Goal: Transaction & Acquisition: Obtain resource

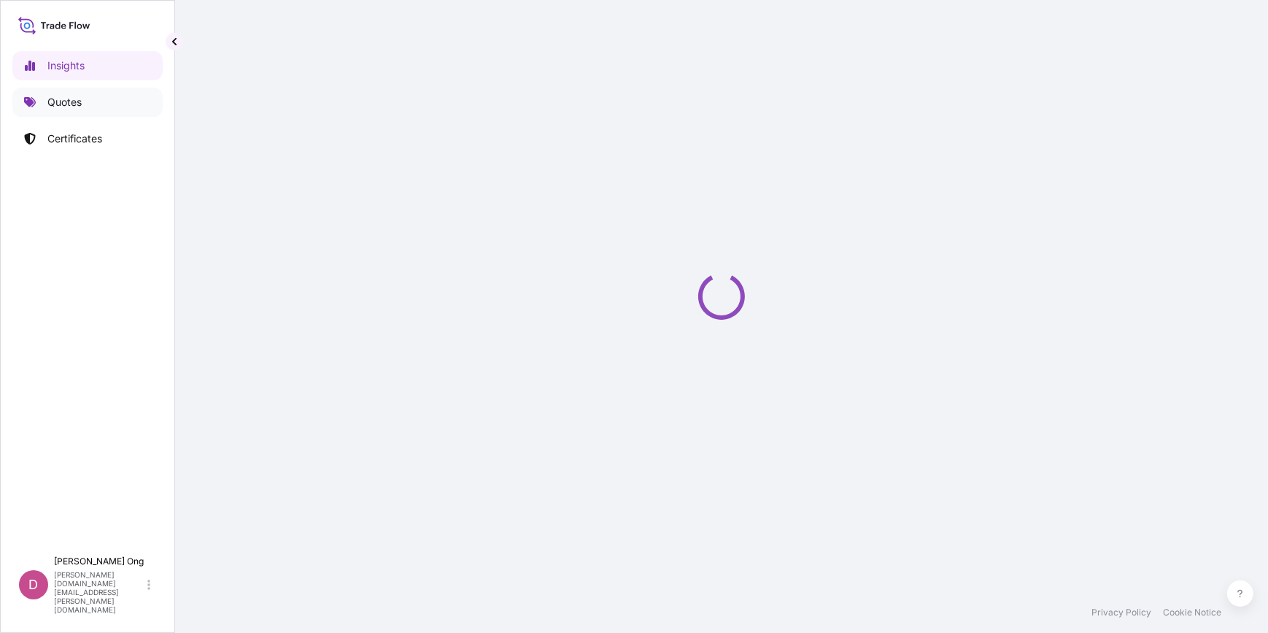
click at [59, 96] on p "Quotes" at bounding box center [64, 102] width 34 height 15
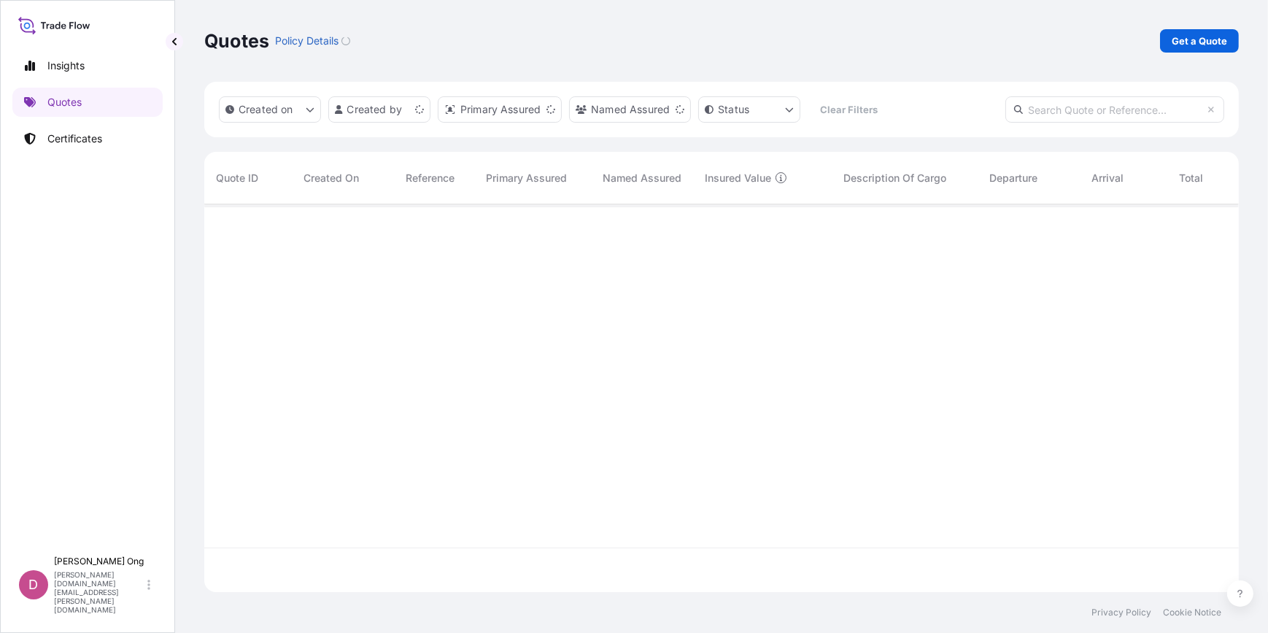
scroll to position [385, 1024]
click at [1210, 46] on p "Get a Quote" at bounding box center [1199, 41] width 55 height 15
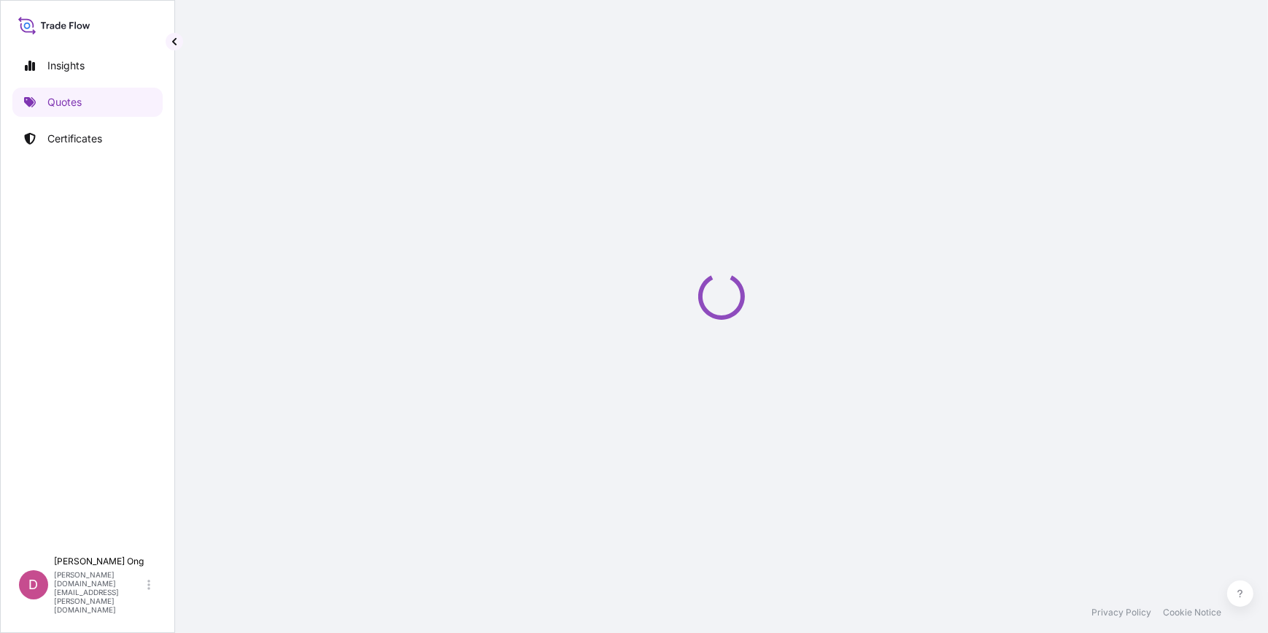
select select "Sea"
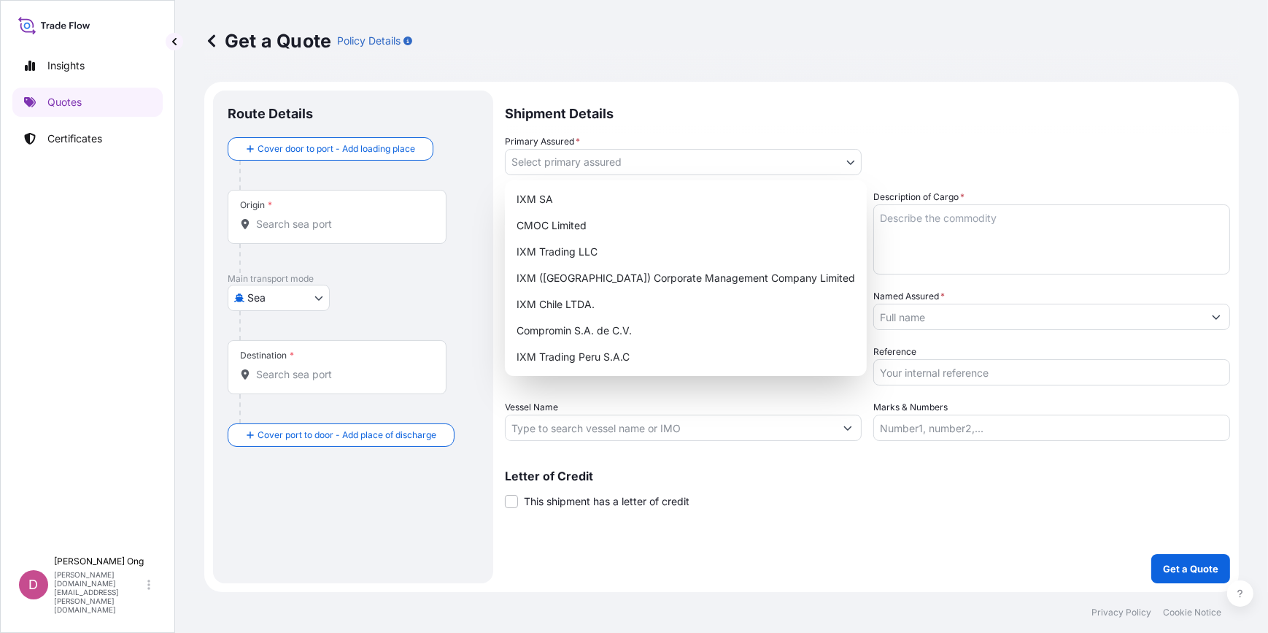
click at [854, 156] on body "Insights Quotes Certificates D [PERSON_NAME] [PERSON_NAME][DOMAIN_NAME][EMAIL_A…" at bounding box center [634, 316] width 1268 height 633
click at [789, 200] on div "IXM SA" at bounding box center [686, 199] width 350 height 26
select select "31846"
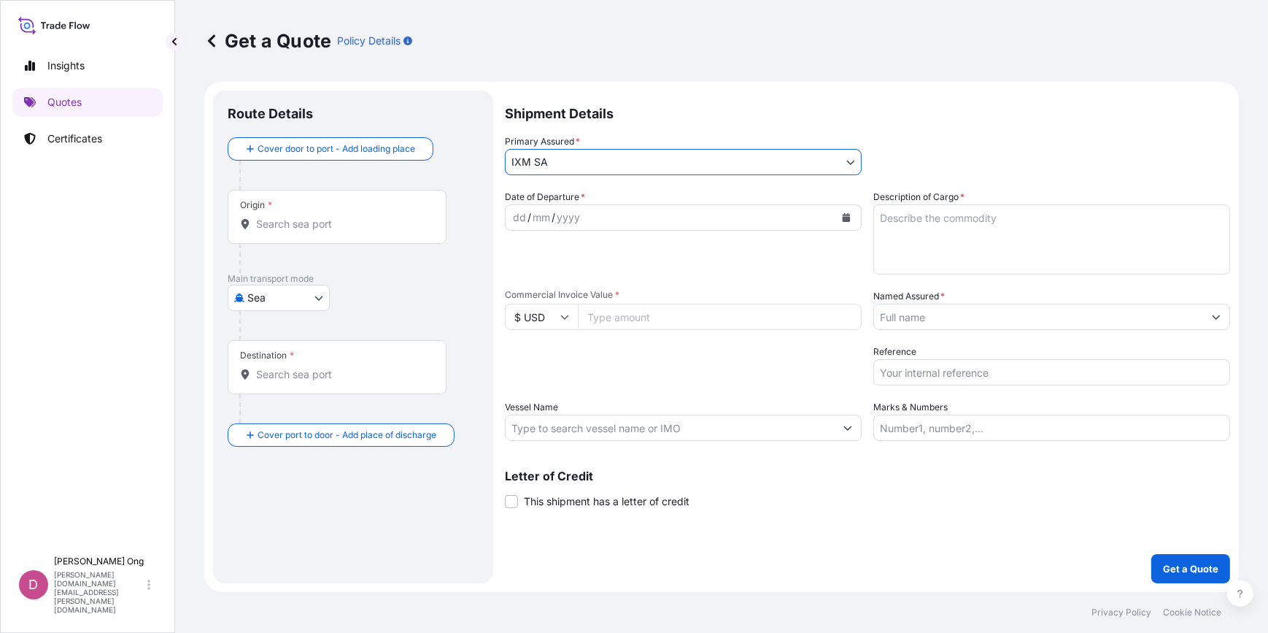
click at [988, 313] on input "Named Assured *" at bounding box center [1038, 316] width 329 height 26
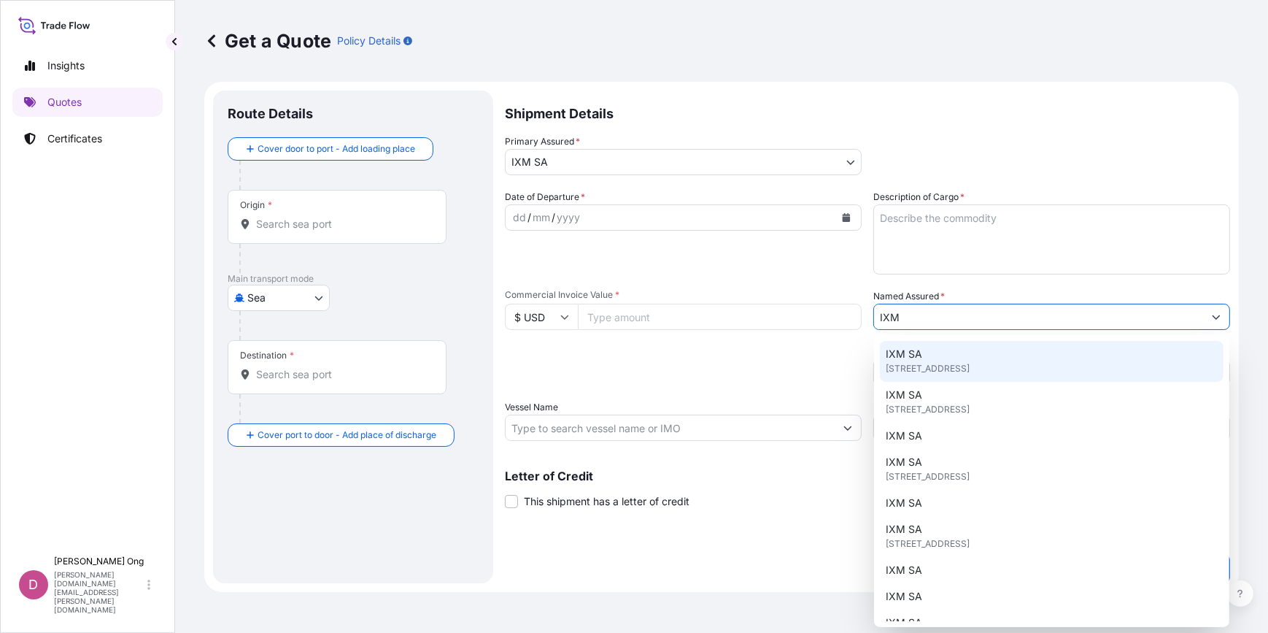
click at [966, 366] on span "[STREET_ADDRESS]" at bounding box center [928, 368] width 84 height 15
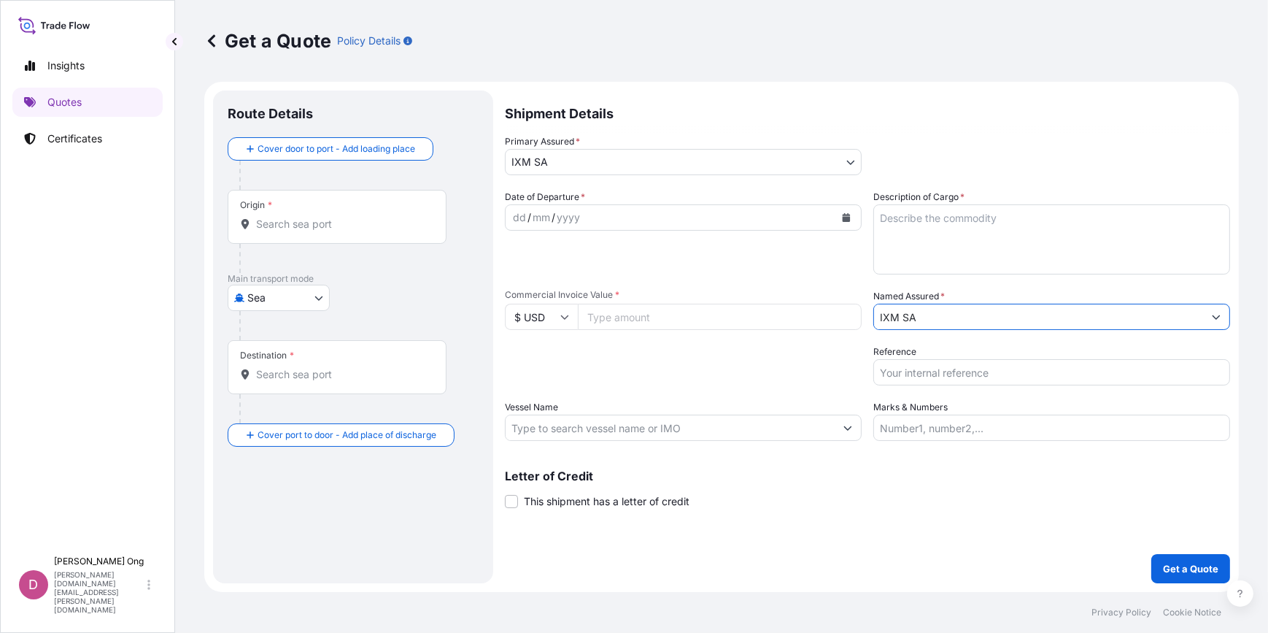
type input "IXM SA"
click at [349, 231] on div "Origin *" at bounding box center [337, 217] width 219 height 54
click at [349, 231] on input "Origin *" at bounding box center [342, 224] width 172 height 15
click at [341, 226] on input "Origin * Please select an origin" at bounding box center [342, 224] width 172 height 15
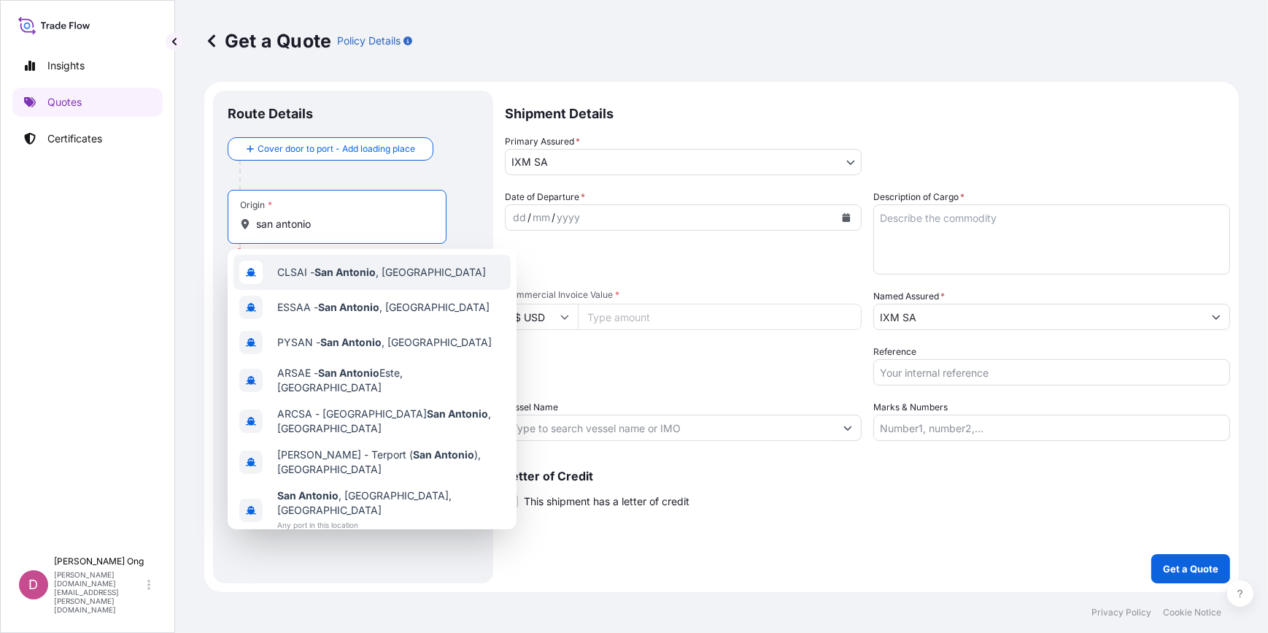
click at [357, 280] on div "CLSAI - [GEOGRAPHIC_DATA] , [GEOGRAPHIC_DATA]" at bounding box center [371, 272] width 277 height 35
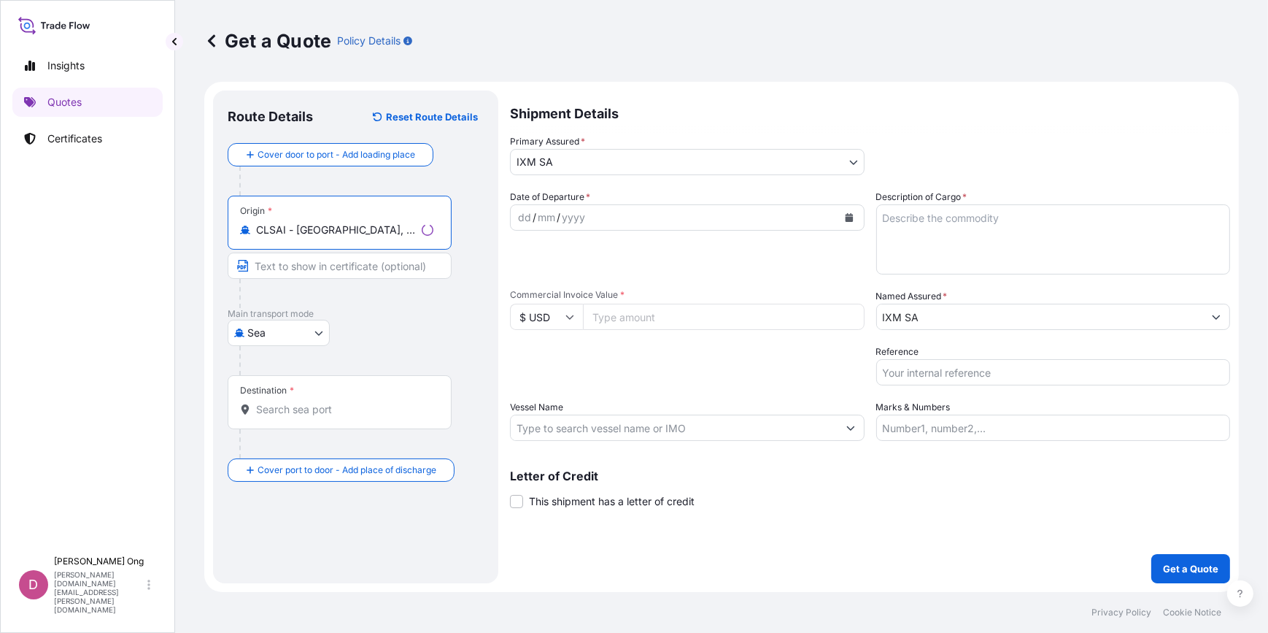
type input "CLSAI - [GEOGRAPHIC_DATA], [GEOGRAPHIC_DATA]"
click at [387, 266] on input "Text to appear on certificate" at bounding box center [340, 265] width 224 height 26
type input "[GEOGRAPHIC_DATA], [GEOGRAPHIC_DATA]"
click at [374, 167] on div at bounding box center [358, 180] width 239 height 29
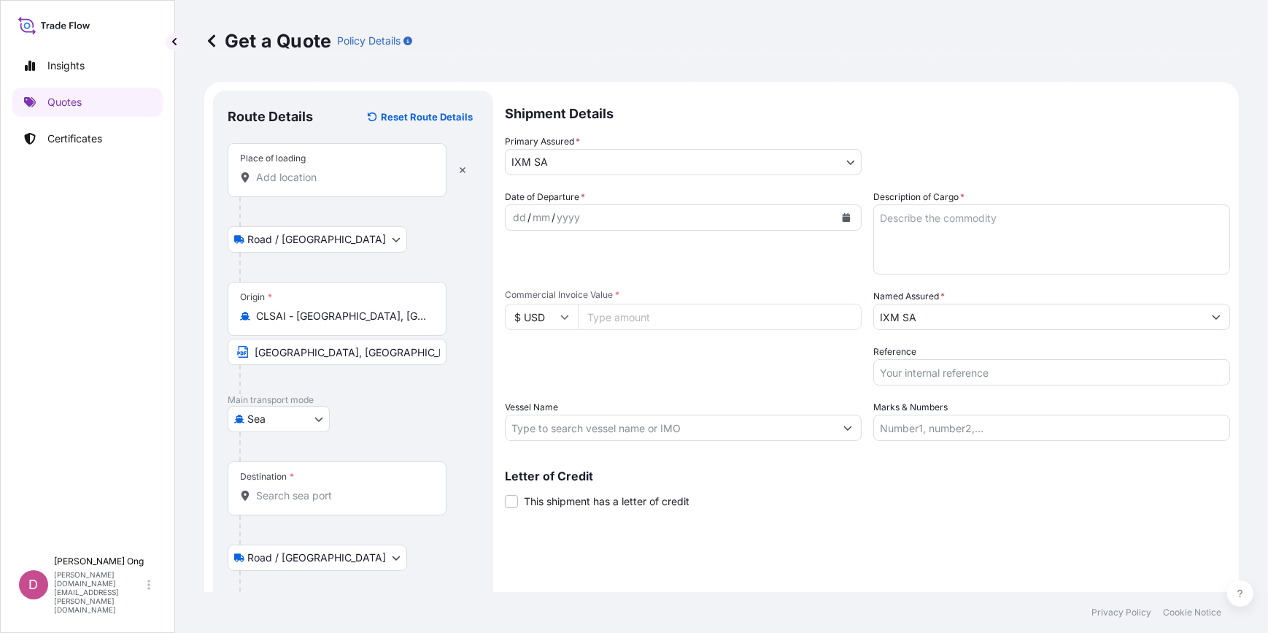
click at [372, 363] on input "[GEOGRAPHIC_DATA], [GEOGRAPHIC_DATA]" at bounding box center [337, 352] width 219 height 26
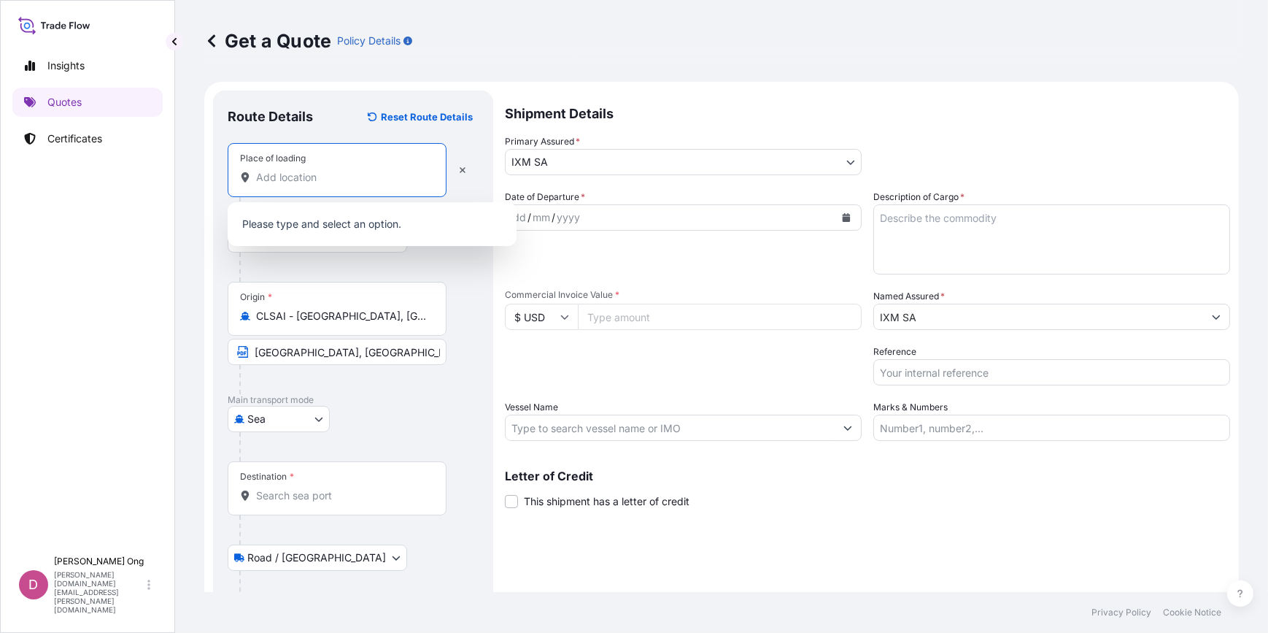
click at [346, 181] on input "Place of loading" at bounding box center [342, 177] width 172 height 15
paste input "[GEOGRAPHIC_DATA], [GEOGRAPHIC_DATA]"
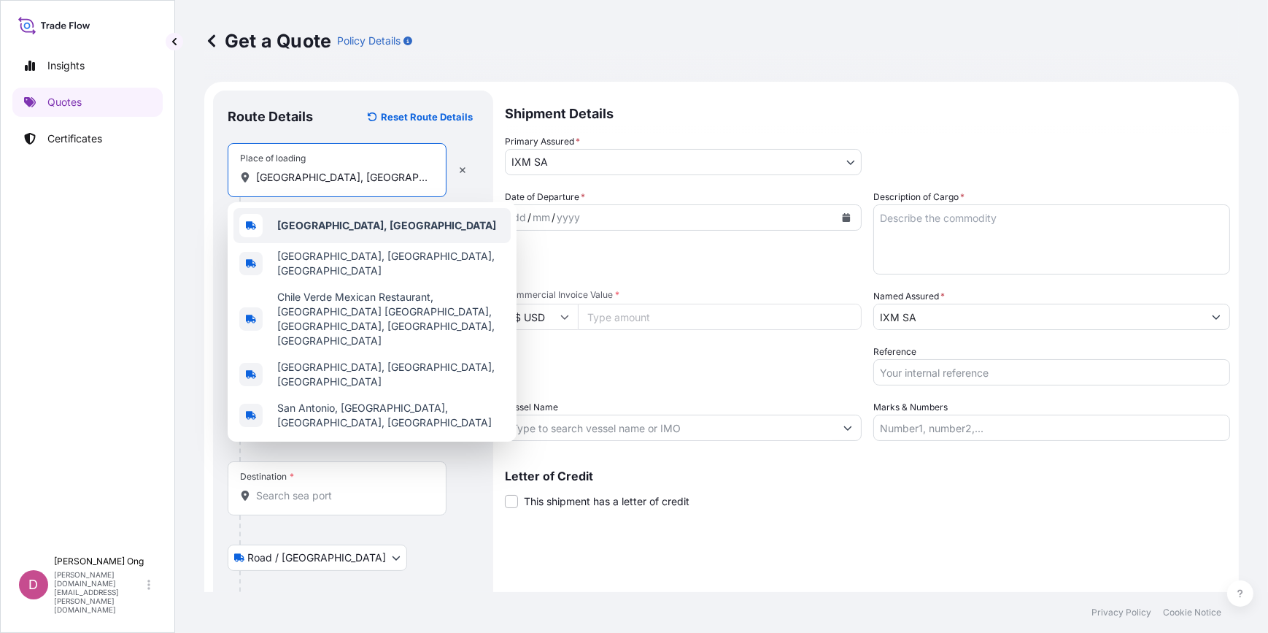
click at [363, 227] on b "[GEOGRAPHIC_DATA], [GEOGRAPHIC_DATA]" at bounding box center [386, 225] width 219 height 12
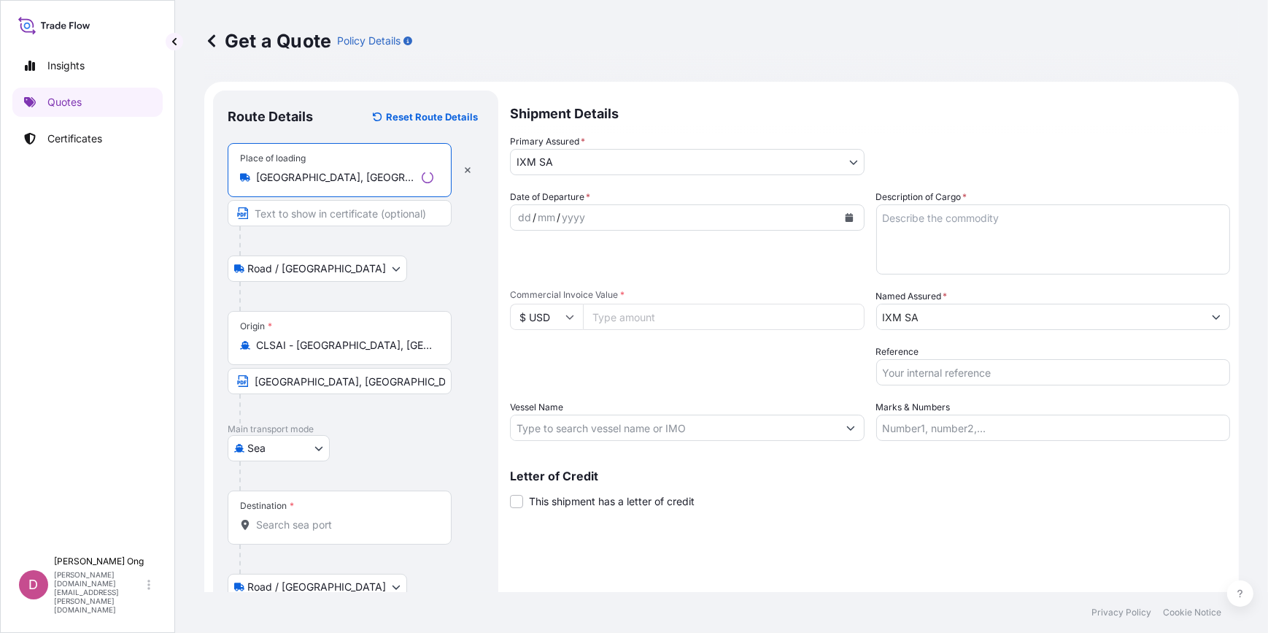
type input "[GEOGRAPHIC_DATA], [GEOGRAPHIC_DATA]"
click at [350, 218] on input "Text to appear on certificate" at bounding box center [340, 213] width 224 height 26
paste input "[GEOGRAPHIC_DATA], [GEOGRAPHIC_DATA]"
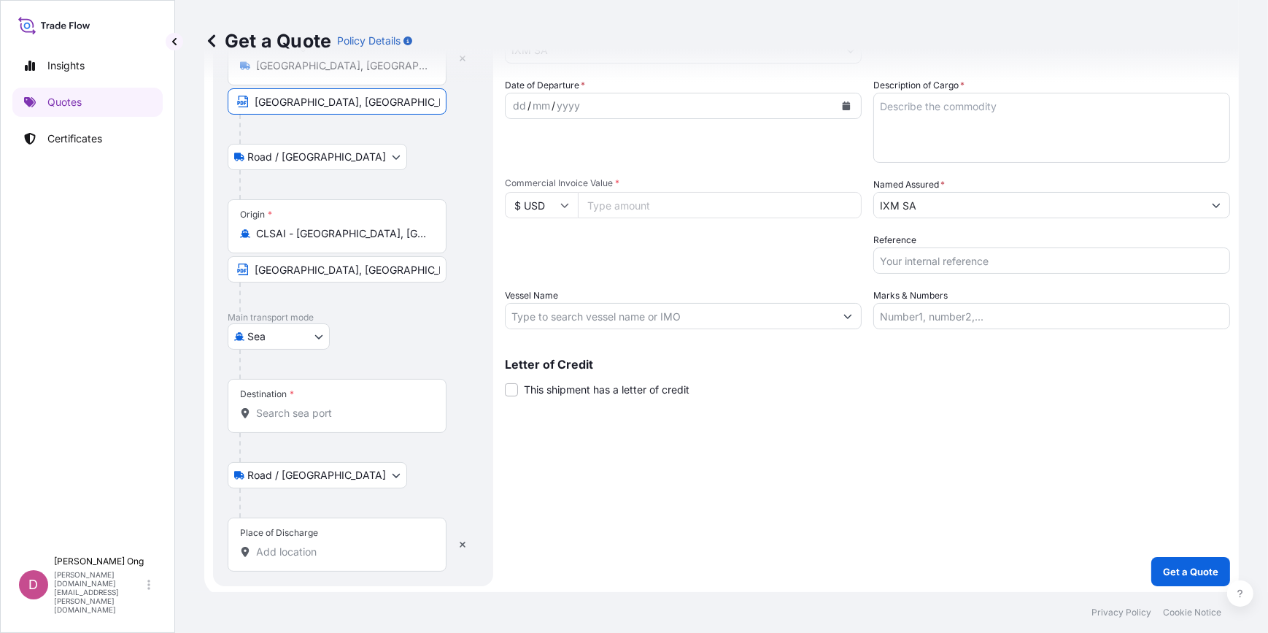
scroll to position [114, 0]
type input "[GEOGRAPHIC_DATA], [GEOGRAPHIC_DATA]"
click at [295, 397] on div "Destination *" at bounding box center [337, 403] width 219 height 54
click at [295, 403] on input "Destination *" at bounding box center [342, 410] width 172 height 15
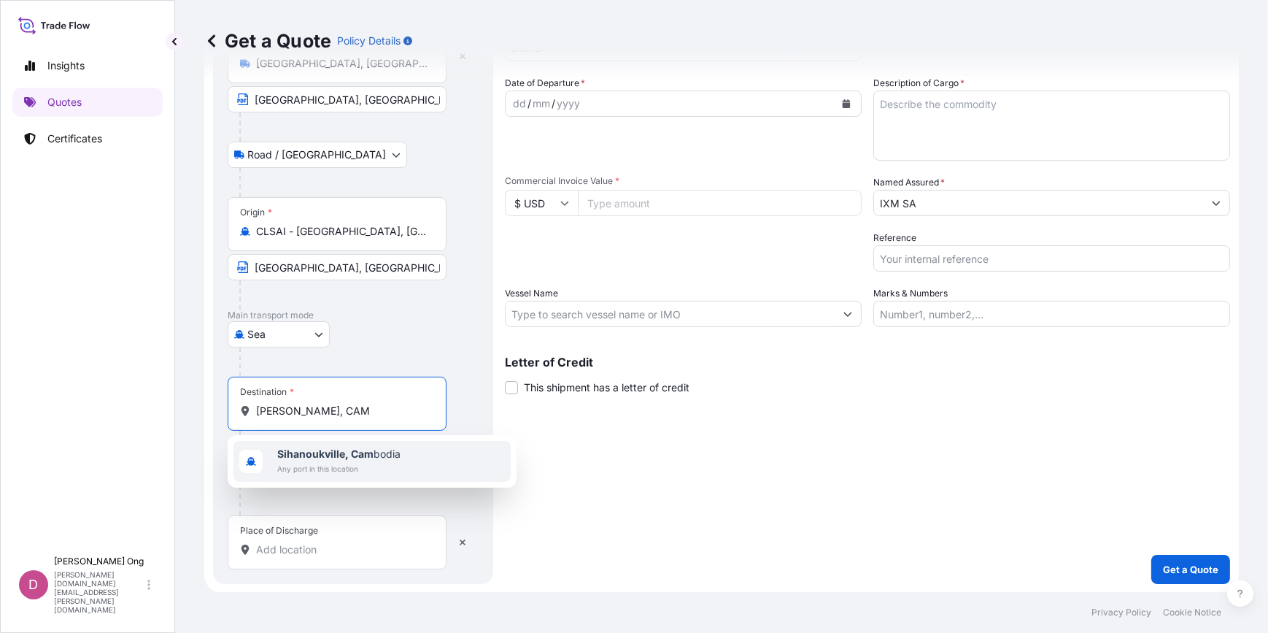
click at [366, 457] on b "Sihanoukville, Cam" at bounding box center [325, 453] width 96 height 12
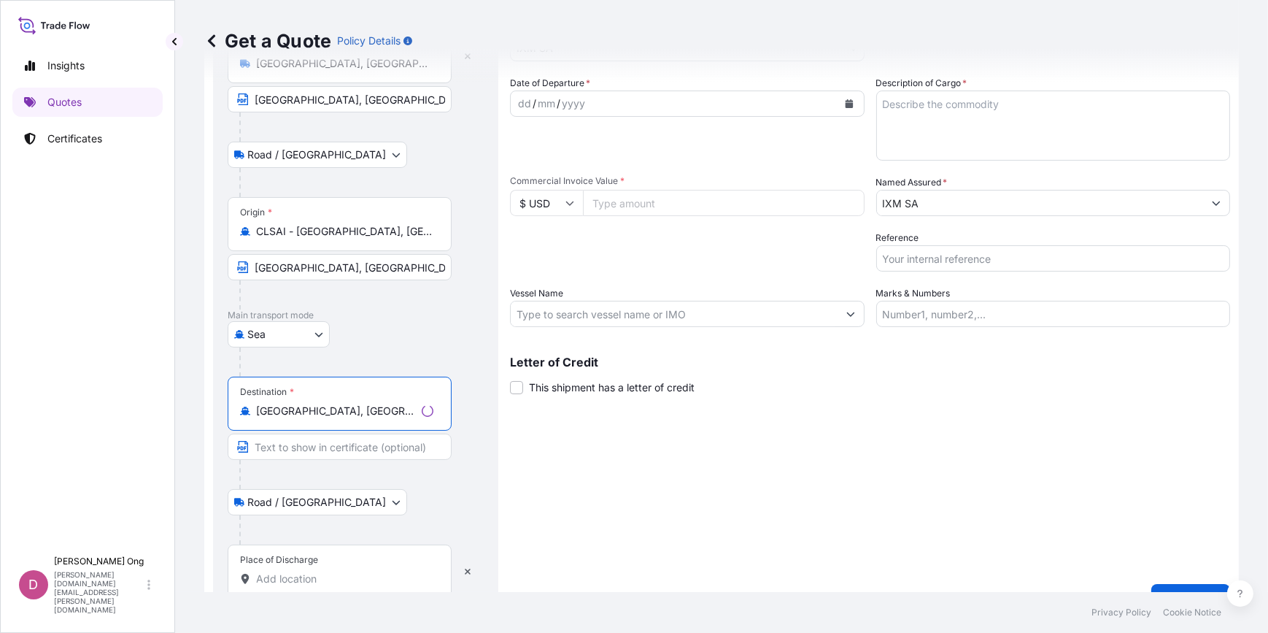
type input "[GEOGRAPHIC_DATA], [GEOGRAPHIC_DATA]"
click at [371, 443] on input "Text to appear on certificate" at bounding box center [340, 446] width 224 height 26
paste input "[GEOGRAPHIC_DATA], [GEOGRAPHIC_DATA]"
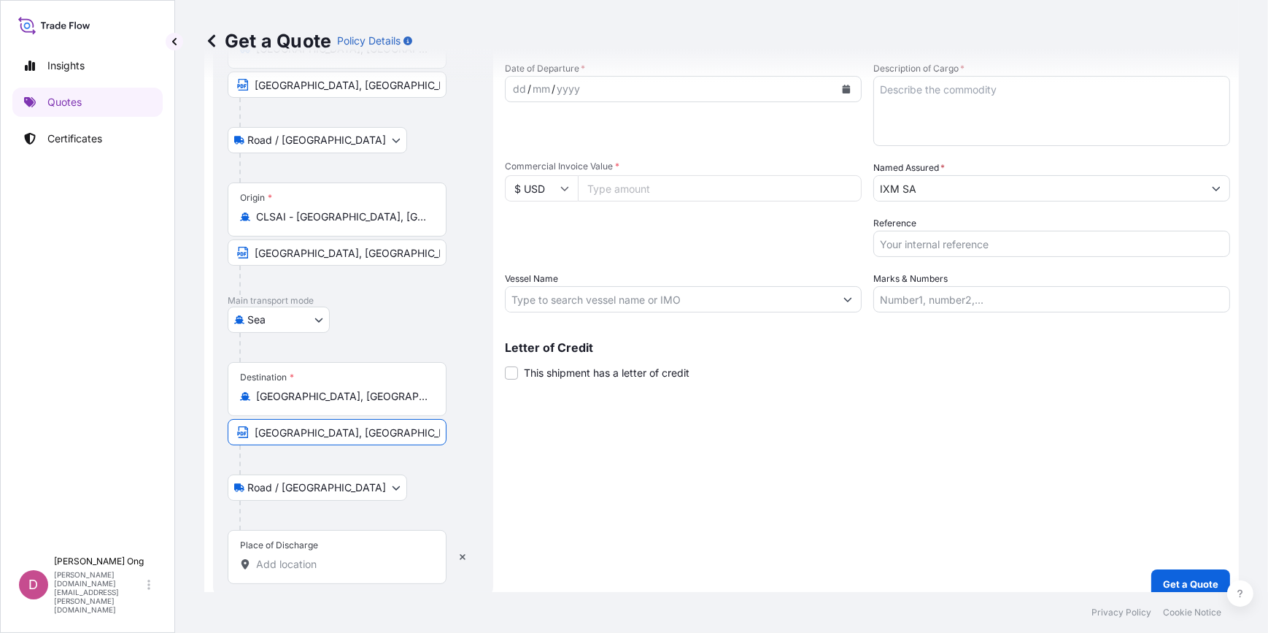
scroll to position [143, 0]
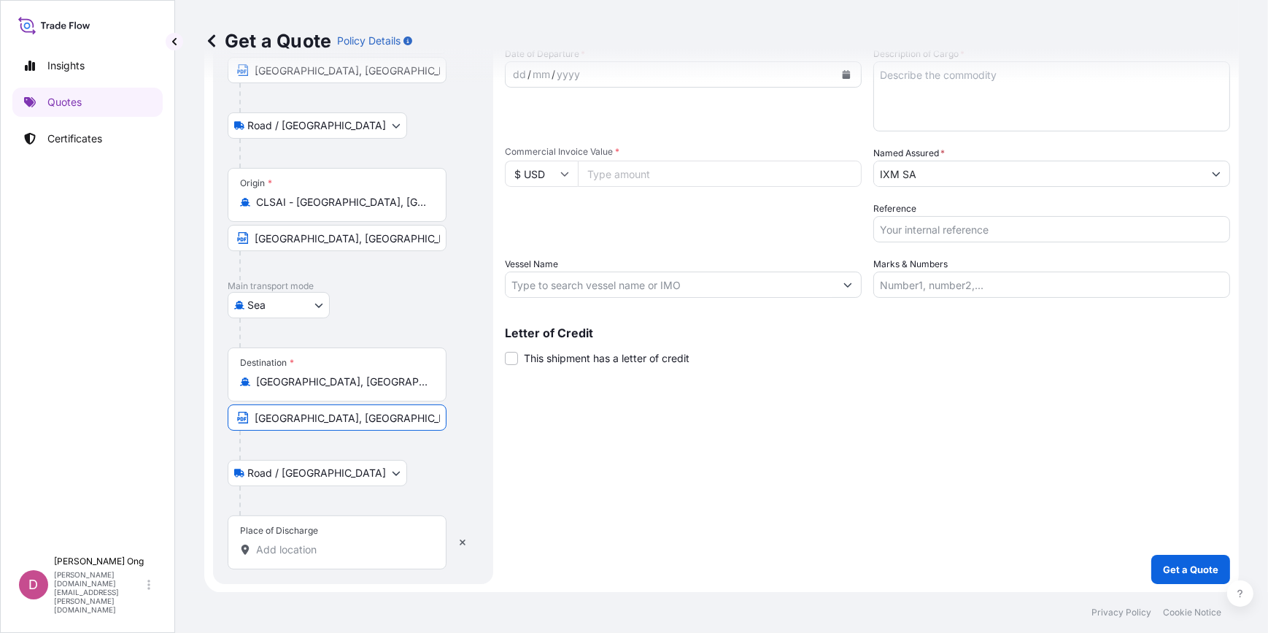
type input "[GEOGRAPHIC_DATA], [GEOGRAPHIC_DATA]"
click at [247, 549] on icon at bounding box center [245, 549] width 8 height 10
click at [256, 549] on input "Place of Discharge" at bounding box center [342, 549] width 172 height 15
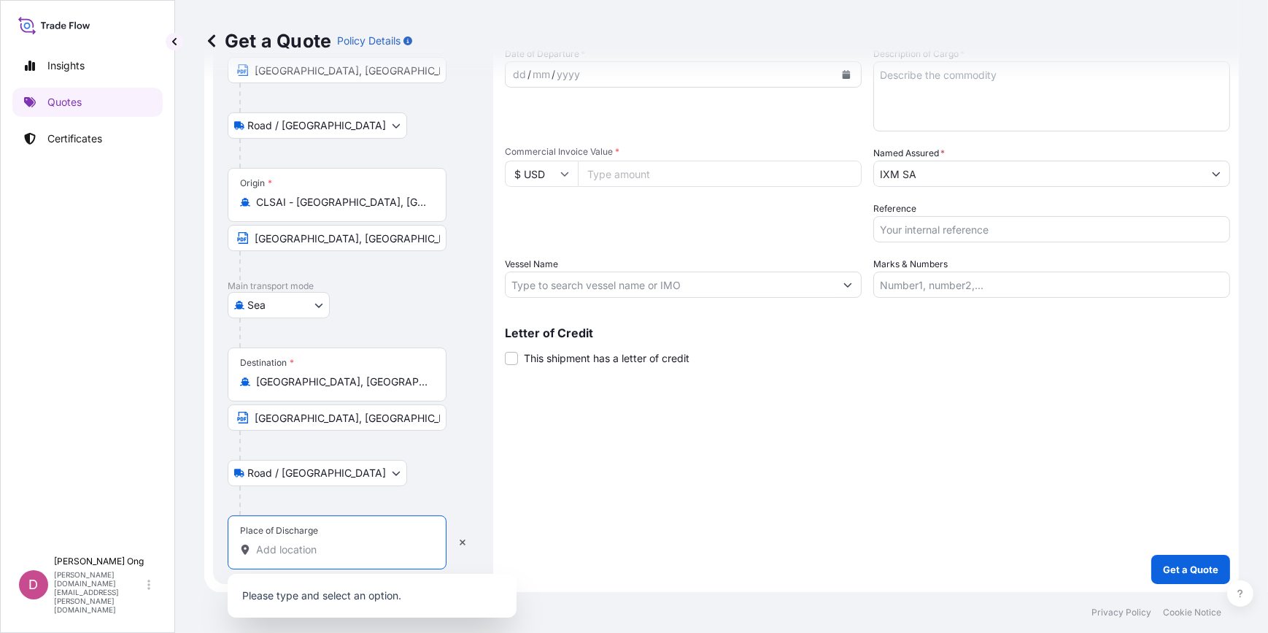
paste input "[GEOGRAPHIC_DATA], [GEOGRAPHIC_DATA]"
click at [317, 591] on b "[GEOGRAPHIC_DATA], [GEOGRAPHIC_DATA]" at bounding box center [386, 596] width 219 height 12
click at [377, 552] on input "[GEOGRAPHIC_DATA], [GEOGRAPHIC_DATA]" at bounding box center [342, 549] width 172 height 15
click at [341, 554] on input "[GEOGRAPHIC_DATA], [GEOGRAPHIC_DATA]" at bounding box center [342, 549] width 172 height 15
click at [374, 549] on input "[GEOGRAPHIC_DATA], [GEOGRAPHIC_DATA]" at bounding box center [342, 549] width 172 height 15
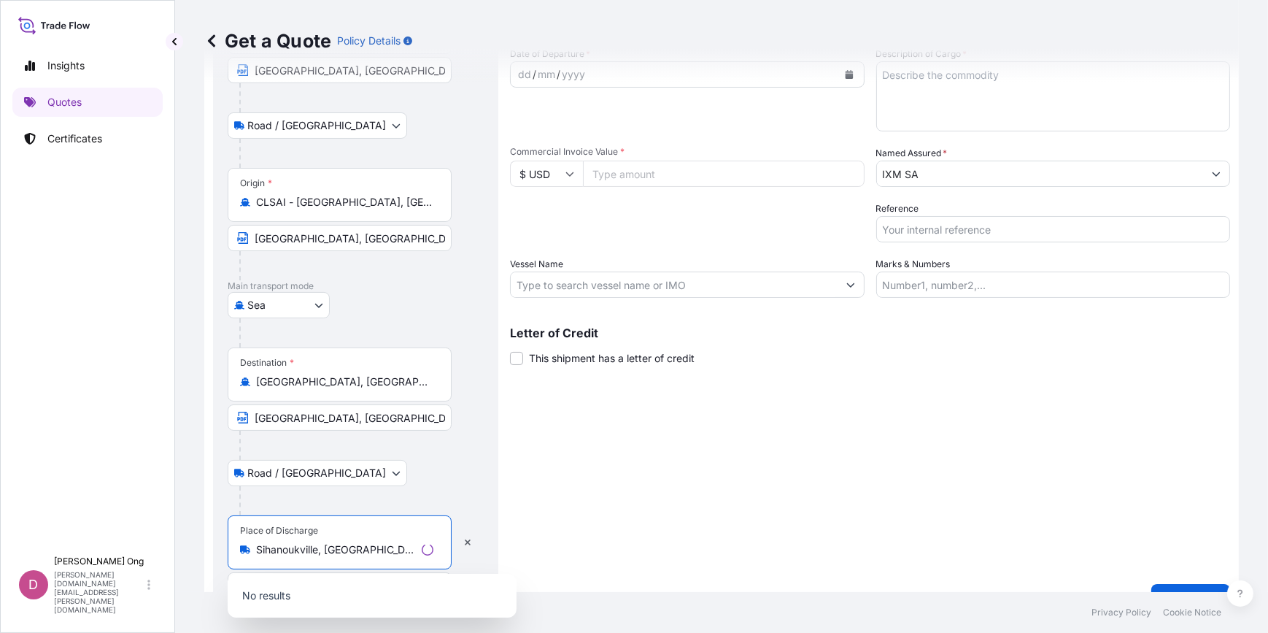
type input "[GEOGRAPHIC_DATA], [GEOGRAPHIC_DATA]"
click at [342, 603] on p "No results" at bounding box center [371, 595] width 277 height 32
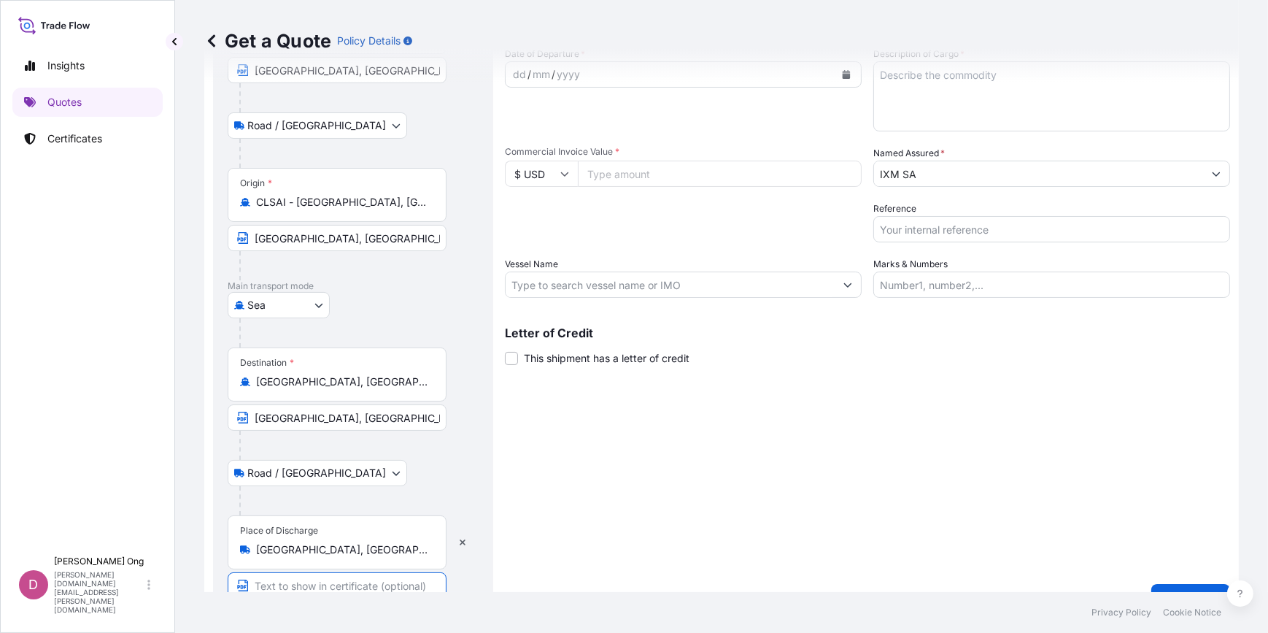
click at [355, 584] on input "Text to appear on certificate" at bounding box center [337, 585] width 219 height 26
paste input "[GEOGRAPHIC_DATA], [GEOGRAPHIC_DATA]"
type input "[GEOGRAPHIC_DATA], [GEOGRAPHIC_DATA]"
click at [584, 533] on div "Shipment Details Primary Assured * IXM SA IXM SA CMOC Limited IXM Trading LLC I…" at bounding box center [867, 279] width 725 height 665
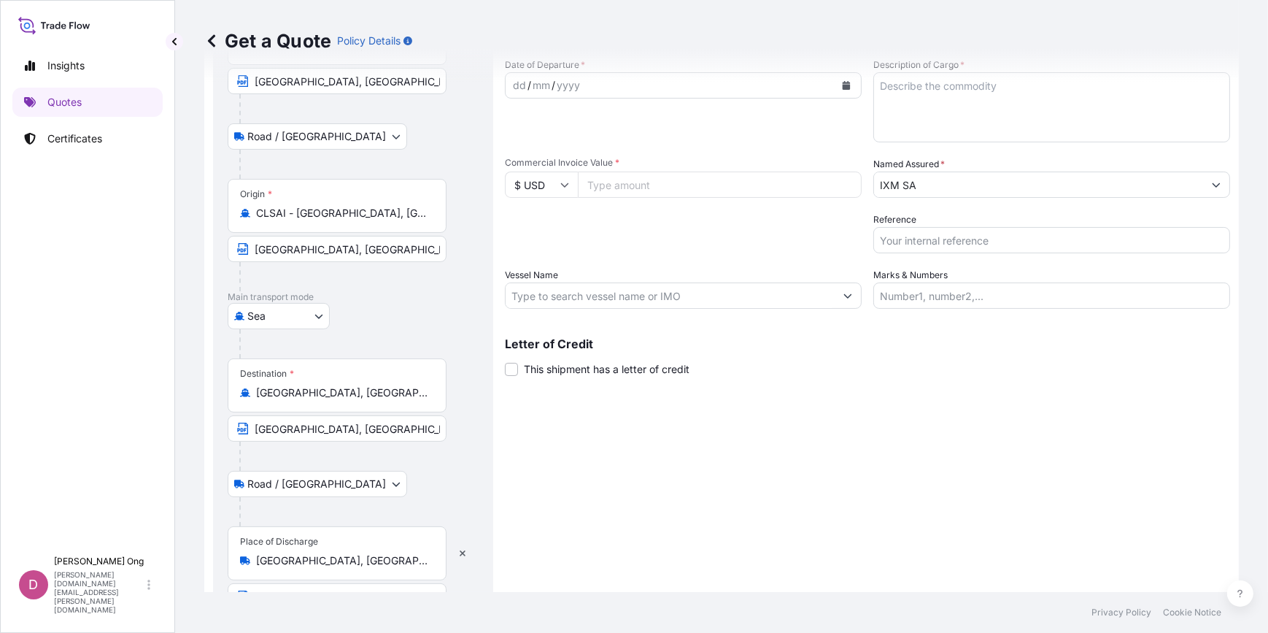
click at [635, 378] on div "Shipment Details Primary Assured * IXM SA IXM SA CMOC Limited IXM Trading LLC I…" at bounding box center [867, 290] width 725 height 665
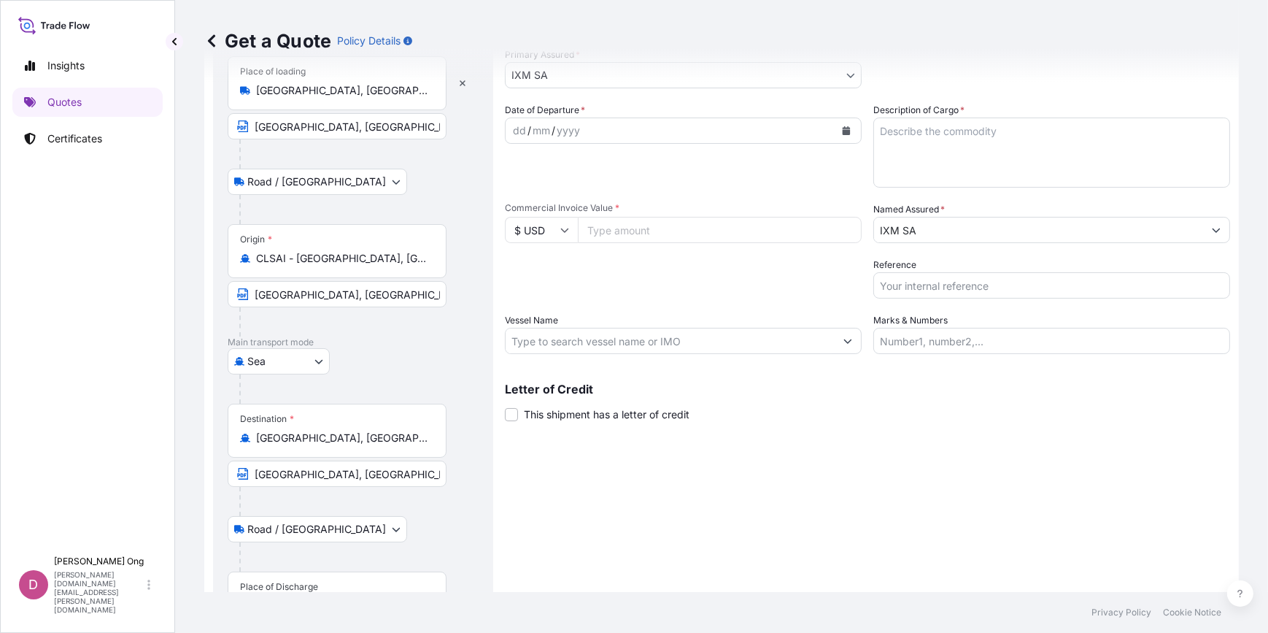
scroll to position [0, 0]
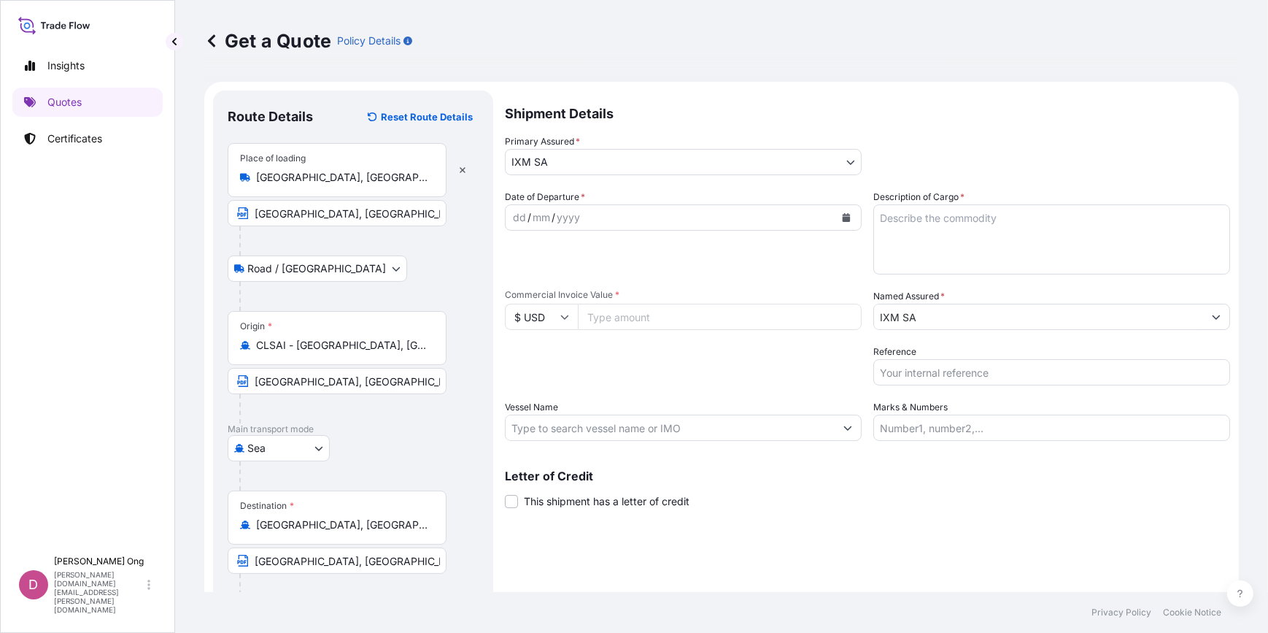
click at [613, 502] on span "This shipment has a letter of credit" at bounding box center [607, 501] width 166 height 15
click at [505, 493] on input "This shipment has a letter of credit" at bounding box center [505, 493] width 0 height 0
click at [699, 428] on input "Vessel Name" at bounding box center [670, 427] width 329 height 26
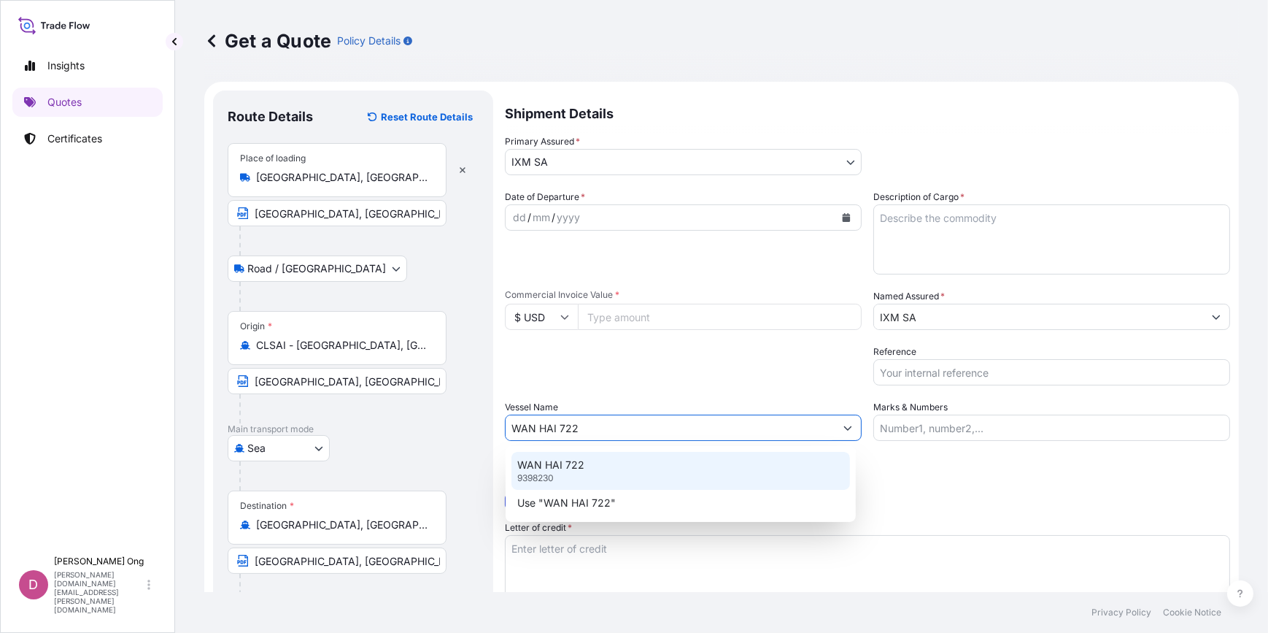
click at [634, 465] on div "WAN HAI [PHONE_NUMBER]" at bounding box center [680, 471] width 339 height 38
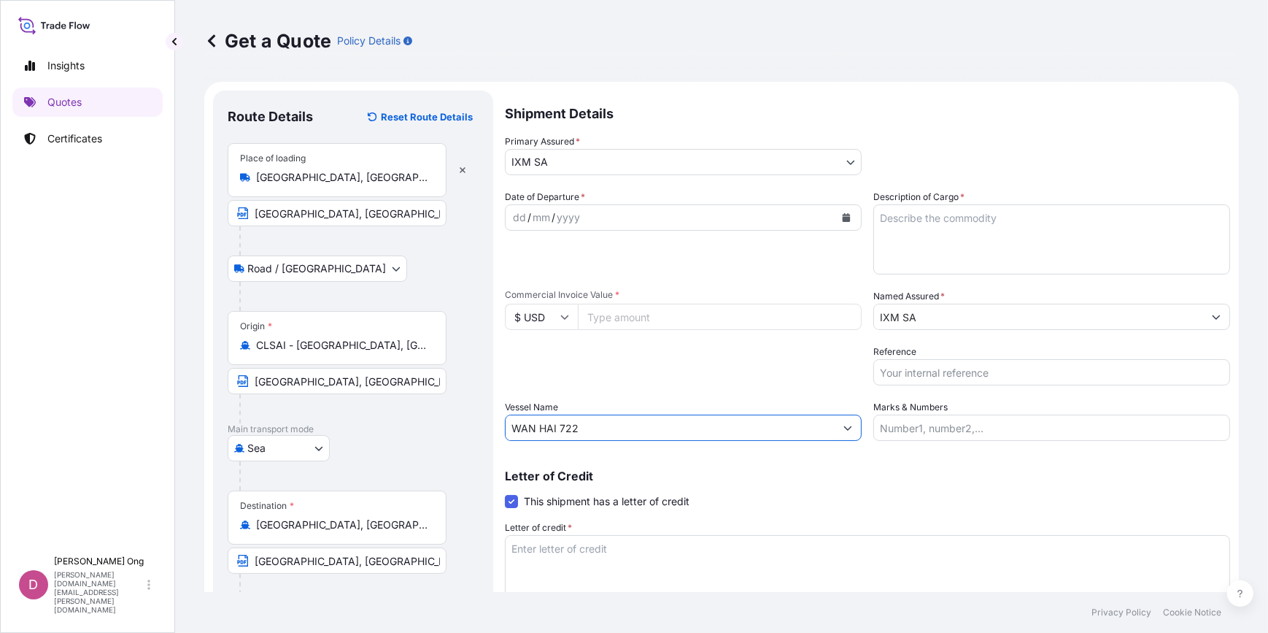
type input "WAN HAI 722"
click at [848, 219] on button "Calendar" at bounding box center [846, 217] width 23 height 23
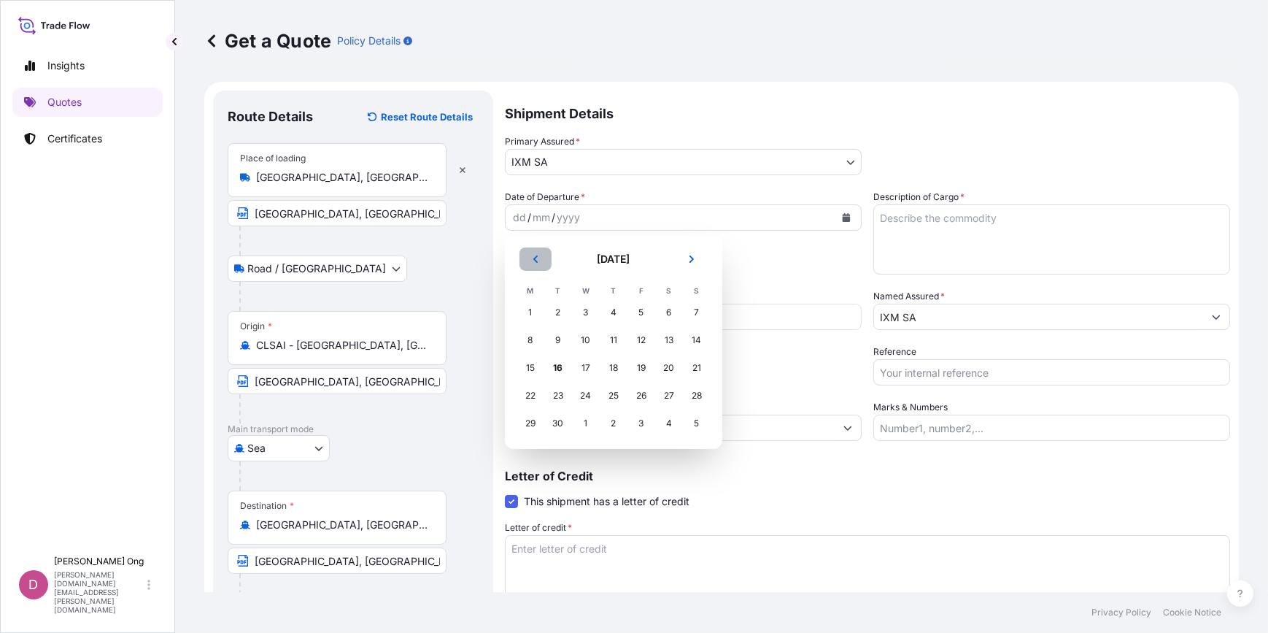
click at [541, 258] on button "Previous" at bounding box center [535, 258] width 32 height 23
click at [666, 423] on div "30" at bounding box center [669, 423] width 26 height 26
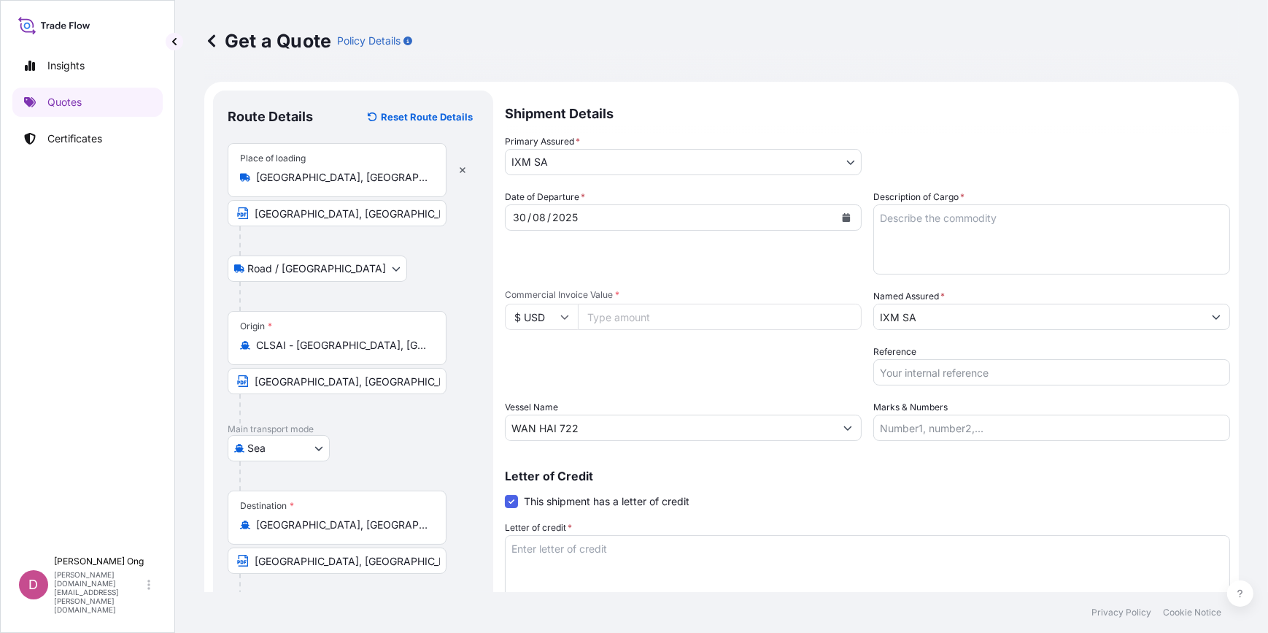
click at [620, 320] on input "Commercial Invoice Value *" at bounding box center [720, 316] width 284 height 26
paste input "2847668.43"
type input "2847668.43"
click at [751, 360] on div "Packing Category Type to search a container mode Please select a primary mode o…" at bounding box center [683, 364] width 357 height 41
click at [999, 228] on textarea "Description of Cargo *" at bounding box center [1051, 239] width 357 height 70
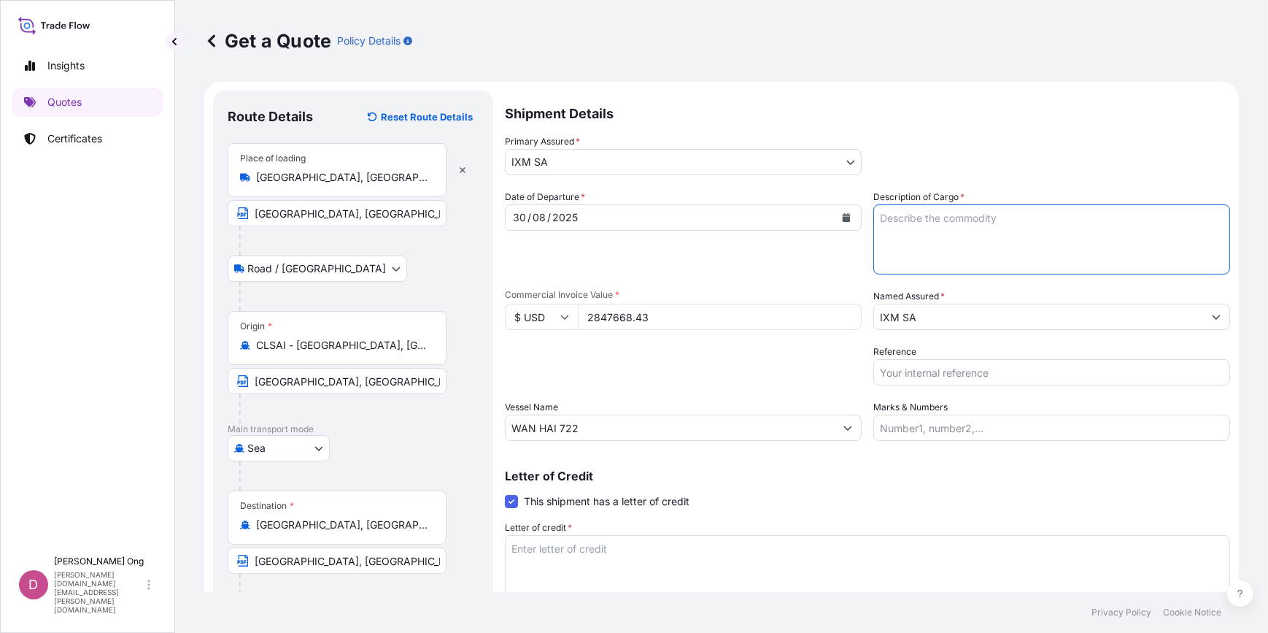
click at [910, 379] on input "Reference" at bounding box center [1051, 372] width 357 height 26
click at [997, 377] on input "Reference" at bounding box center [1051, 372] width 357 height 26
paste input "CC15733AS"
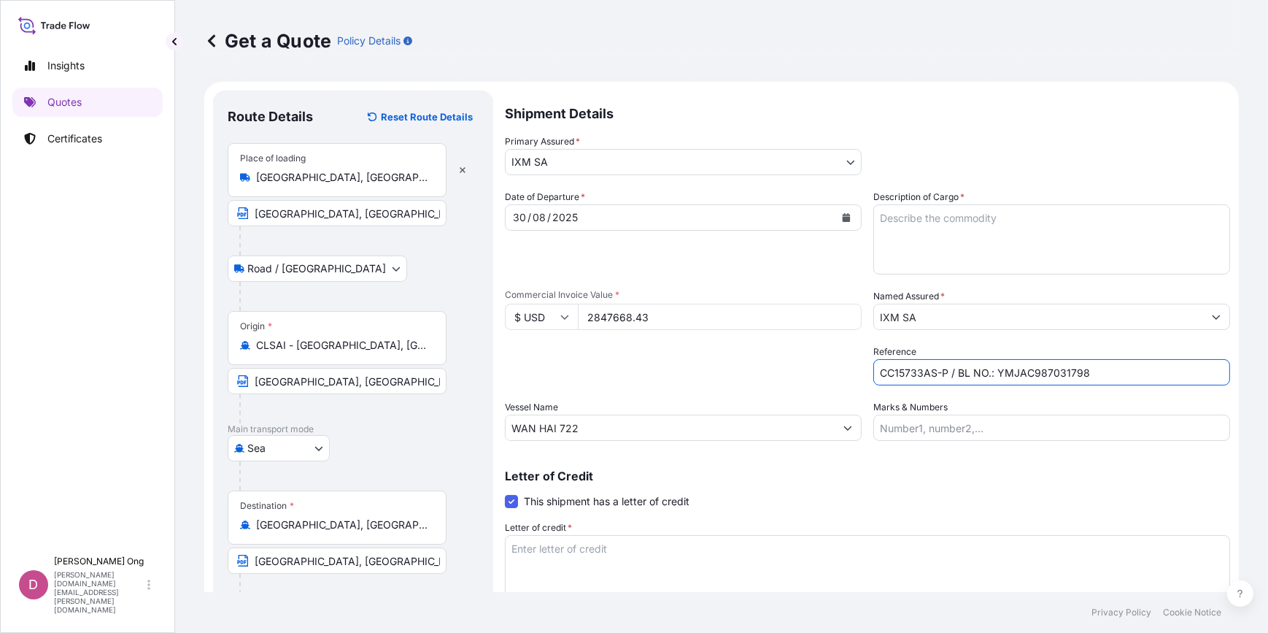
type input "CC15733AS-P / BL NO.: YMJAC987031798"
click at [1016, 241] on textarea "Description of Cargo *" at bounding box center [1051, 239] width 357 height 70
click at [1058, 233] on textarea "Description of Cargo *" at bounding box center [1051, 239] width 357 height 70
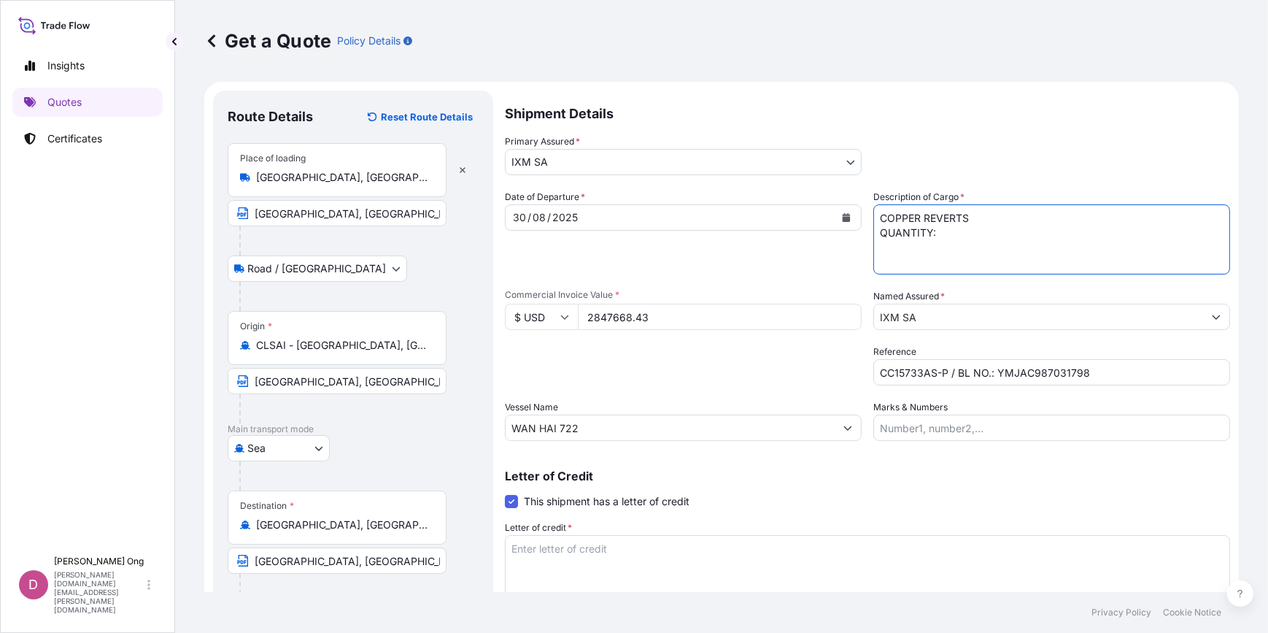
click at [956, 242] on textarea "COPPER REVERTS QUANTITY:" at bounding box center [1051, 239] width 357 height 70
paste textarea "471.9900"
type textarea "COPPER REVERTS QUANTITY: 471.99 DRY METRIC TONS ASSURED BY IXM S.A."
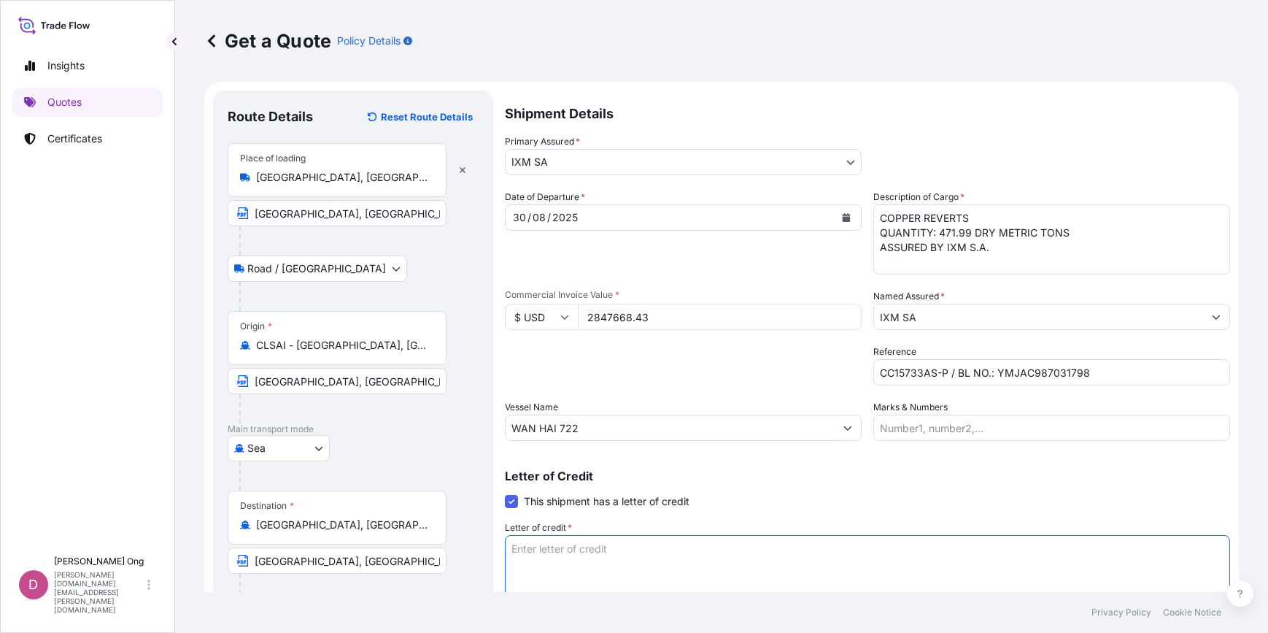
click at [608, 547] on textarea "Letter of credit *" at bounding box center [867, 570] width 725 height 70
click at [584, 572] on textarea "Letter of credit *" at bounding box center [867, 570] width 725 height 70
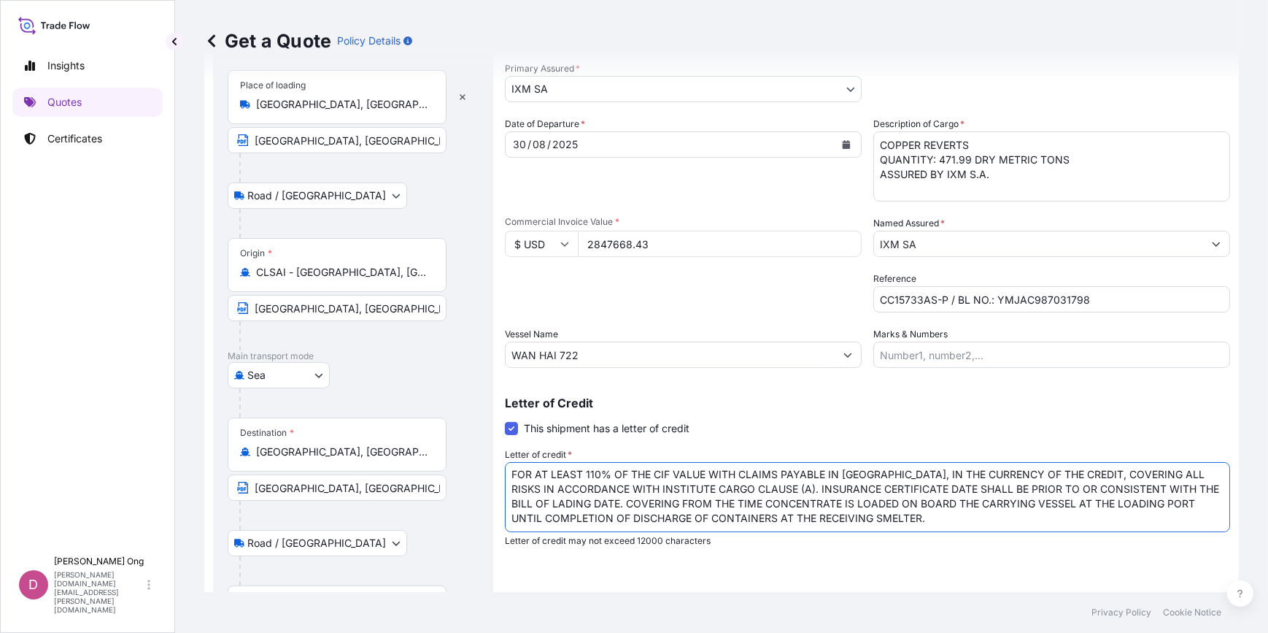
scroll to position [6, 0]
click at [894, 518] on textarea "FOR AT LEAST 110% OF THE CIF VALUE WITH CLAIMS PAYABLE IN [GEOGRAPHIC_DATA], IN…" at bounding box center [867, 497] width 725 height 70
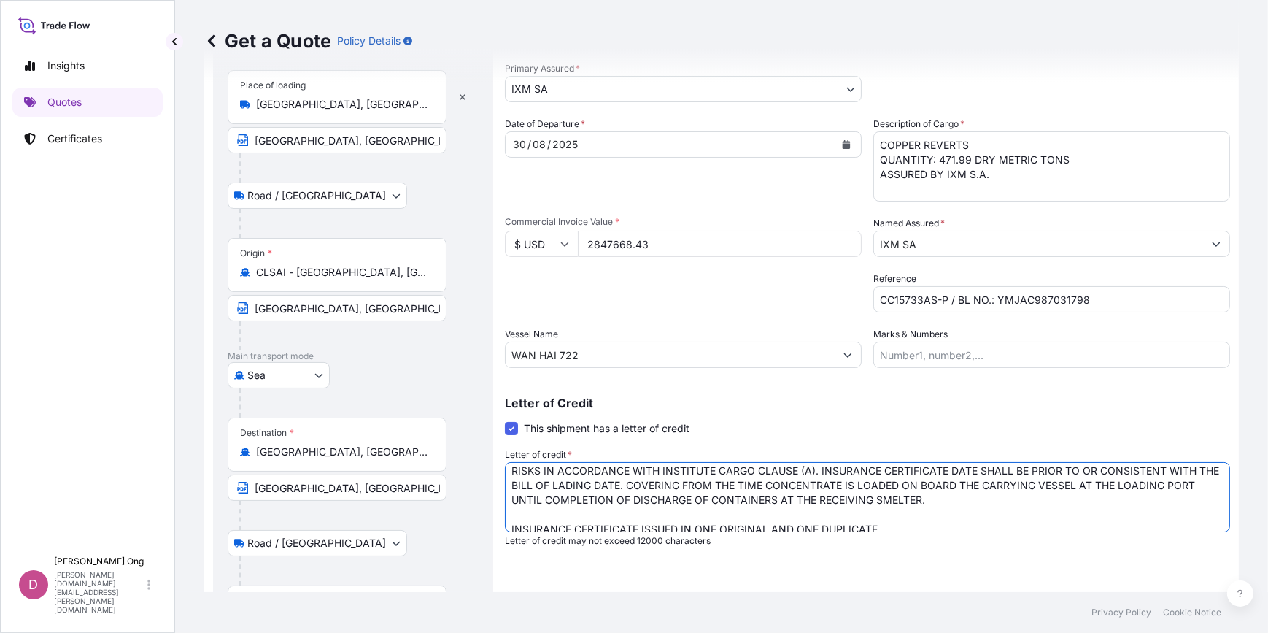
scroll to position [30, 0]
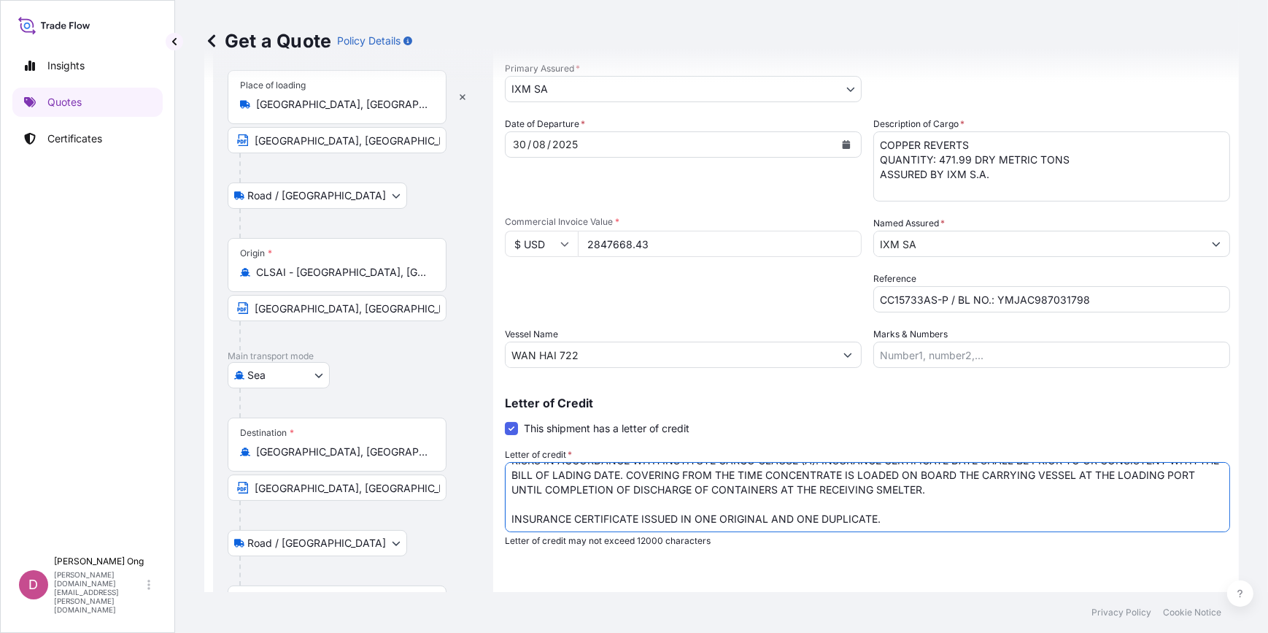
click at [1018, 497] on textarea "FOR AT LEAST 110% OF THE CIF VALUE WITH CLAIMS PAYABLE IN [GEOGRAPHIC_DATA], IN…" at bounding box center [867, 497] width 725 height 70
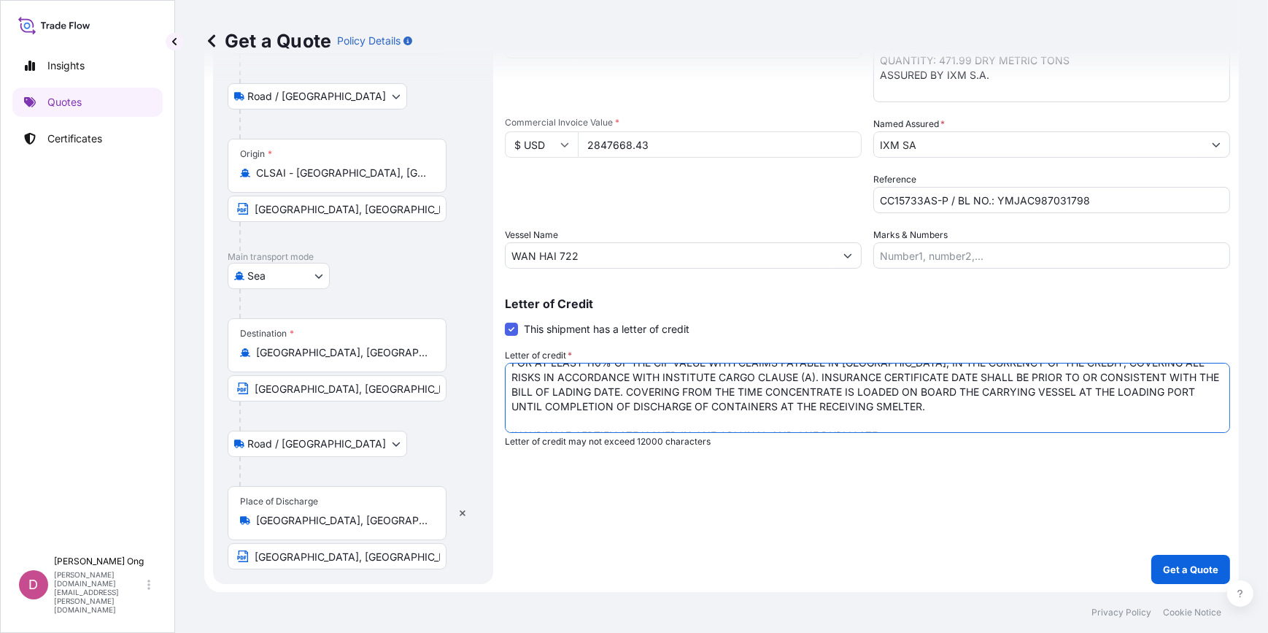
scroll to position [0, 0]
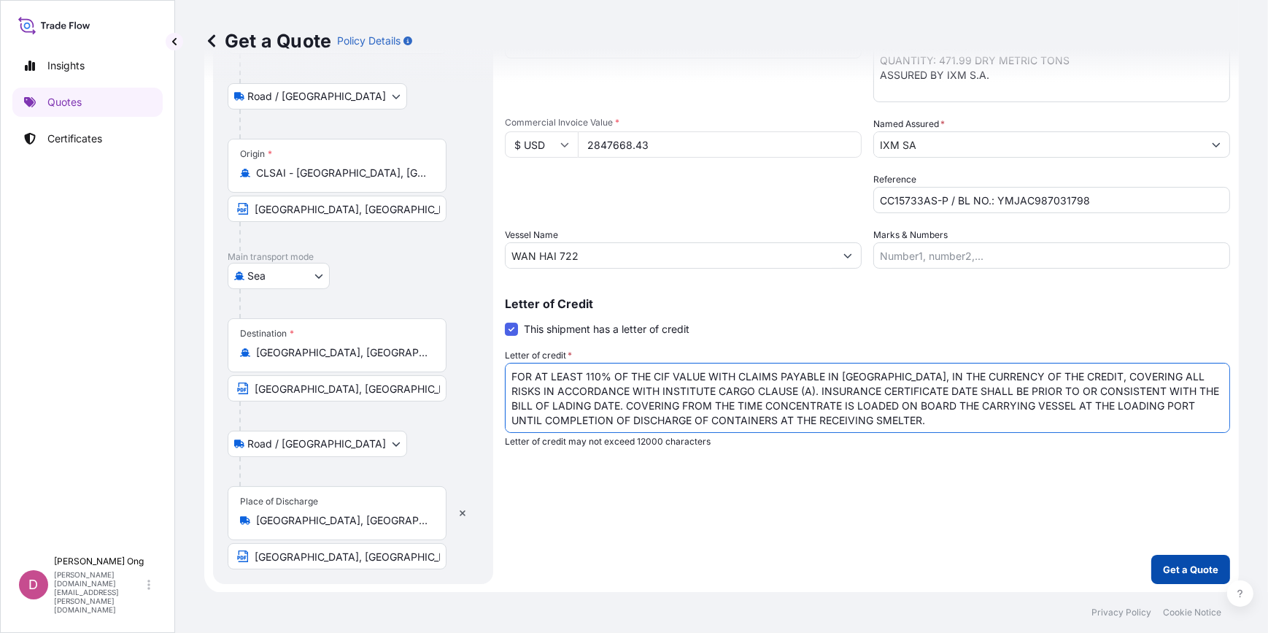
type textarea "FOR AT LEAST 110% OF THE CIF VALUE WITH CLAIMS PAYABLE IN [GEOGRAPHIC_DATA], IN…"
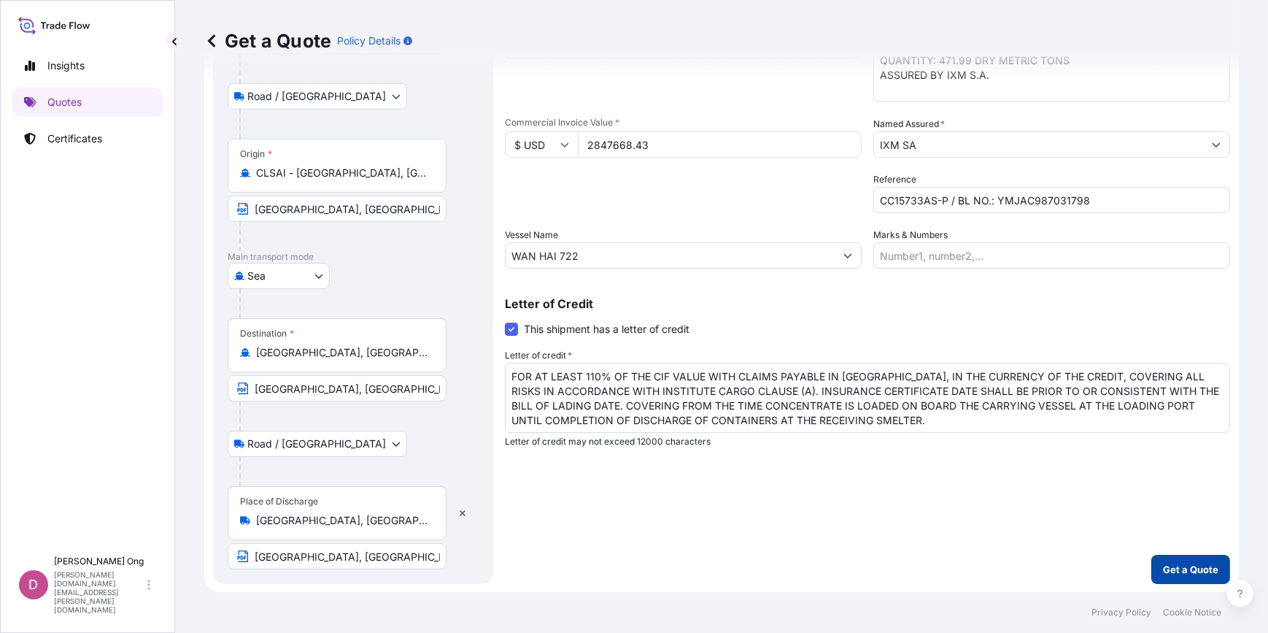
click at [1165, 573] on p "Get a Quote" at bounding box center [1190, 569] width 55 height 15
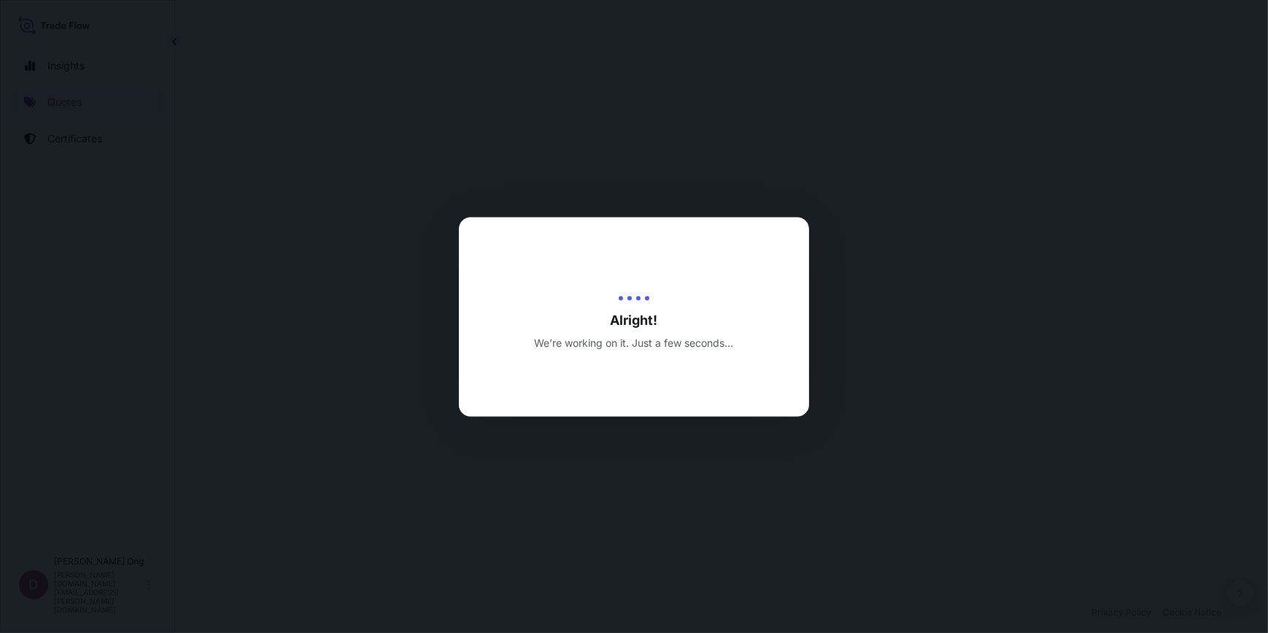
select select "Road / [GEOGRAPHIC_DATA]"
select select "Sea"
select select "Road / [GEOGRAPHIC_DATA]"
select select "31846"
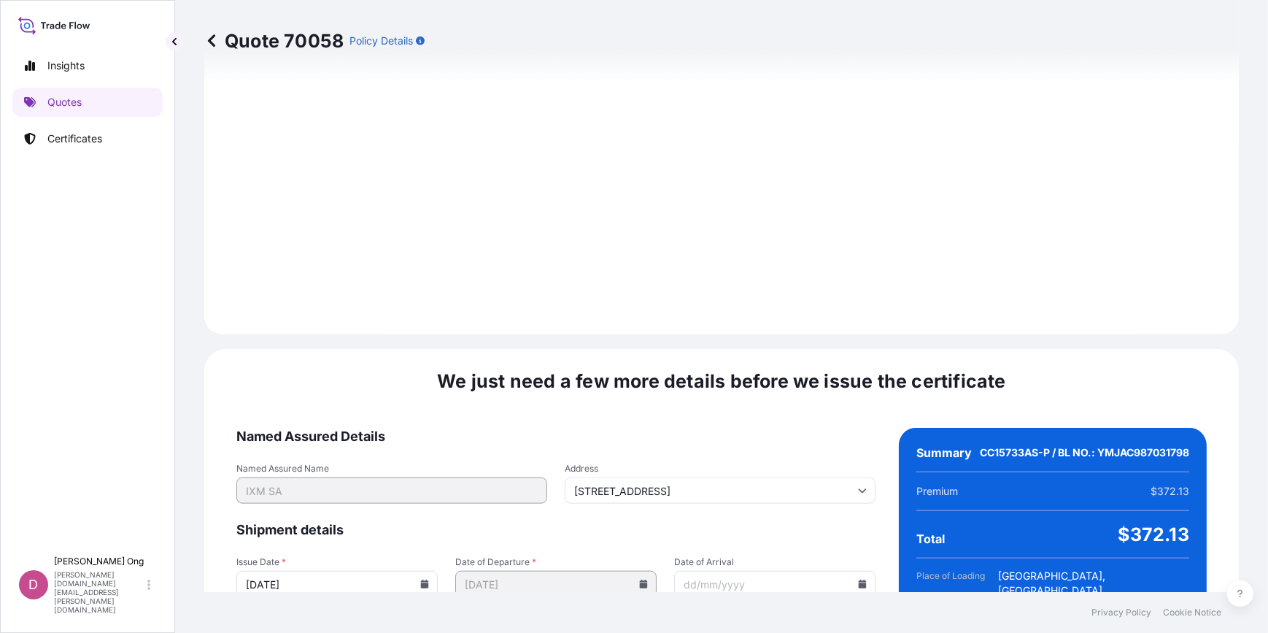
scroll to position [2034, 0]
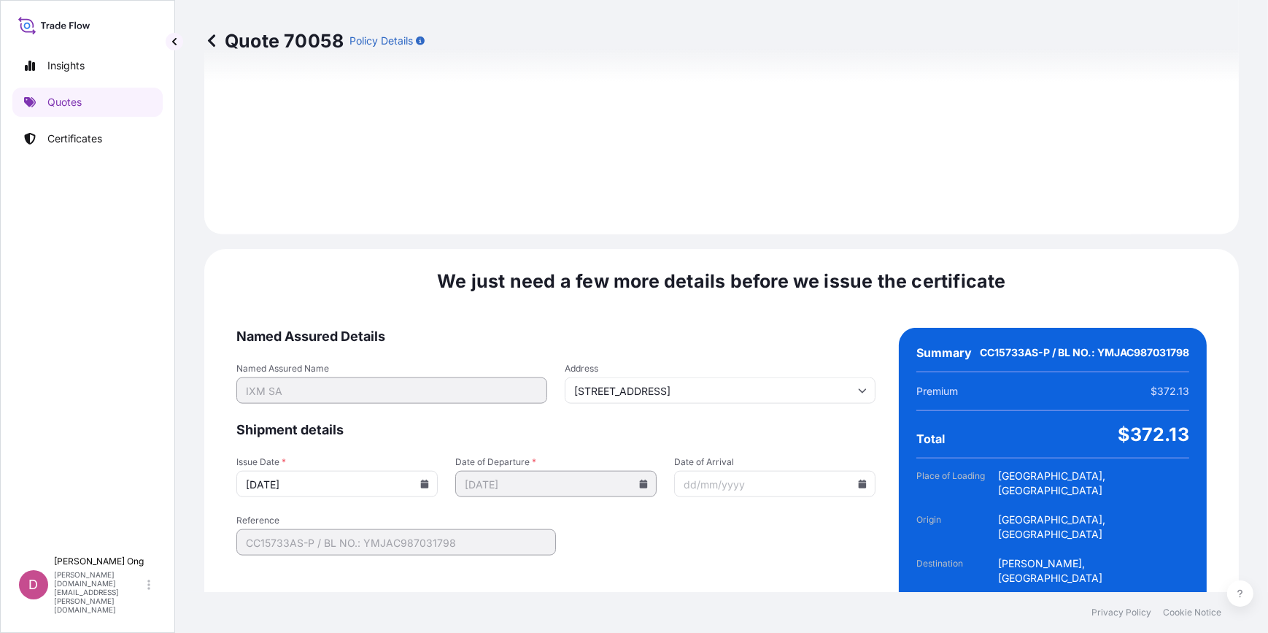
click at [423, 479] on icon at bounding box center [424, 483] width 9 height 9
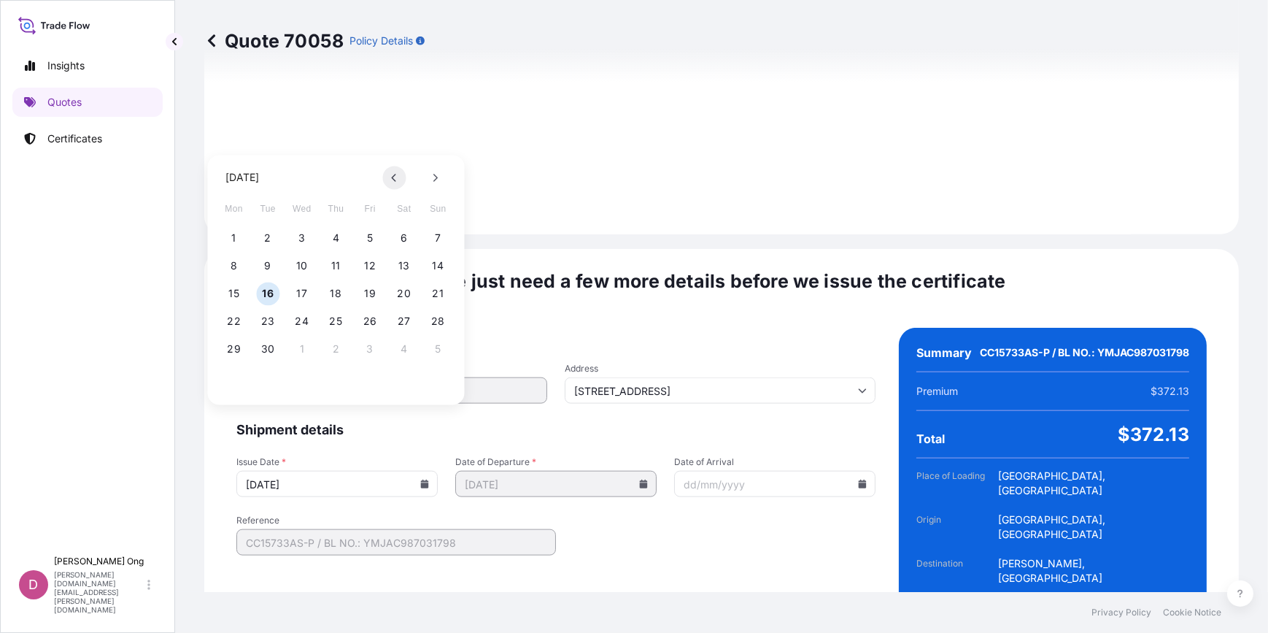
click at [395, 177] on icon at bounding box center [395, 177] width 6 height 9
click at [412, 349] on button "30" at bounding box center [403, 348] width 23 height 23
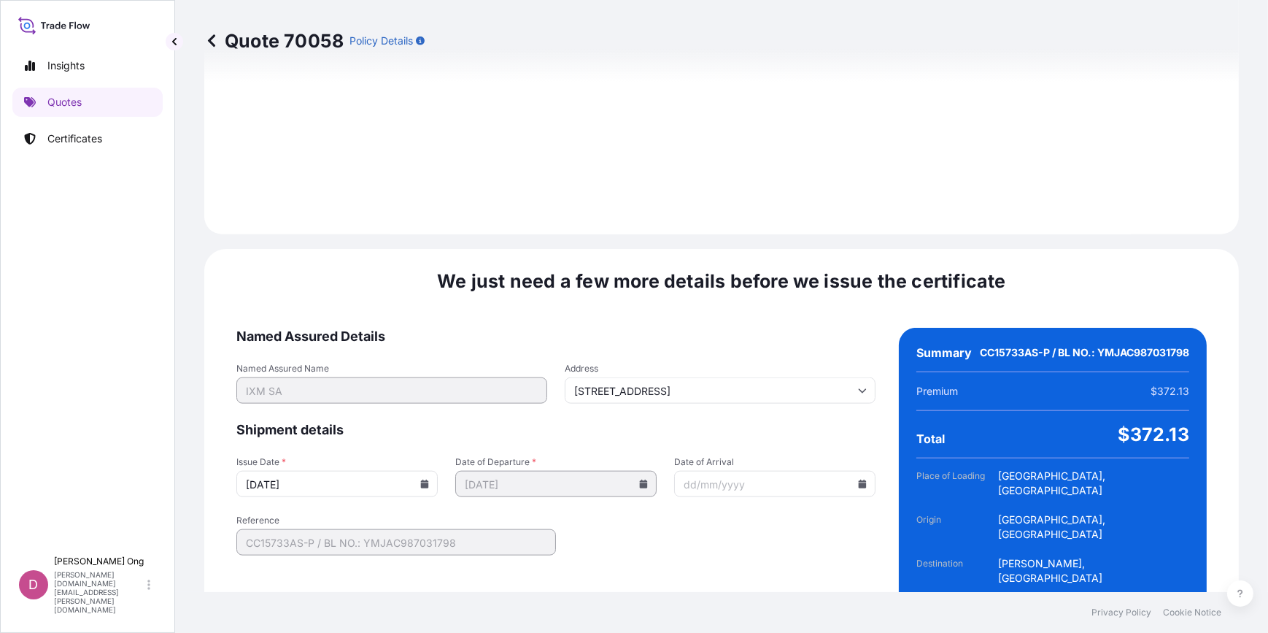
type input "[DATE]"
click at [773, 513] on form "Named Assured Details Named Assured Name IXM SA Address [STREET_ADDRESS] Shipme…" at bounding box center [555, 509] width 639 height 363
click at [797, 547] on form "Named Assured Details Named Assured Name IXM SA Address [STREET_ADDRESS] Shipme…" at bounding box center [555, 509] width 639 height 363
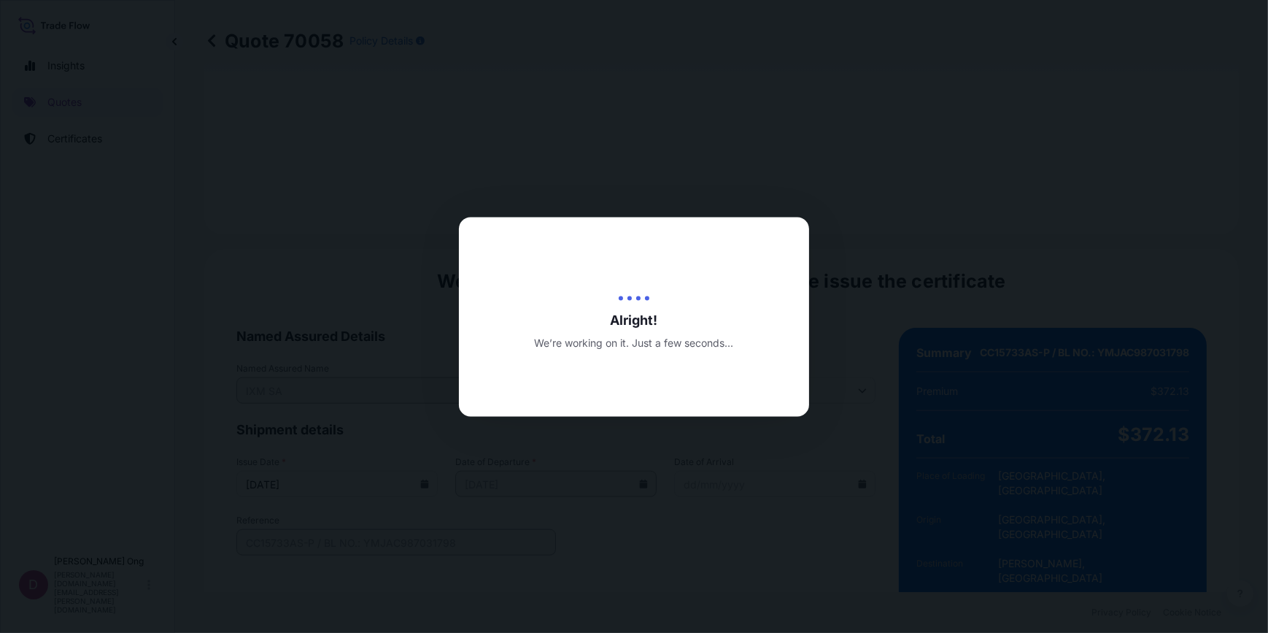
click at [719, 554] on div at bounding box center [634, 316] width 1268 height 633
drag, startPoint x: 719, startPoint y: 554, endPoint x: 677, endPoint y: 554, distance: 42.3
click at [677, 554] on div at bounding box center [634, 316] width 1268 height 633
drag, startPoint x: 677, startPoint y: 554, endPoint x: 615, endPoint y: 557, distance: 62.1
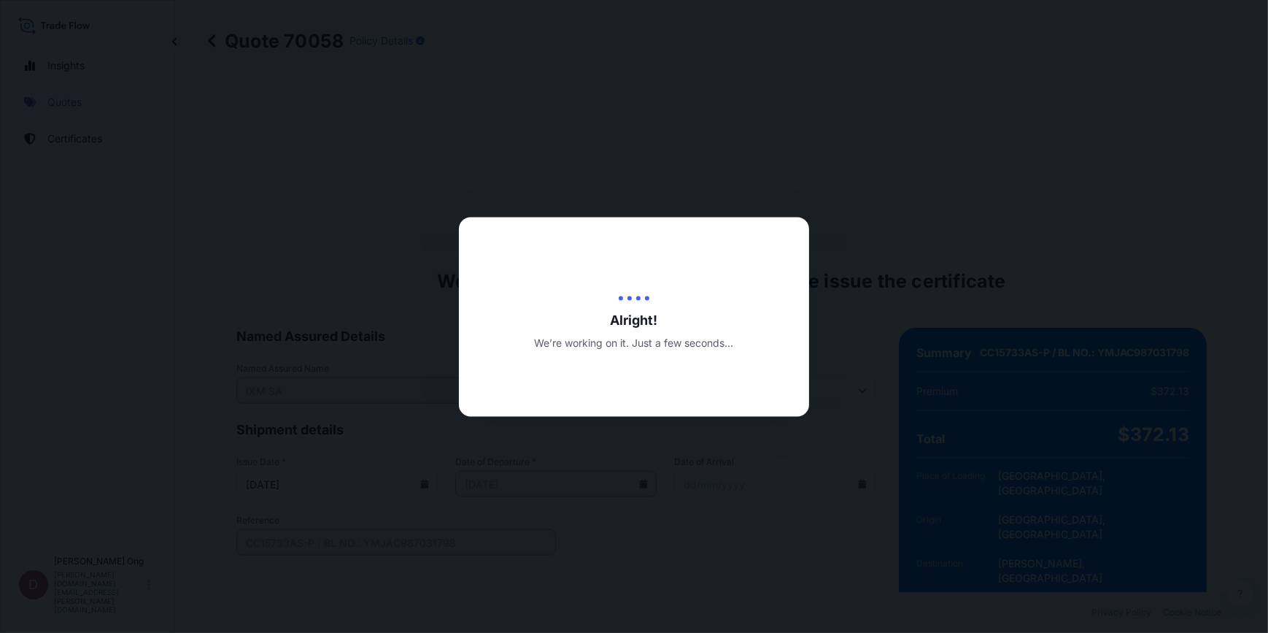
click at [615, 557] on div at bounding box center [634, 316] width 1268 height 633
click at [616, 600] on div at bounding box center [634, 316] width 1268 height 633
drag, startPoint x: 616, startPoint y: 600, endPoint x: 557, endPoint y: 602, distance: 59.1
click at [557, 602] on div at bounding box center [634, 316] width 1268 height 633
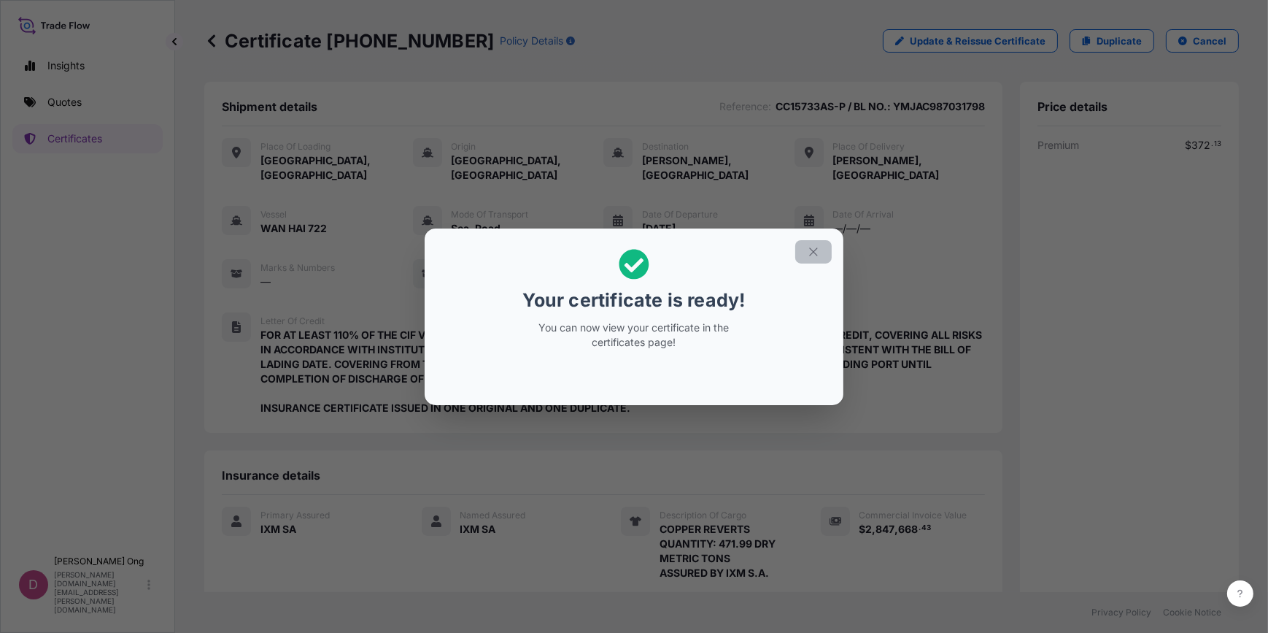
click at [817, 252] on icon "button" at bounding box center [813, 251] width 13 height 13
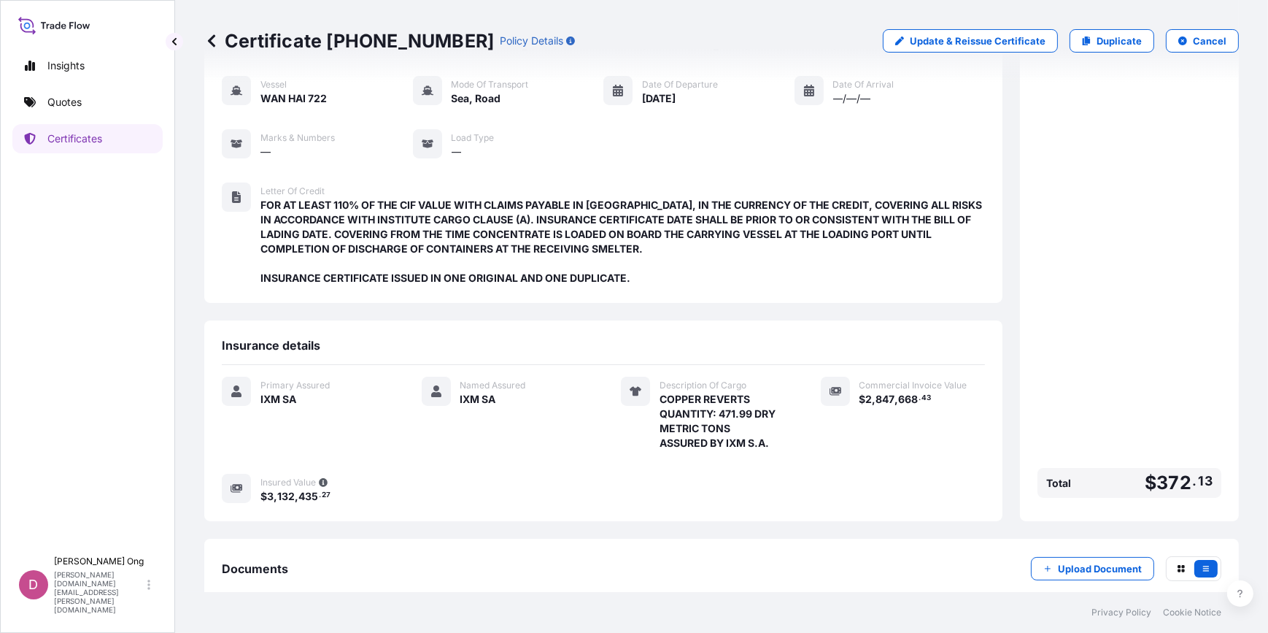
scroll to position [197, 0]
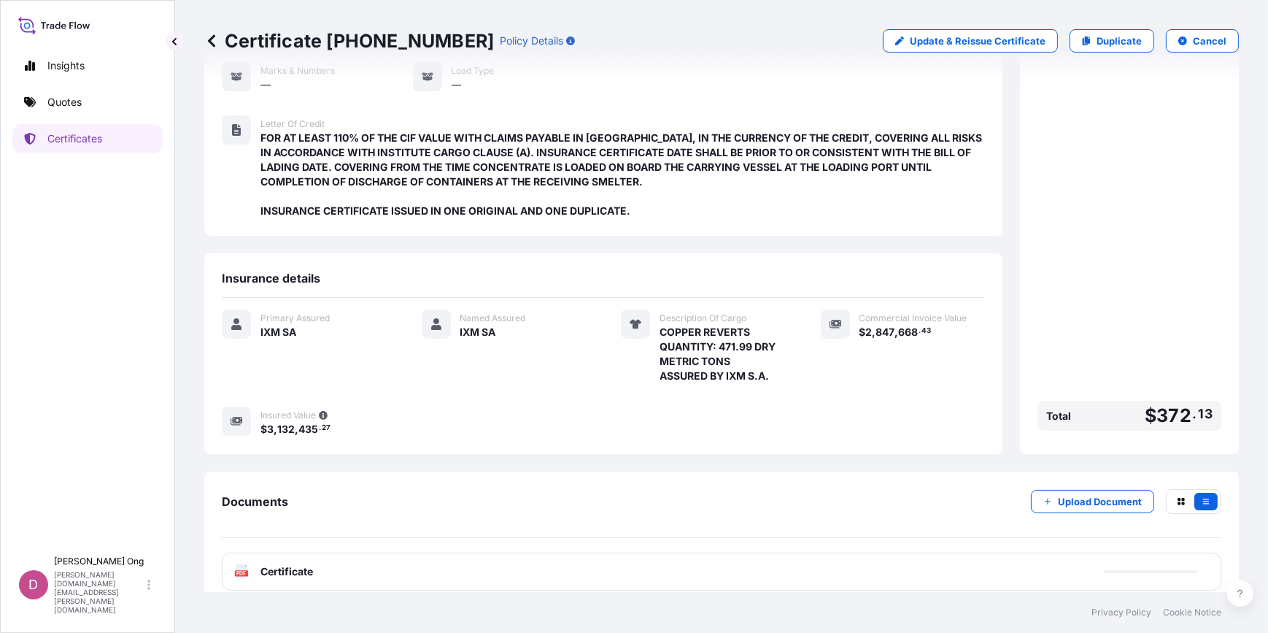
click at [404, 560] on div "PDF Certificate" at bounding box center [721, 571] width 999 height 38
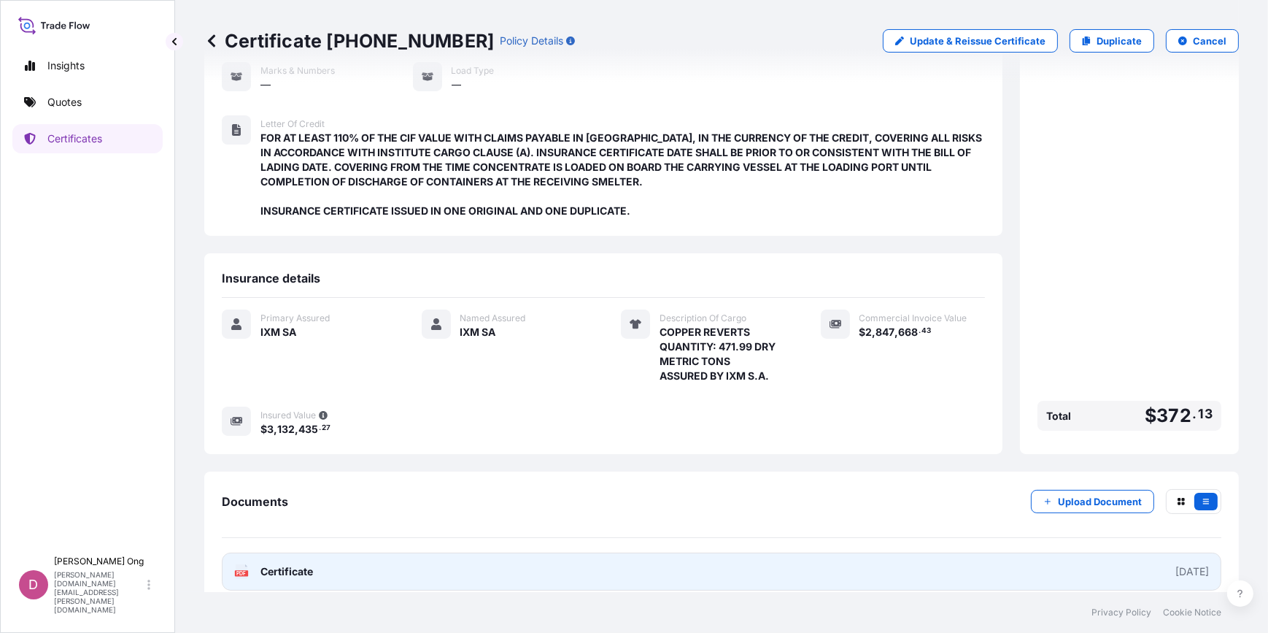
click at [540, 564] on link "PDF Certificate [DATE]" at bounding box center [721, 571] width 999 height 38
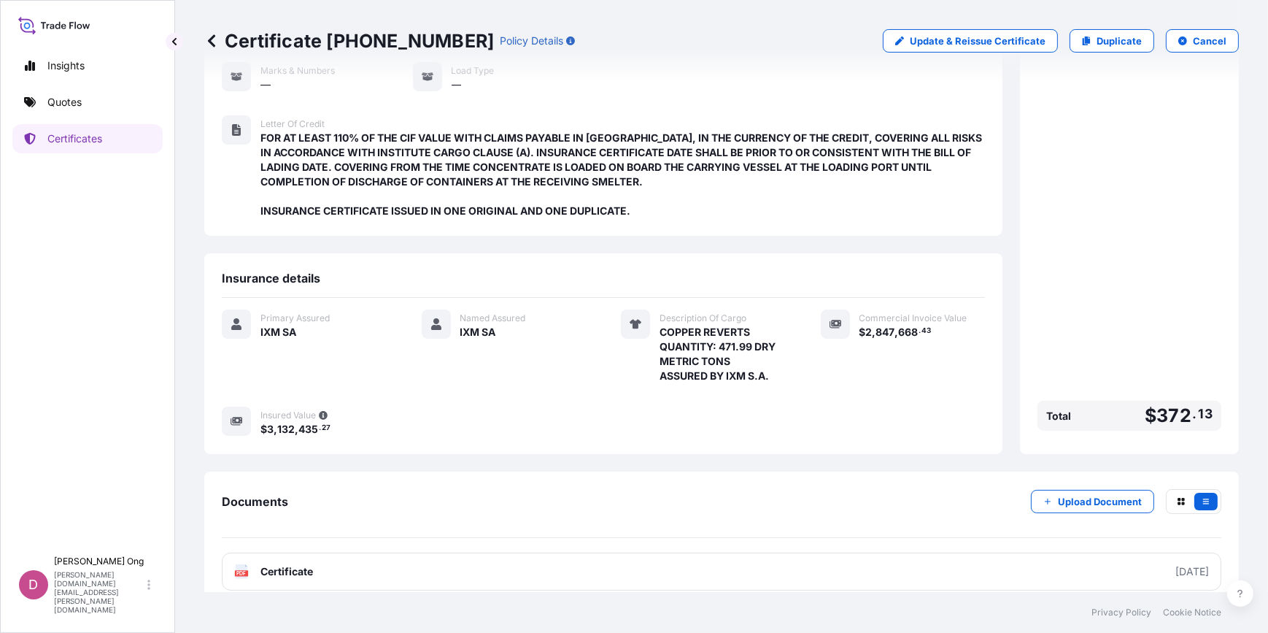
click at [748, 511] on div "Documents Upload Document" at bounding box center [721, 513] width 999 height 49
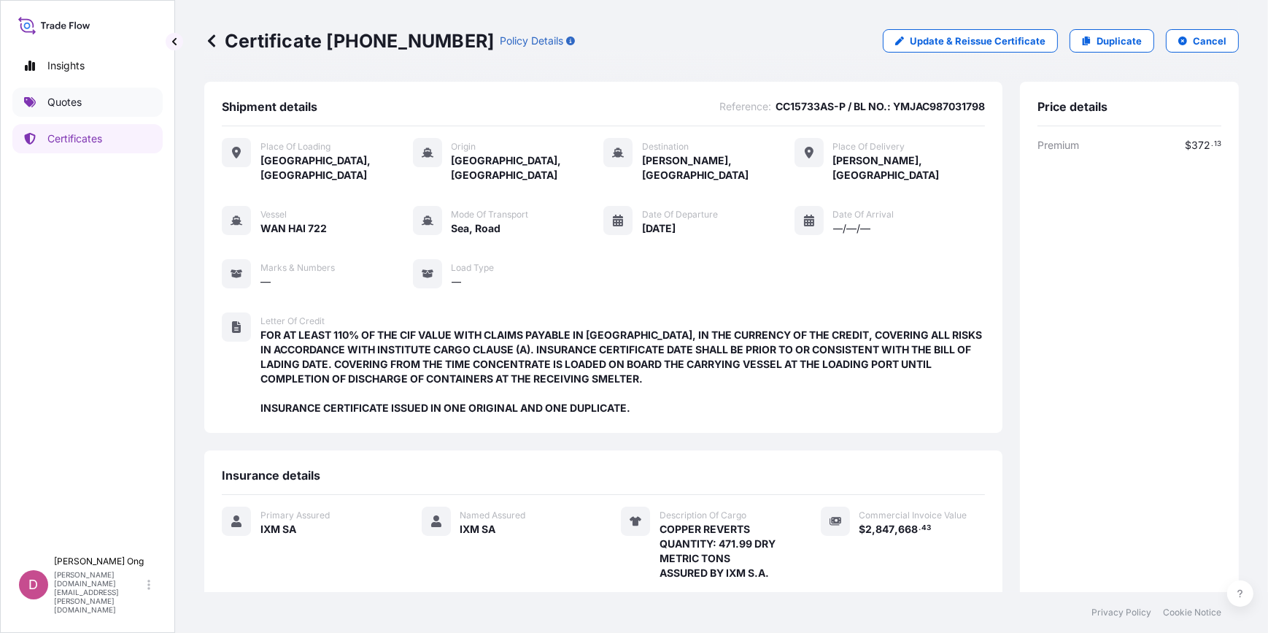
click at [83, 107] on link "Quotes" at bounding box center [87, 102] width 150 height 29
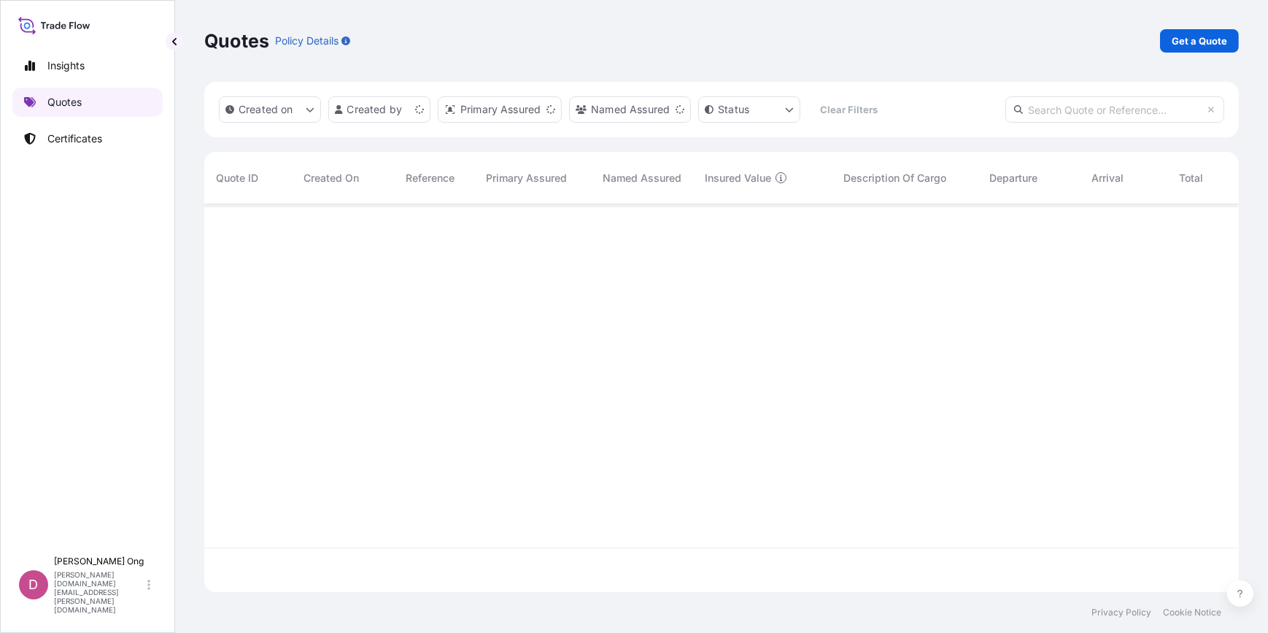
scroll to position [385, 1024]
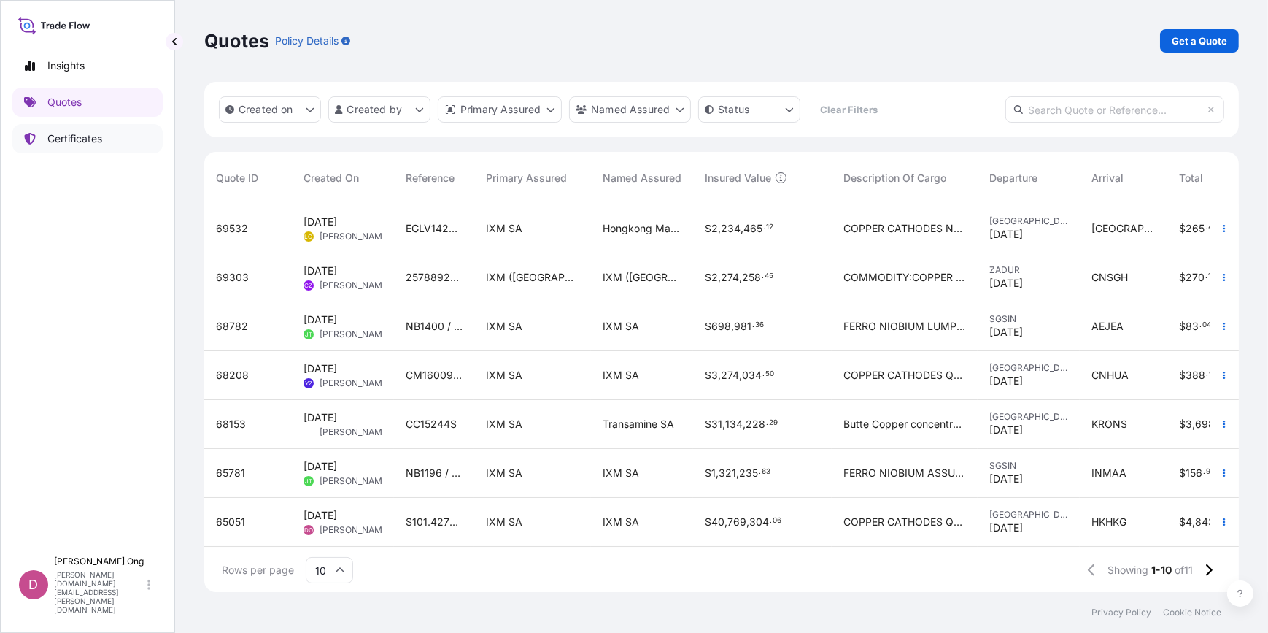
click at [50, 137] on p "Certificates" at bounding box center [74, 138] width 55 height 15
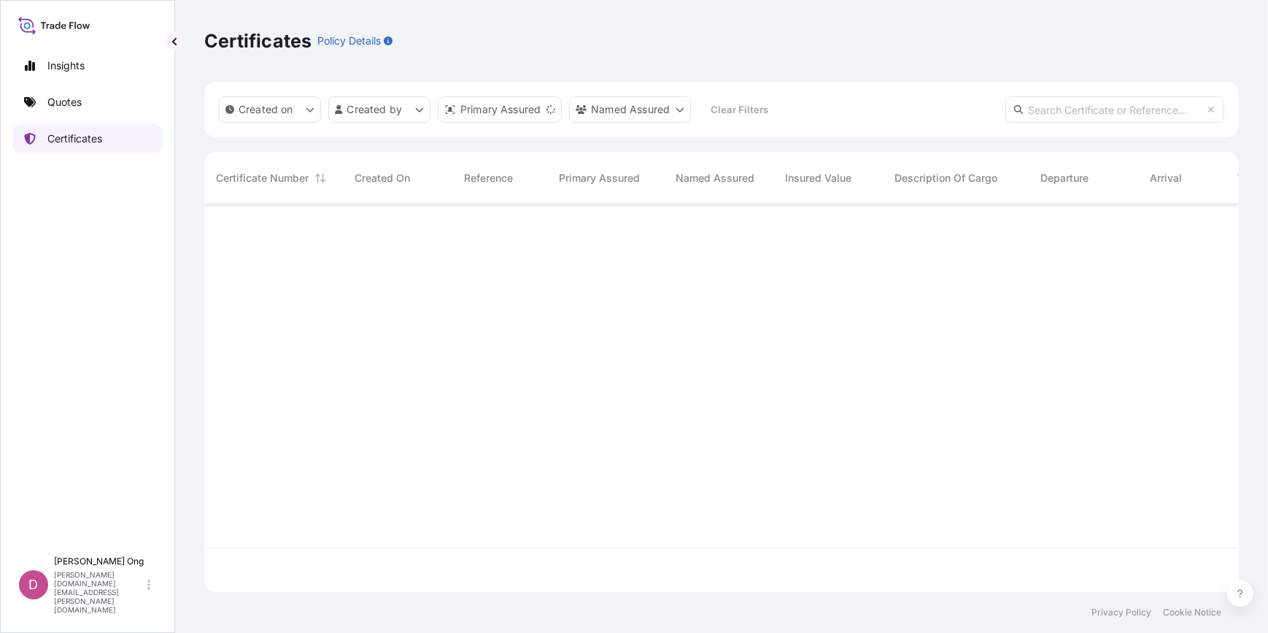
scroll to position [385, 1024]
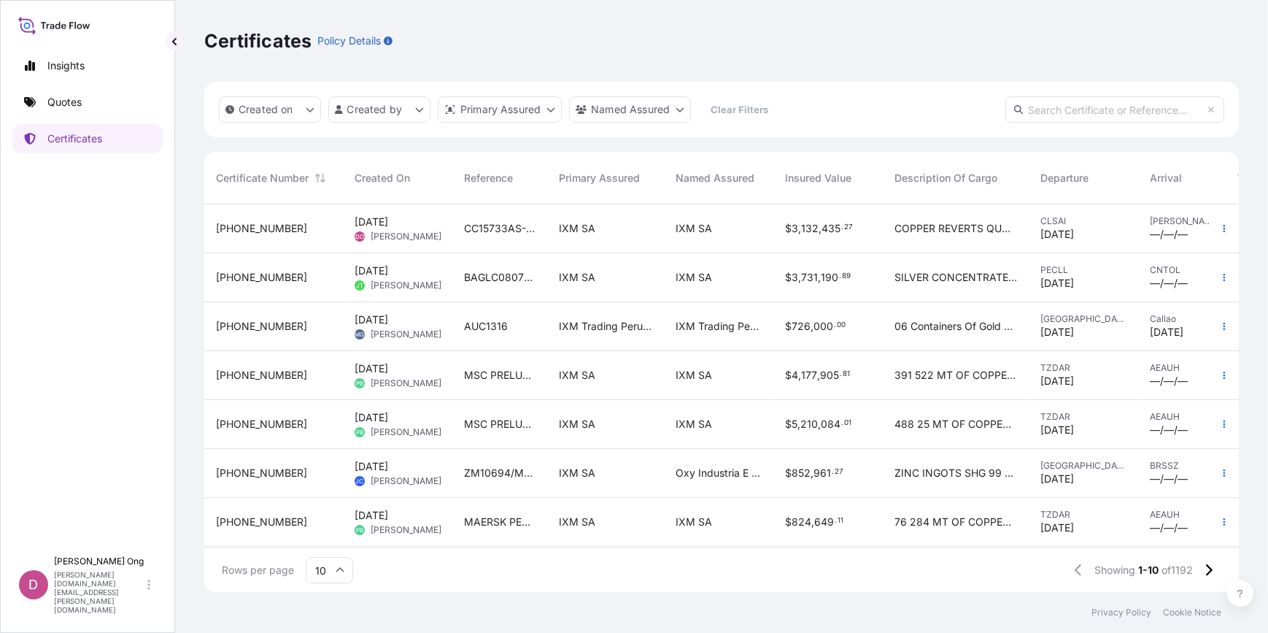
click at [660, 233] on div "IXM SA" at bounding box center [605, 228] width 117 height 49
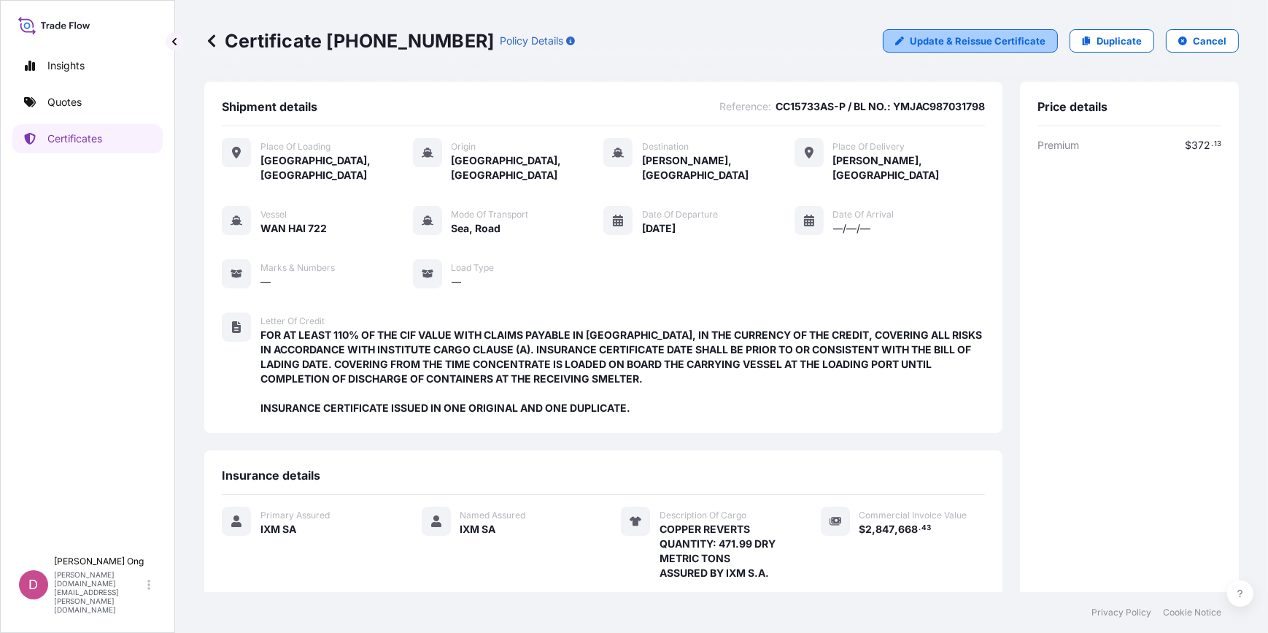
click at [1008, 38] on p "Update & Reissue Certificate" at bounding box center [978, 41] width 136 height 15
select select "Road / [GEOGRAPHIC_DATA]"
select select "Sea"
select select "Road / [GEOGRAPHIC_DATA]"
select select "31846"
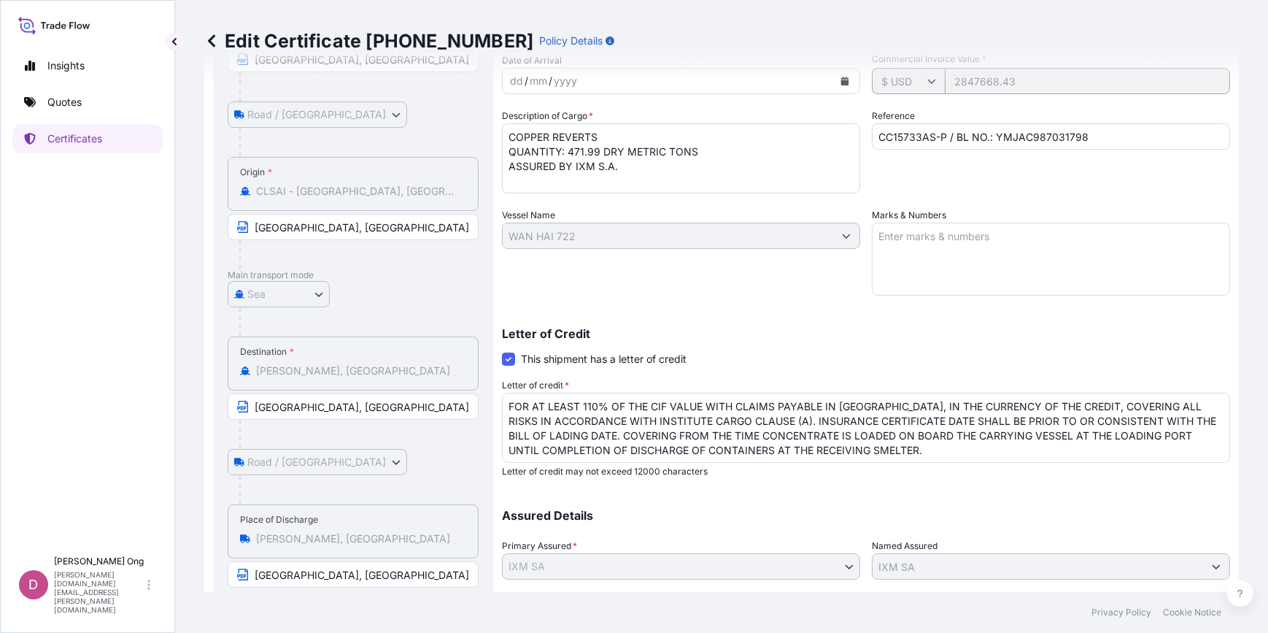
scroll to position [198, 0]
click at [394, 413] on input "[GEOGRAPHIC_DATA], [GEOGRAPHIC_DATA]" at bounding box center [353, 405] width 251 height 26
type input "SIHANOUKVILLE, [GEOGRAPHIC_DATA]"
click at [419, 565] on input "[GEOGRAPHIC_DATA], [GEOGRAPHIC_DATA]" at bounding box center [353, 573] width 251 height 26
paste input "[GEOGRAPHIC_DATA], [GEOGRAPHIC_DATA]"
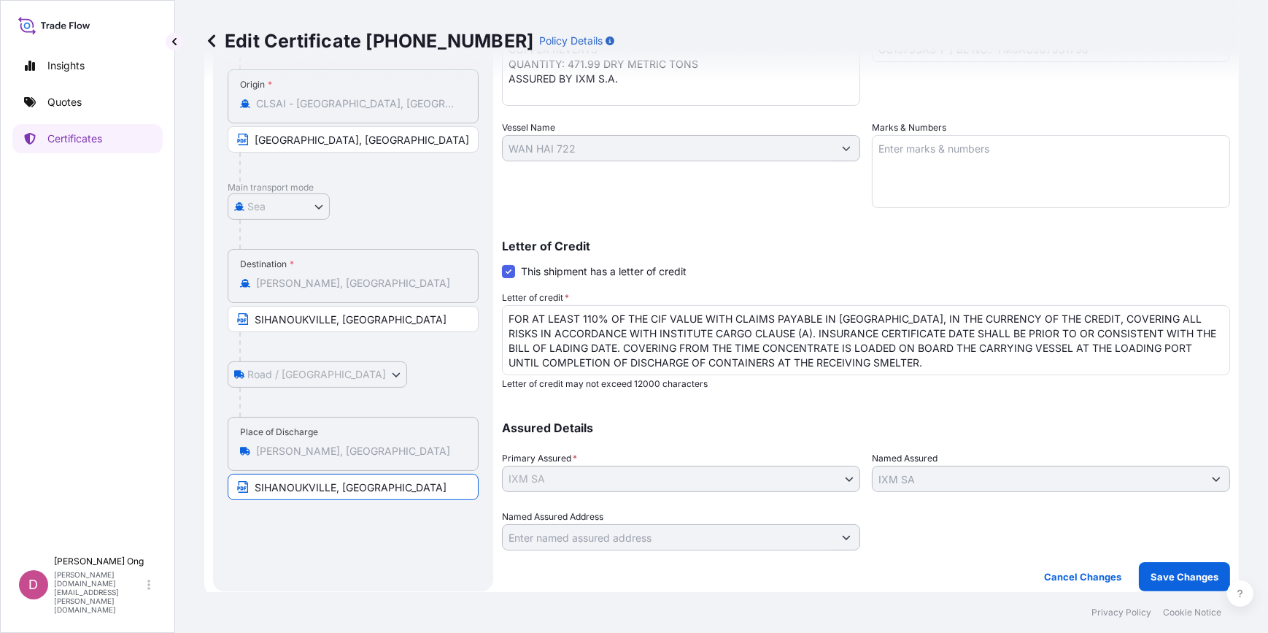
scroll to position [293, 0]
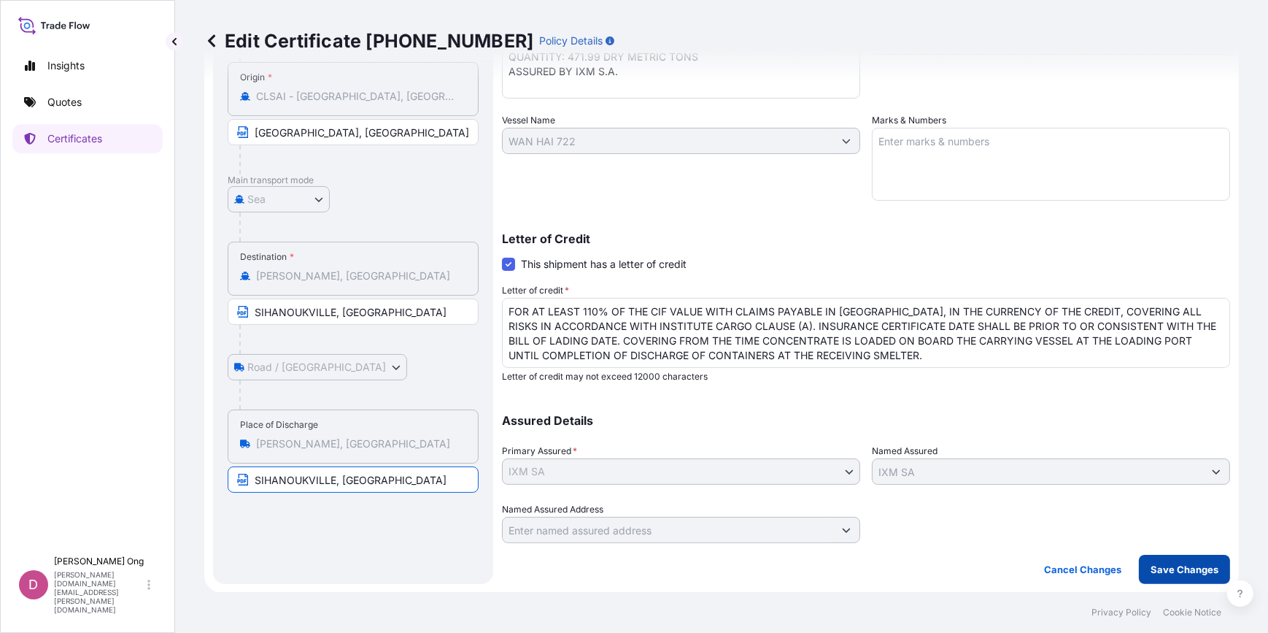
type input "SIHANOUKVILLE, [GEOGRAPHIC_DATA]"
click at [1168, 570] on p "Save Changes" at bounding box center [1184, 569] width 68 height 15
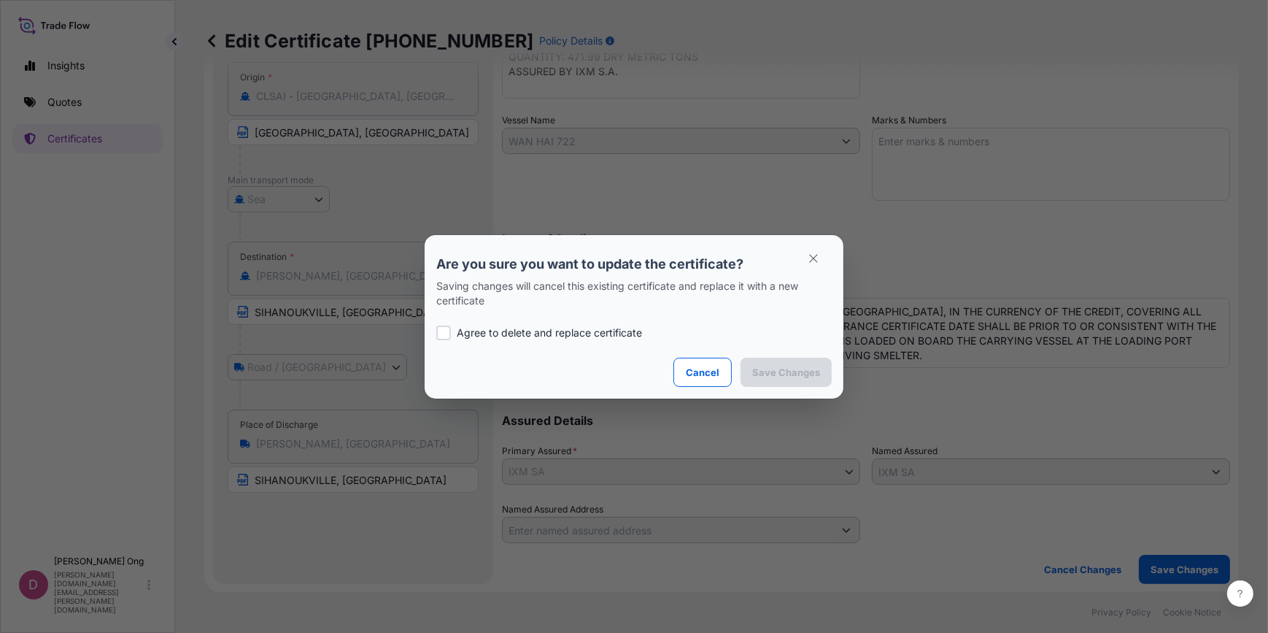
click at [628, 328] on p "Agree to delete and replace certificate" at bounding box center [549, 332] width 185 height 15
checkbox input "true"
click at [811, 255] on icon "button" at bounding box center [813, 258] width 8 height 8
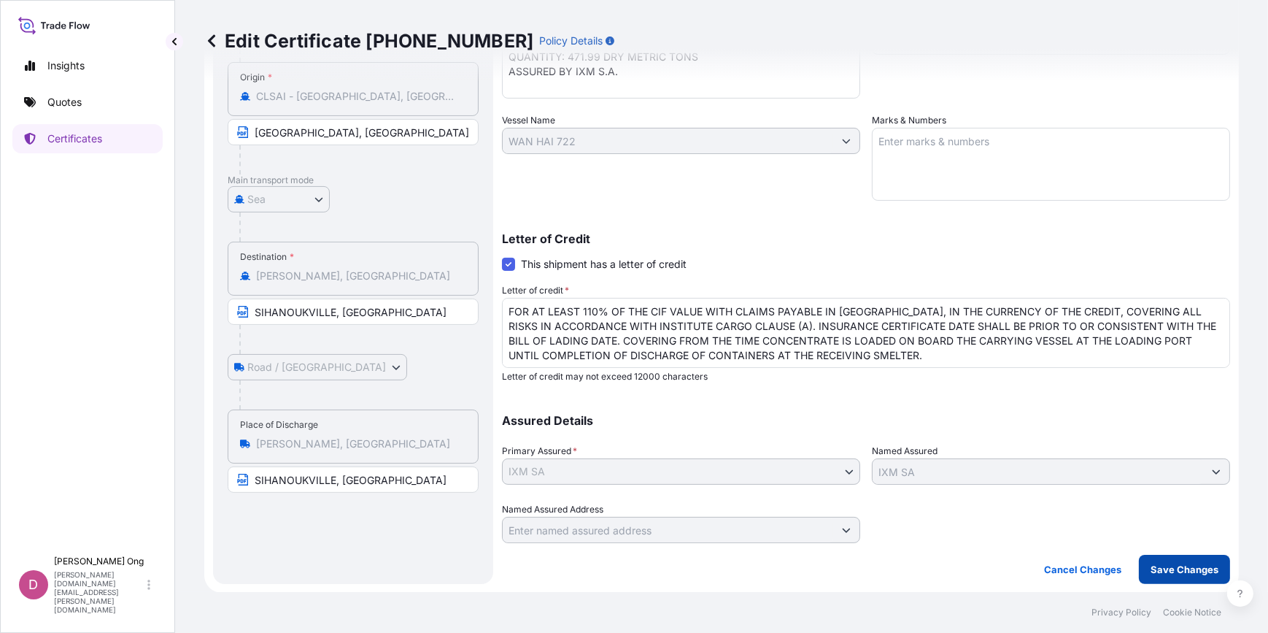
click at [1153, 577] on button "Save Changes" at bounding box center [1184, 568] width 91 height 29
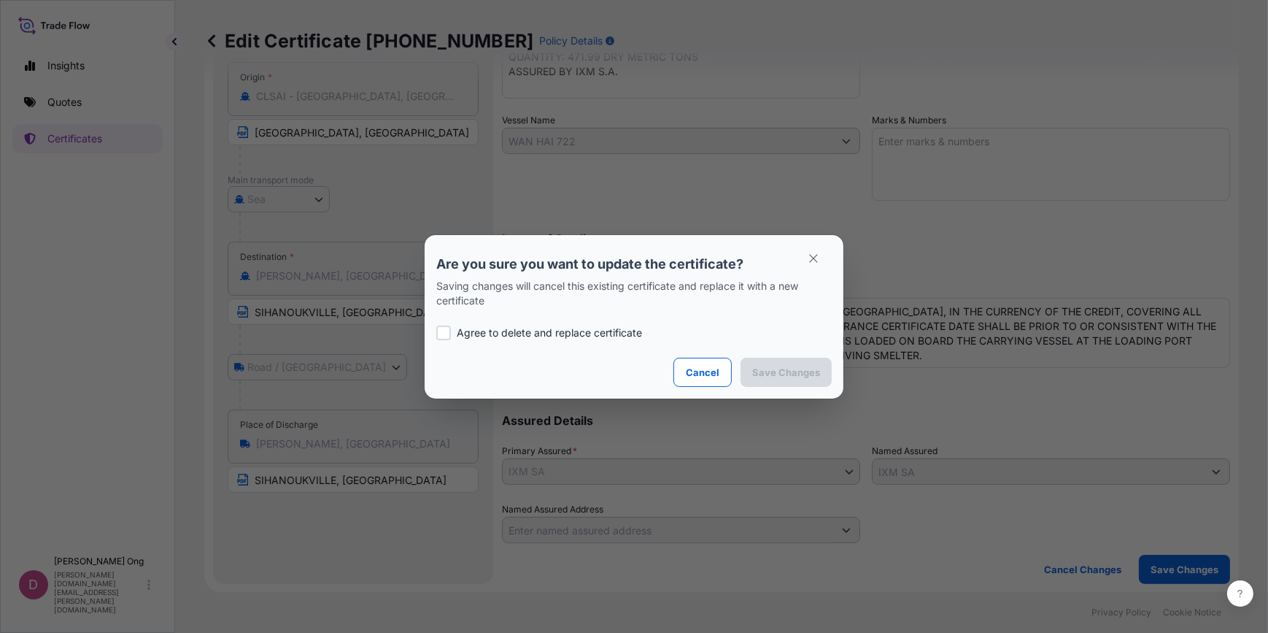
click at [598, 331] on p "Agree to delete and replace certificate" at bounding box center [549, 332] width 185 height 15
checkbox input "true"
click at [763, 370] on p "Save Changes" at bounding box center [786, 372] width 68 height 15
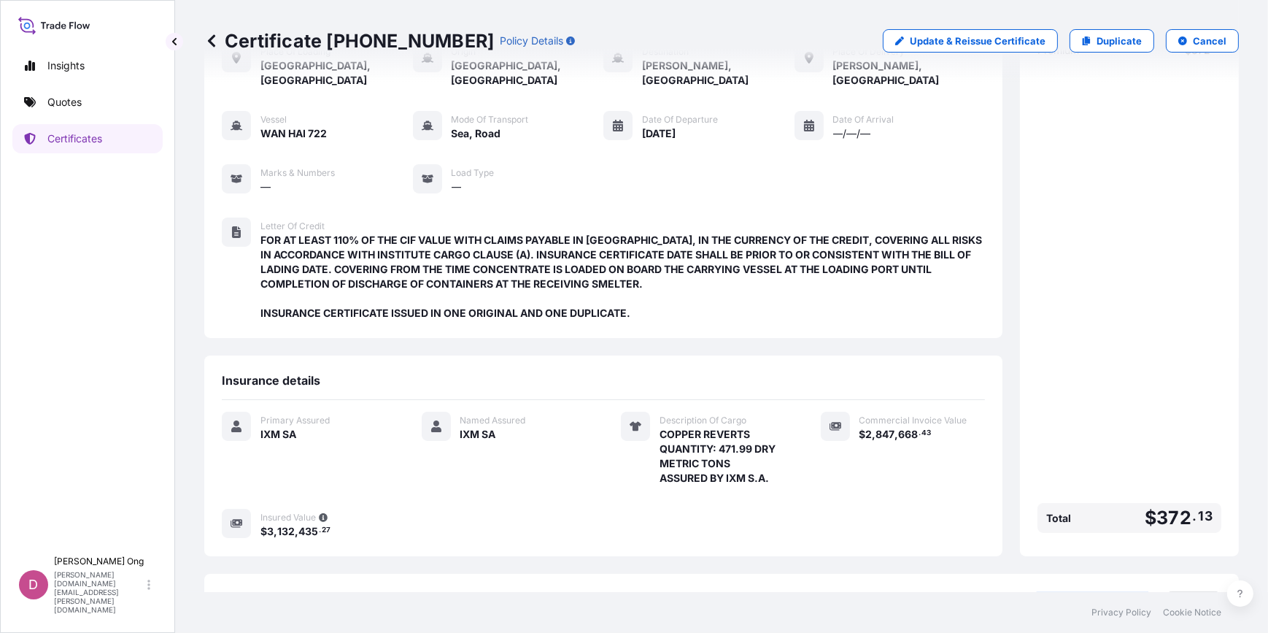
scroll to position [197, 0]
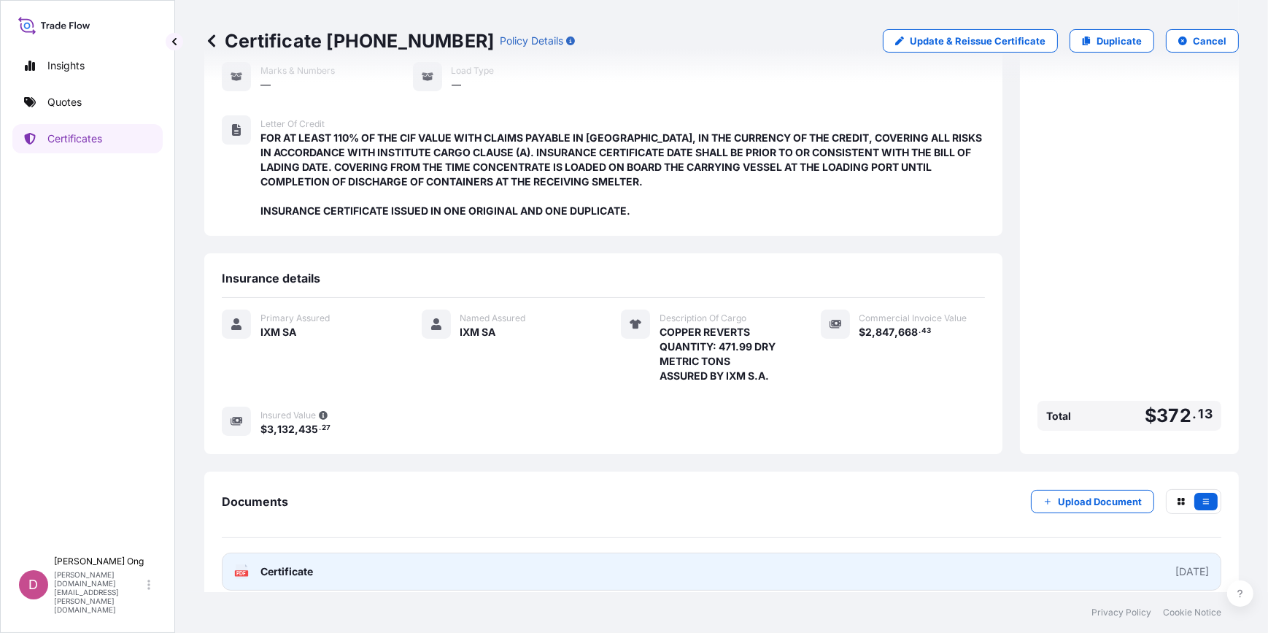
click at [461, 571] on link "PDF Certificate [DATE]" at bounding box center [721, 571] width 999 height 38
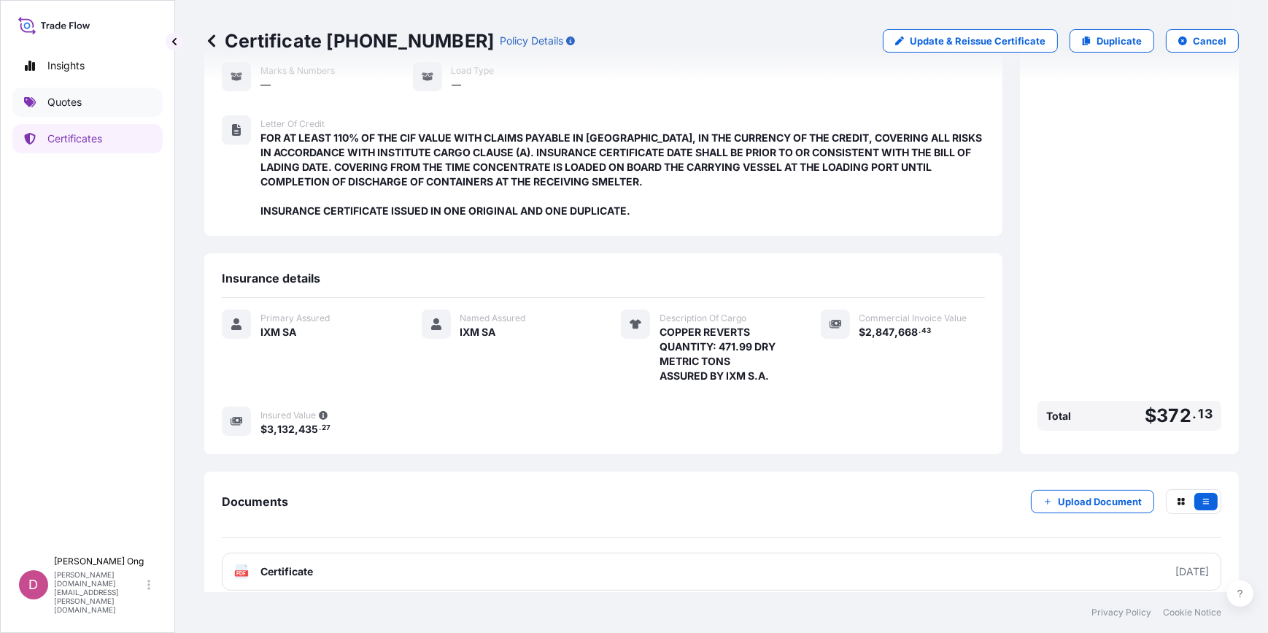
click at [98, 107] on link "Quotes" at bounding box center [87, 102] width 150 height 29
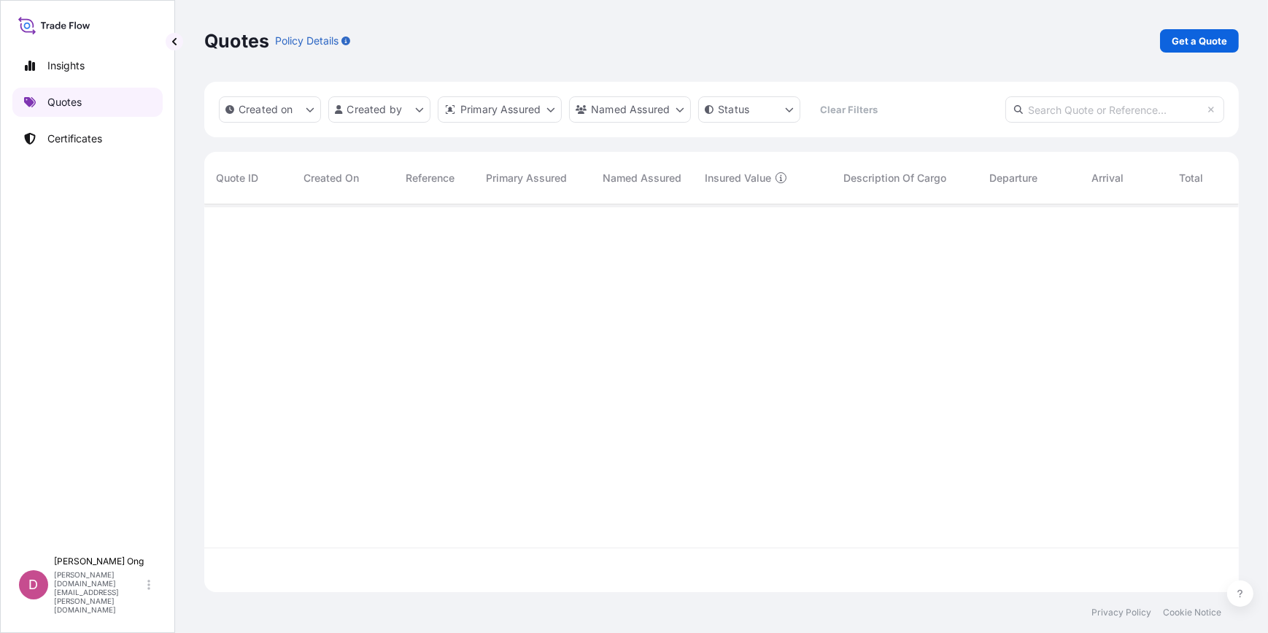
scroll to position [385, 1024]
click at [1226, 48] on link "Get a Quote" at bounding box center [1199, 40] width 79 height 23
select select "Sea"
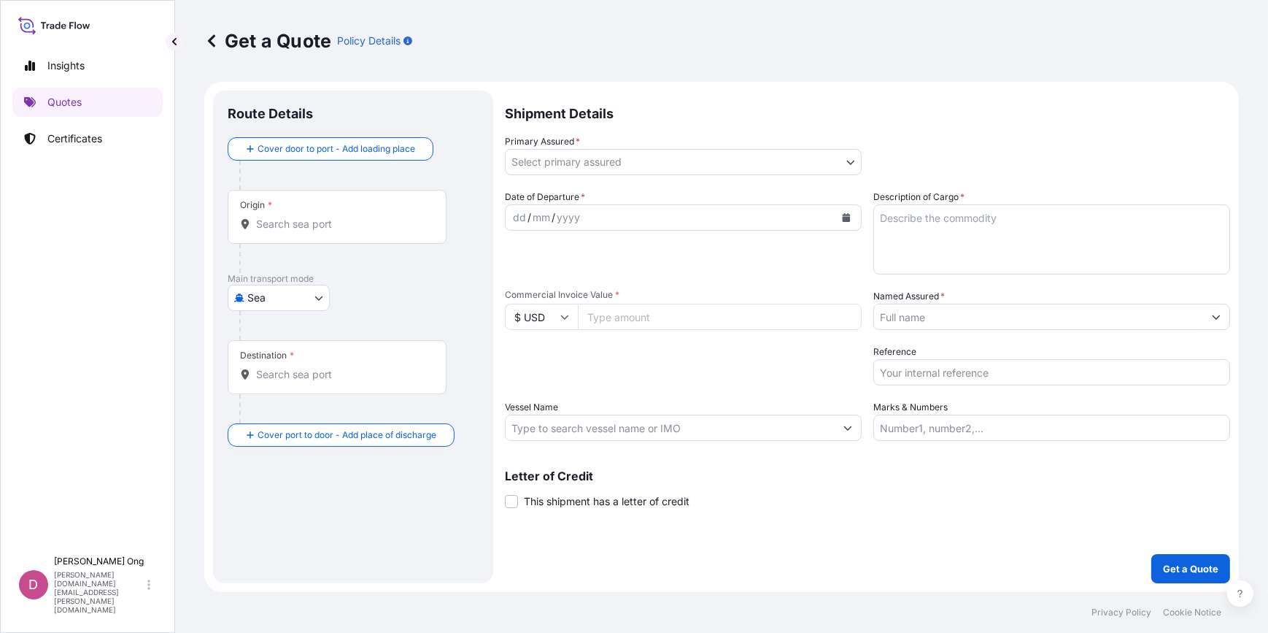
click at [791, 166] on body "Insights Quotes Certificates D [PERSON_NAME] [PERSON_NAME][DOMAIN_NAME][EMAIL_A…" at bounding box center [634, 316] width 1268 height 633
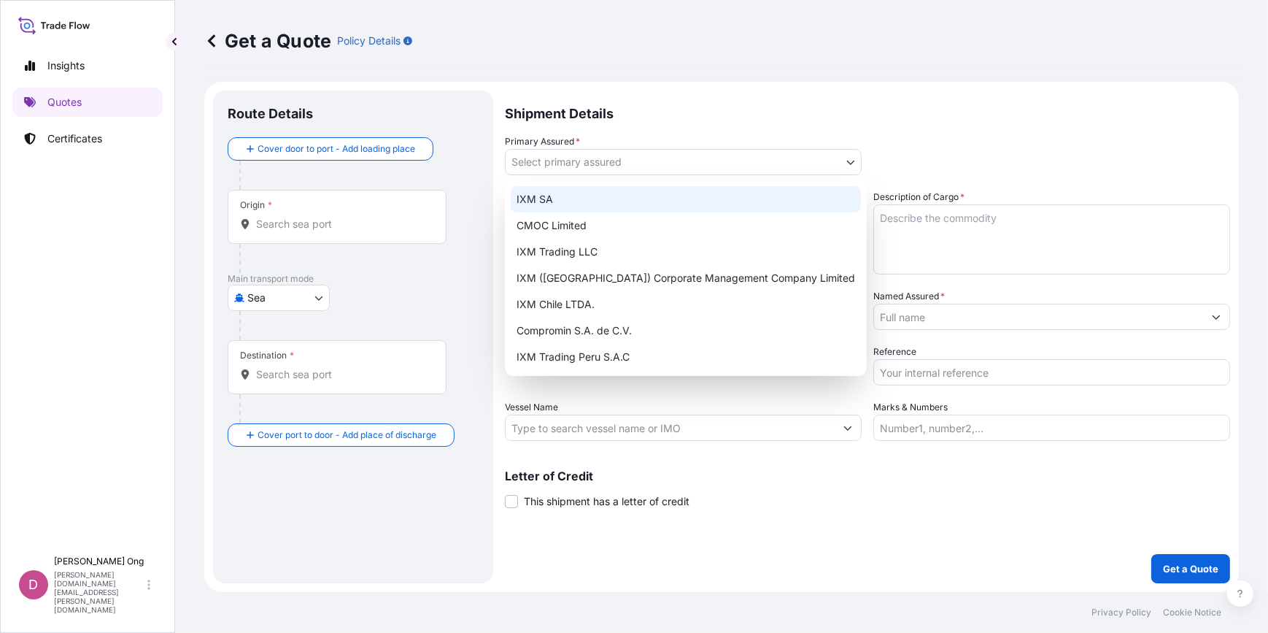
click at [670, 204] on div "IXM SA" at bounding box center [686, 199] width 350 height 26
select select "31846"
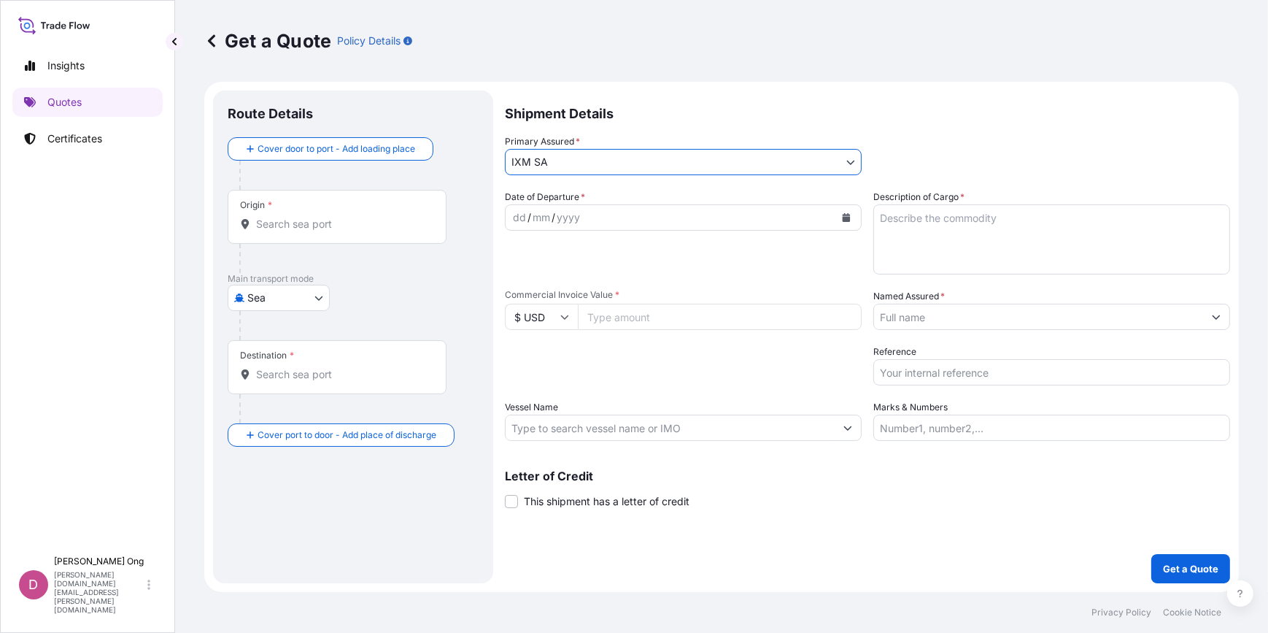
click at [337, 225] on input "Origin *" at bounding box center [342, 224] width 172 height 15
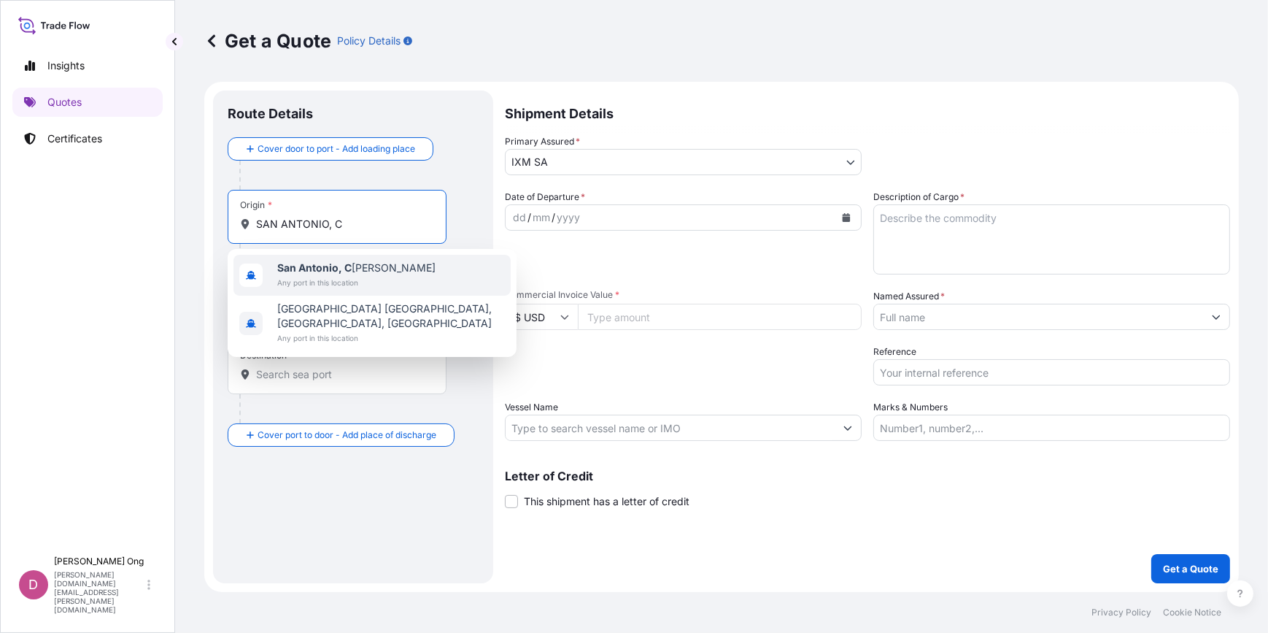
click at [304, 270] on b "San Antonio, C" at bounding box center [314, 267] width 74 height 12
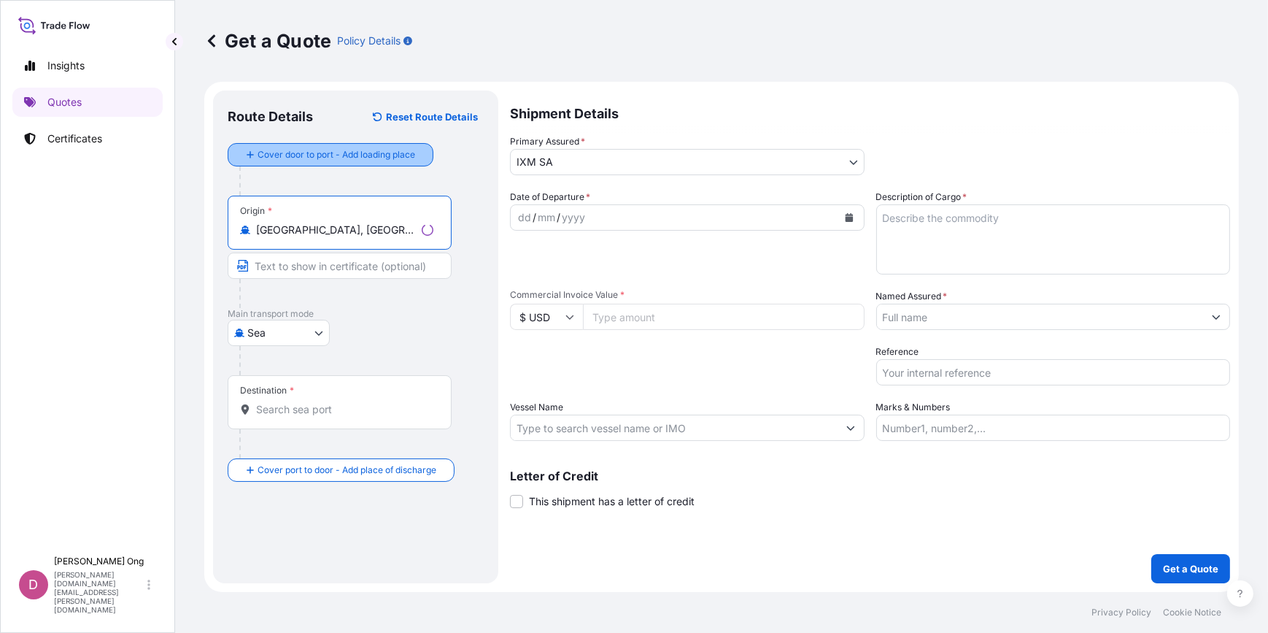
type input "[GEOGRAPHIC_DATA], [GEOGRAPHIC_DATA]"
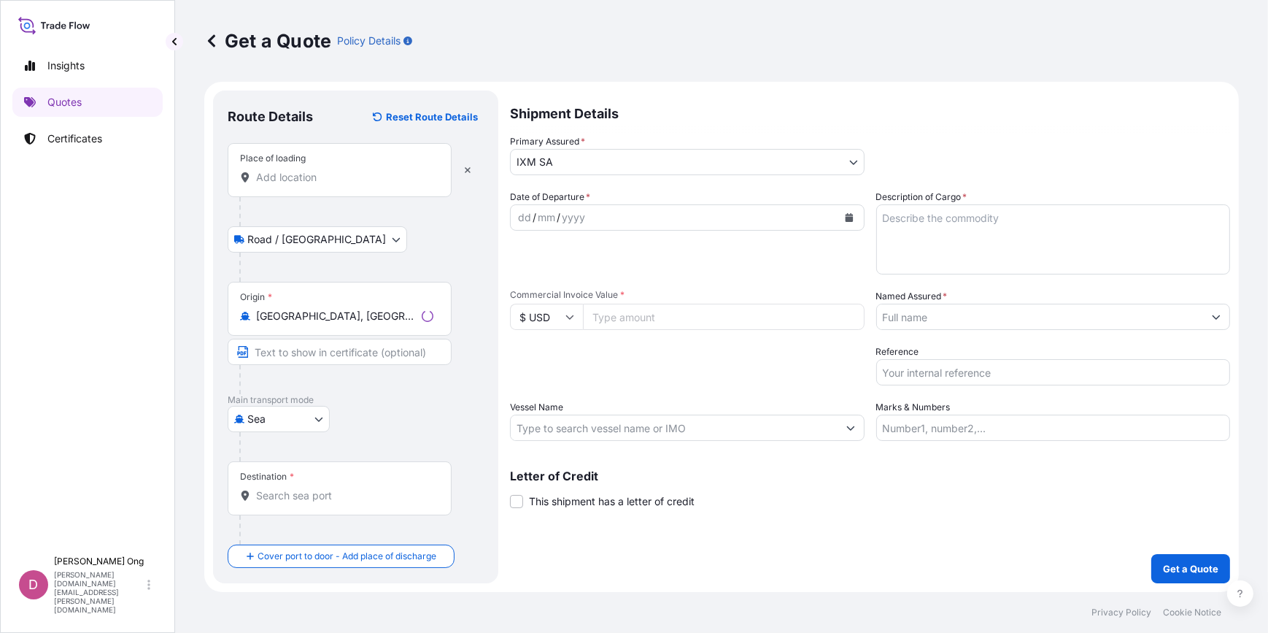
click at [321, 188] on div "Place of loading" at bounding box center [340, 170] width 224 height 54
click at [321, 185] on input "Place of loading" at bounding box center [344, 177] width 177 height 15
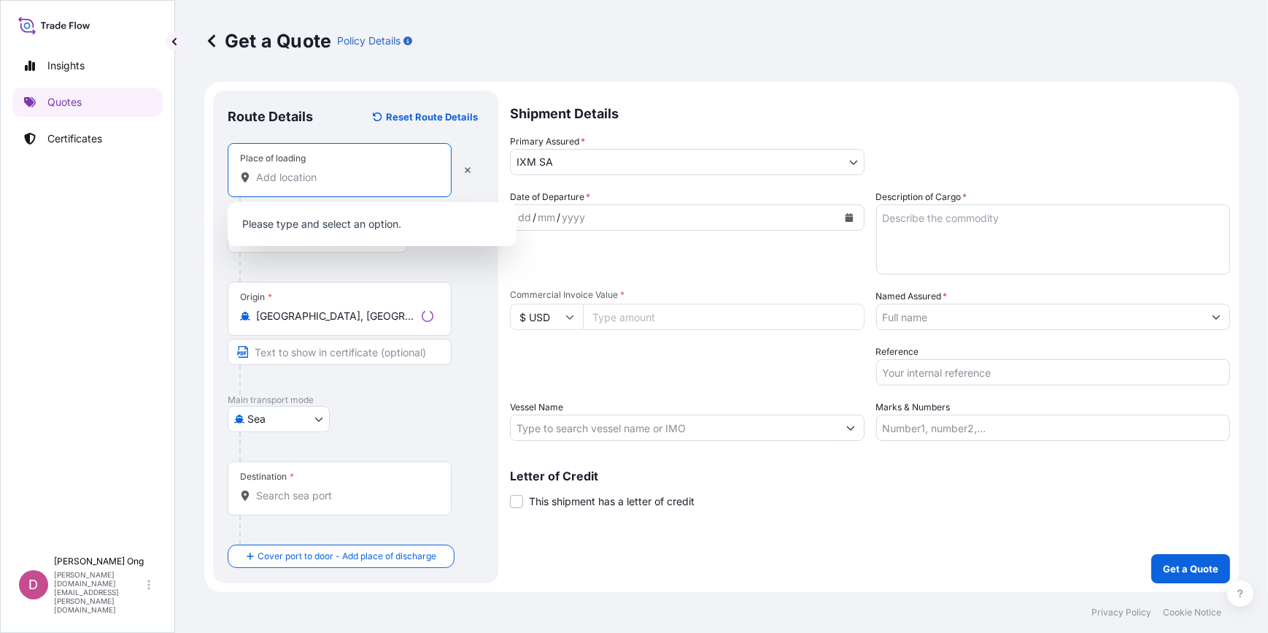
paste input "SAN ANTONIO, C"
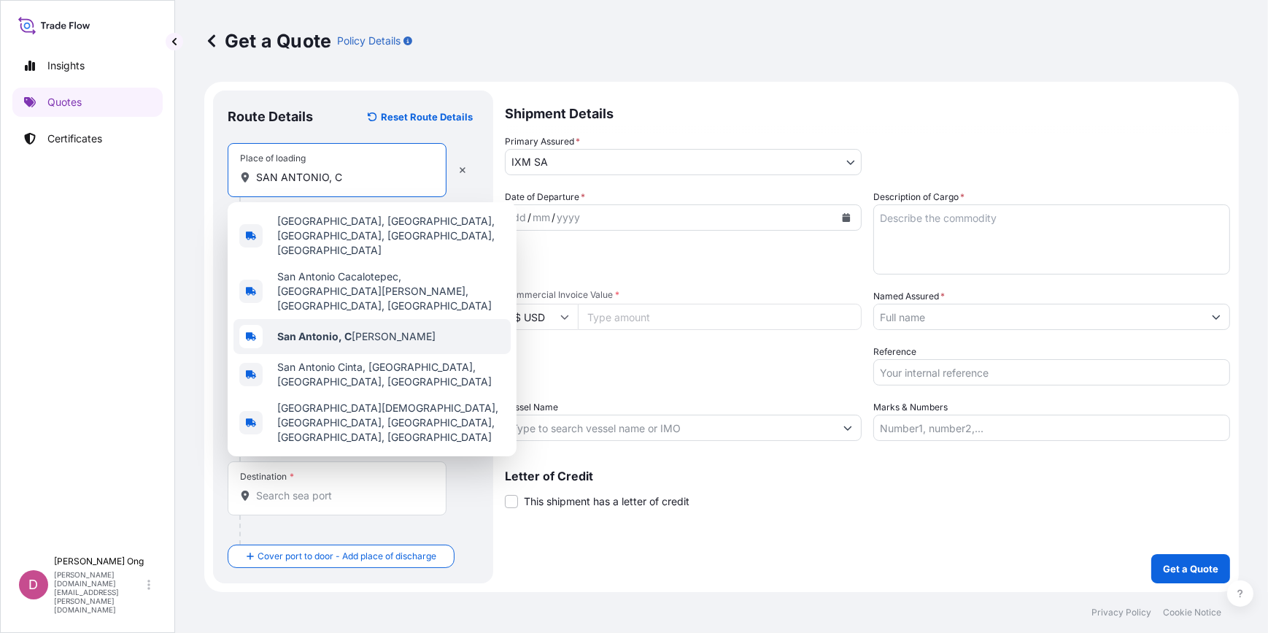
click at [328, 319] on div "San Antonio, C [PERSON_NAME]" at bounding box center [371, 336] width 277 height 35
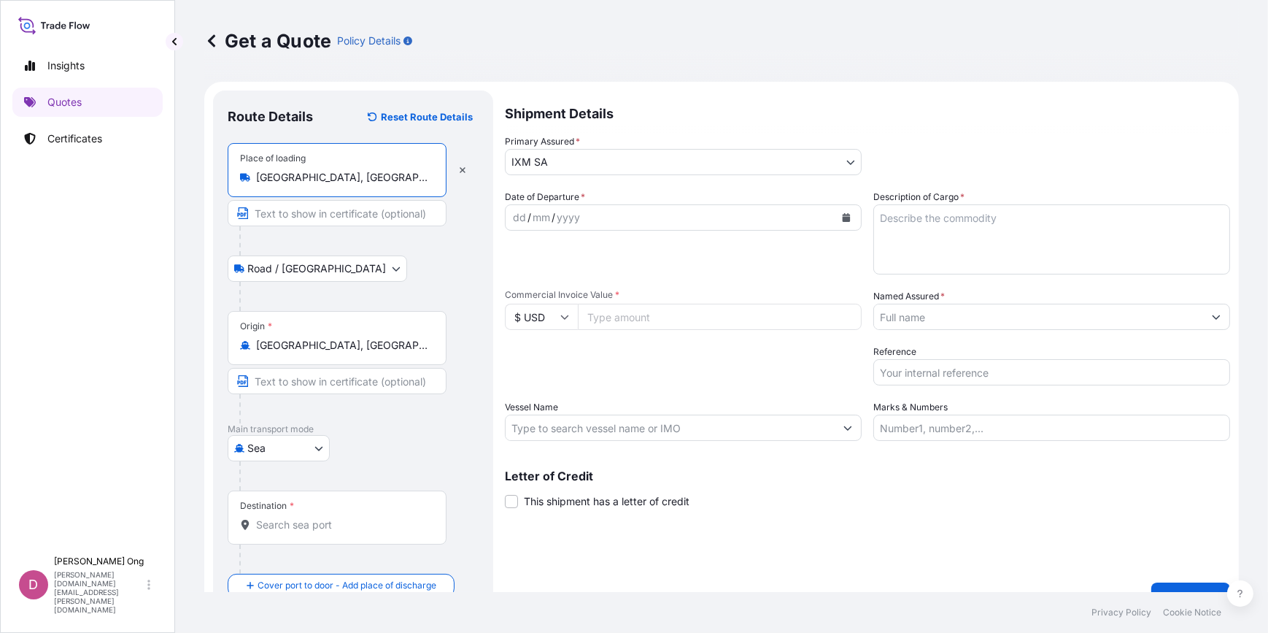
type input "[GEOGRAPHIC_DATA], [GEOGRAPHIC_DATA]"
click at [325, 214] on input "Text to appear on certificate" at bounding box center [337, 213] width 219 height 26
type input "[GEOGRAPHIC_DATA], [GEOGRAPHIC_DATA]"
click at [354, 378] on input "Text to appear on certificate" at bounding box center [337, 381] width 219 height 26
paste input "[GEOGRAPHIC_DATA], [GEOGRAPHIC_DATA]"
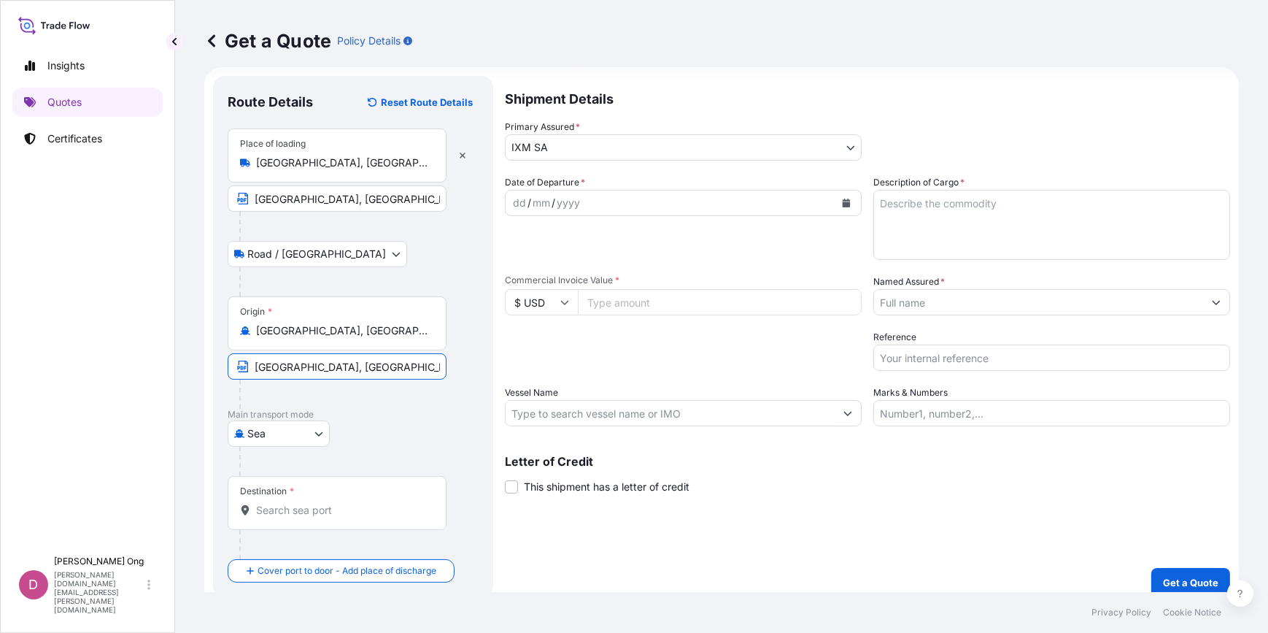
scroll to position [28, 0]
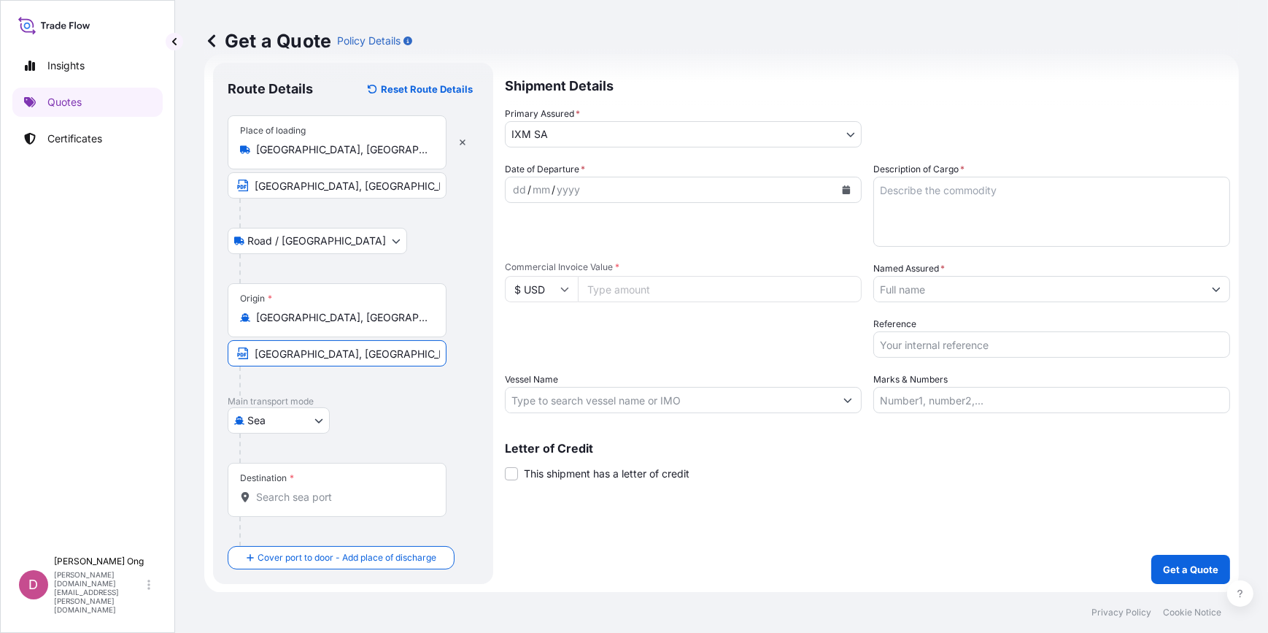
type input "[GEOGRAPHIC_DATA], [GEOGRAPHIC_DATA]"
click at [249, 504] on div "Destination *" at bounding box center [337, 490] width 219 height 54
click at [256, 504] on input "Destination *" at bounding box center [342, 497] width 172 height 15
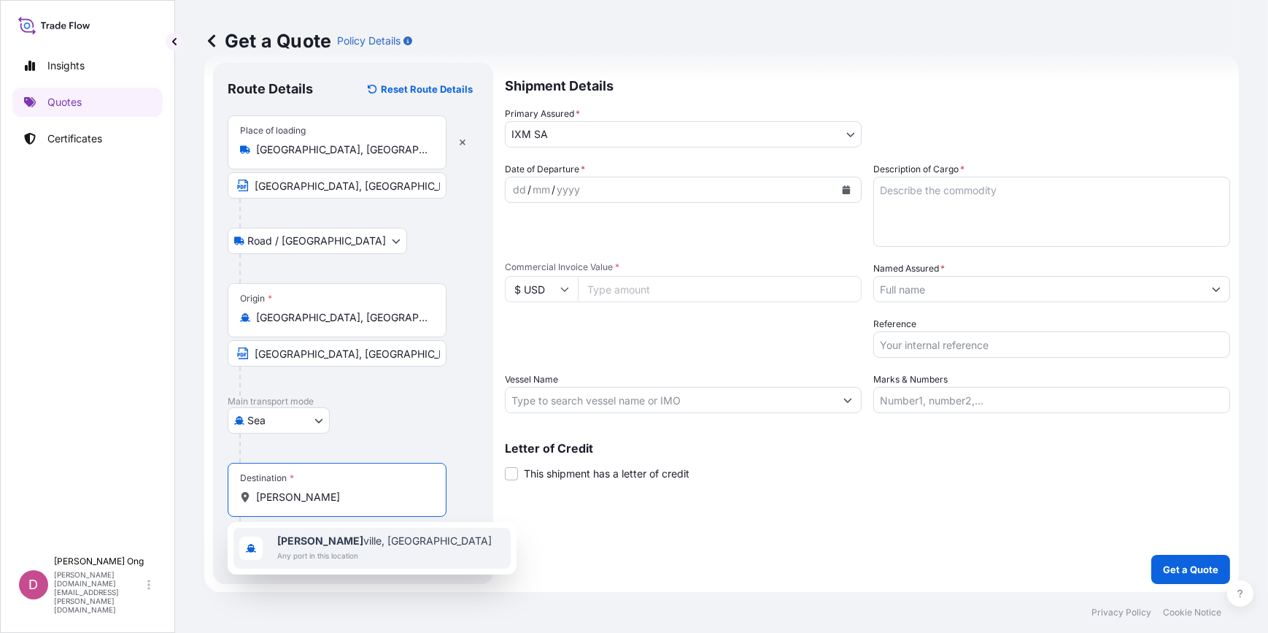
click at [322, 540] on b "[PERSON_NAME]" at bounding box center [320, 540] width 86 height 12
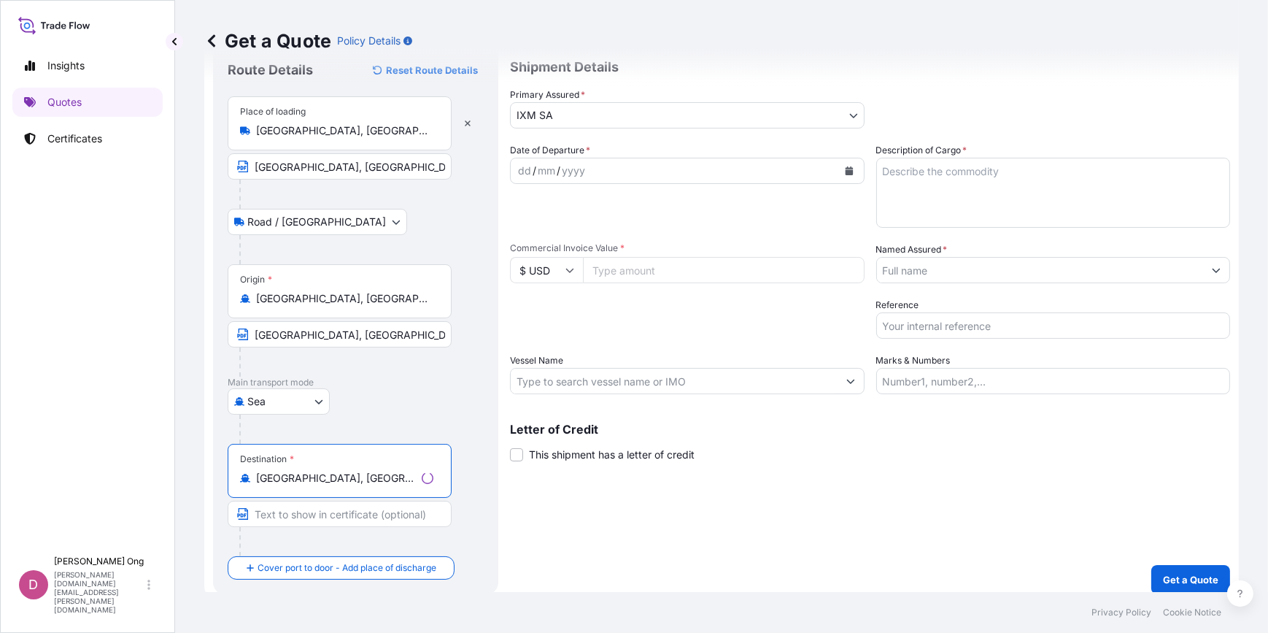
scroll to position [57, 0]
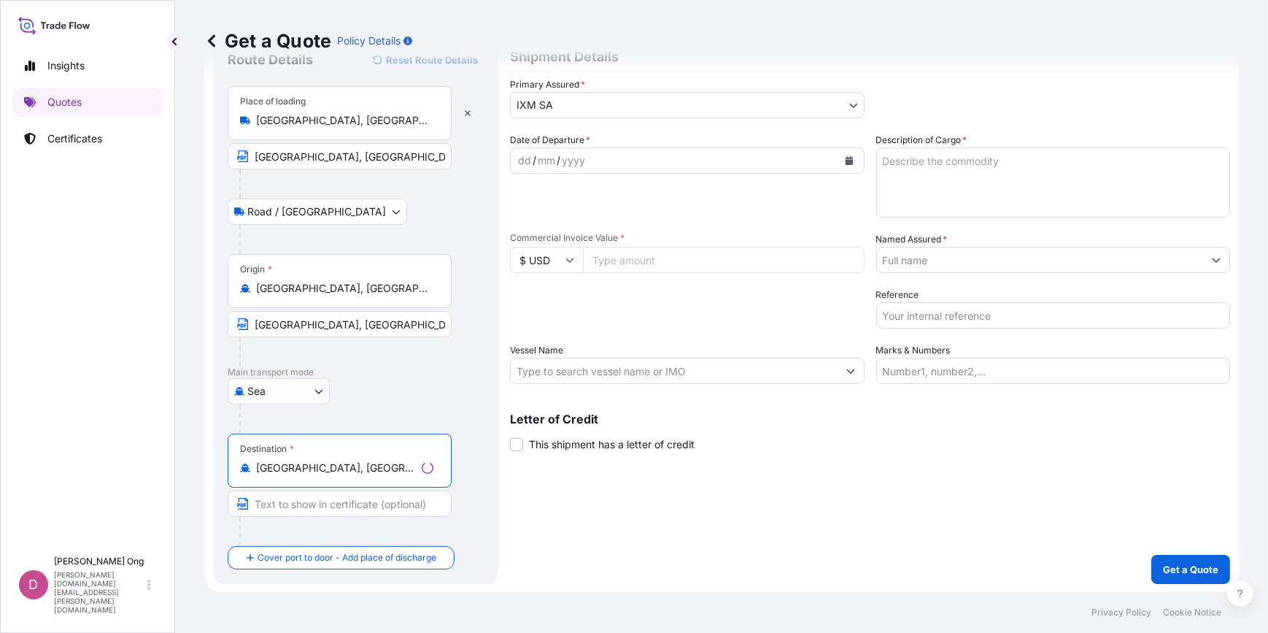
type input "[GEOGRAPHIC_DATA], [GEOGRAPHIC_DATA]"
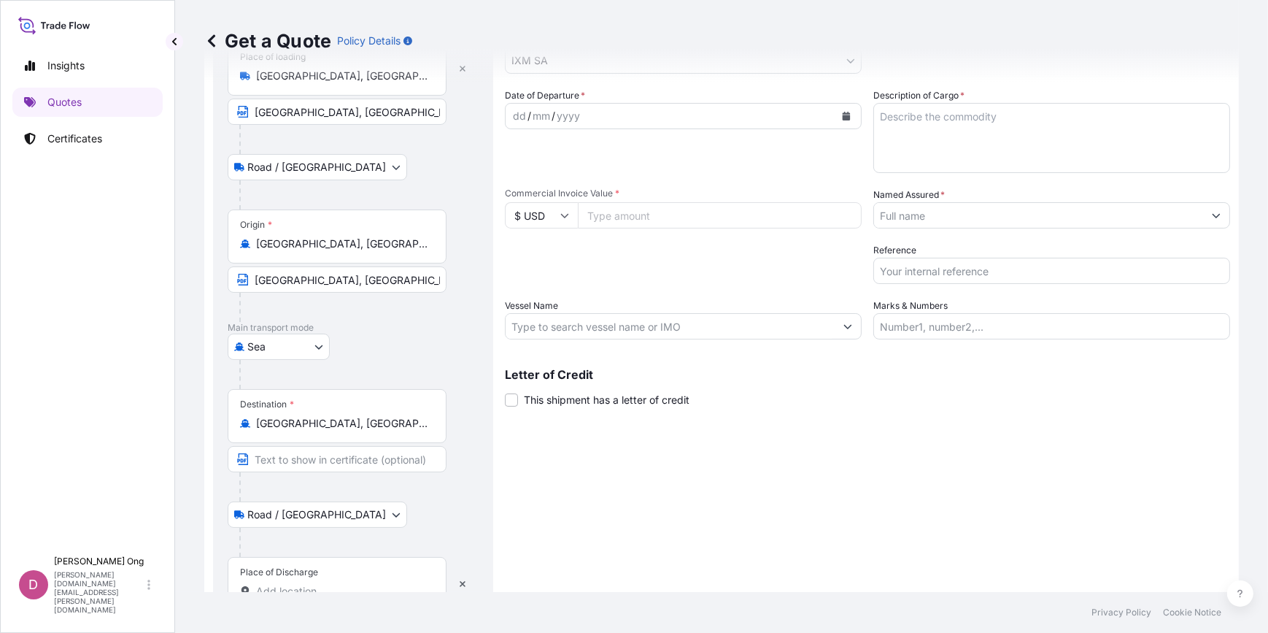
scroll to position [143, 0]
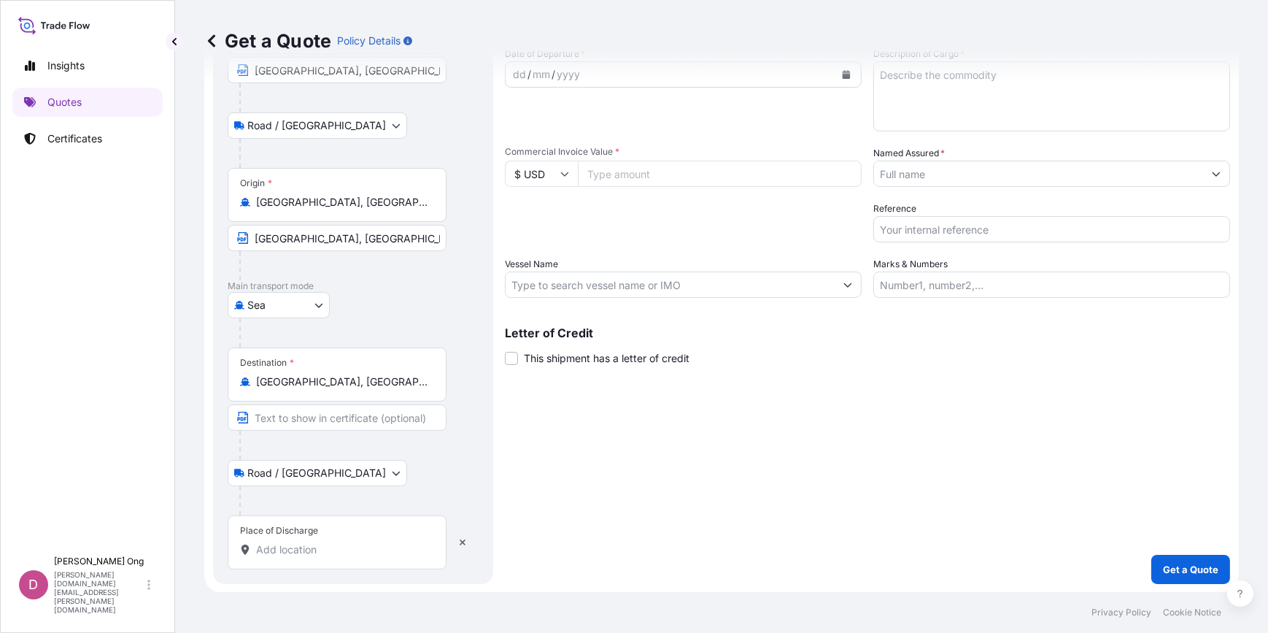
click at [319, 540] on div "Place of Discharge" at bounding box center [337, 542] width 219 height 54
click at [319, 542] on input "Place of Discharge" at bounding box center [342, 549] width 172 height 15
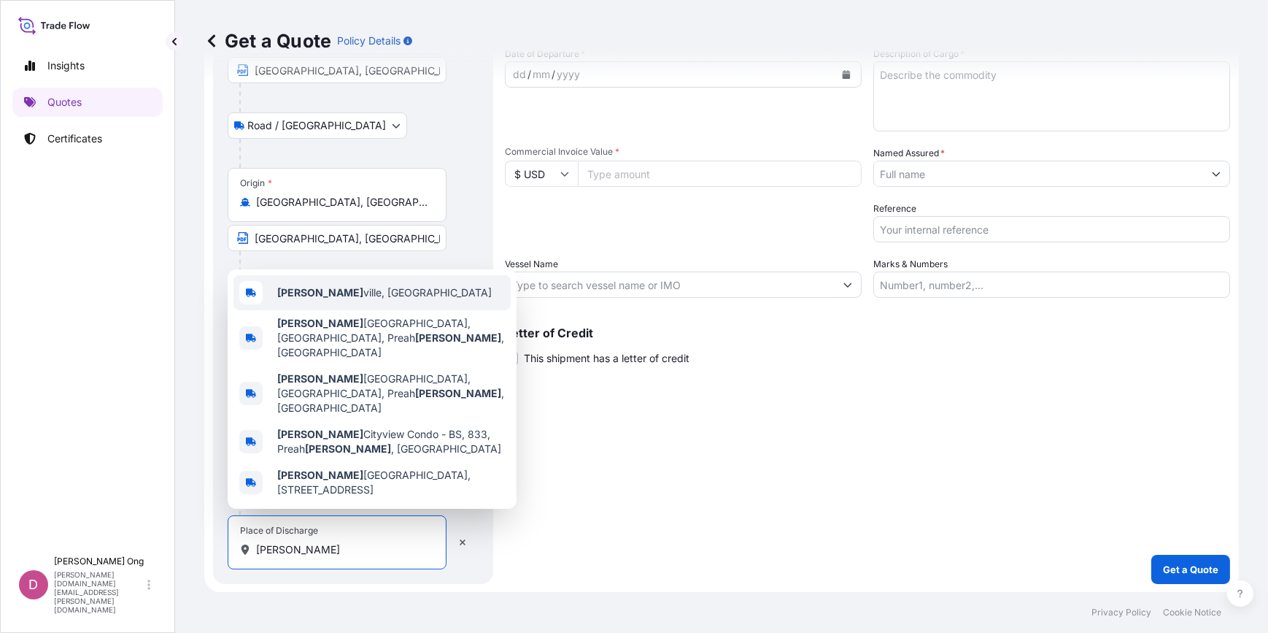
click at [395, 300] on span "[PERSON_NAME] ville, [GEOGRAPHIC_DATA]" at bounding box center [384, 292] width 214 height 15
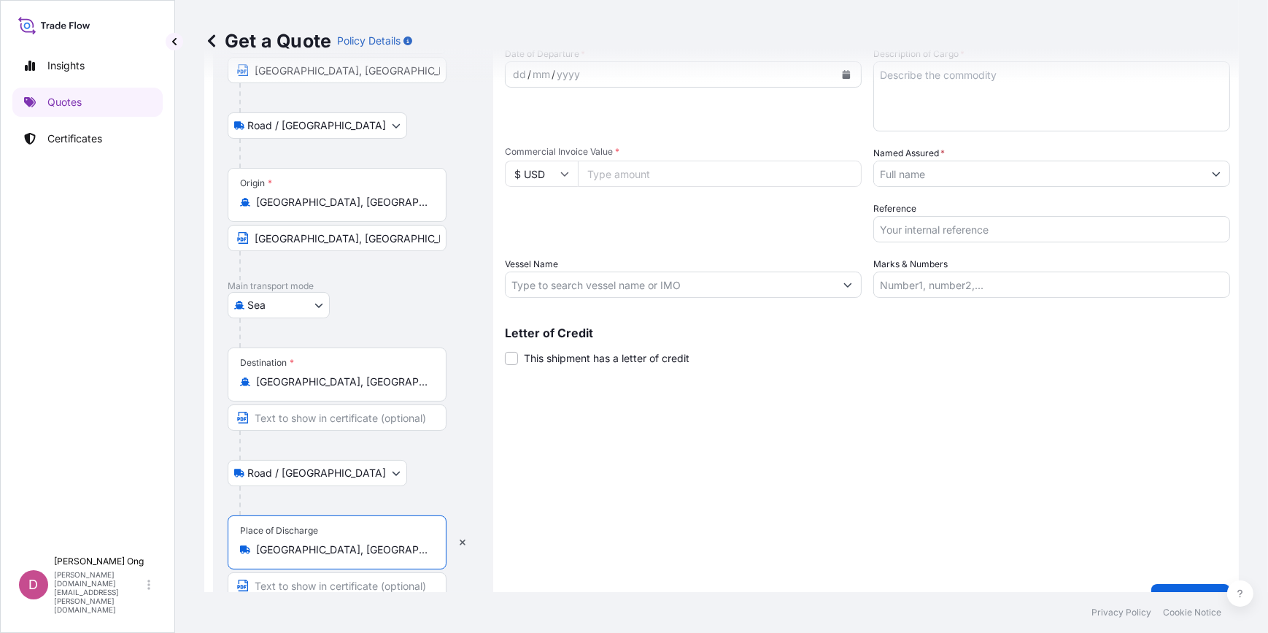
type input "[GEOGRAPHIC_DATA], [GEOGRAPHIC_DATA]"
click at [339, 420] on input "Text to appear on certificate" at bounding box center [337, 417] width 219 height 26
type input "SIHANOUKVILLE, [GEOGRAPHIC_DATA]"
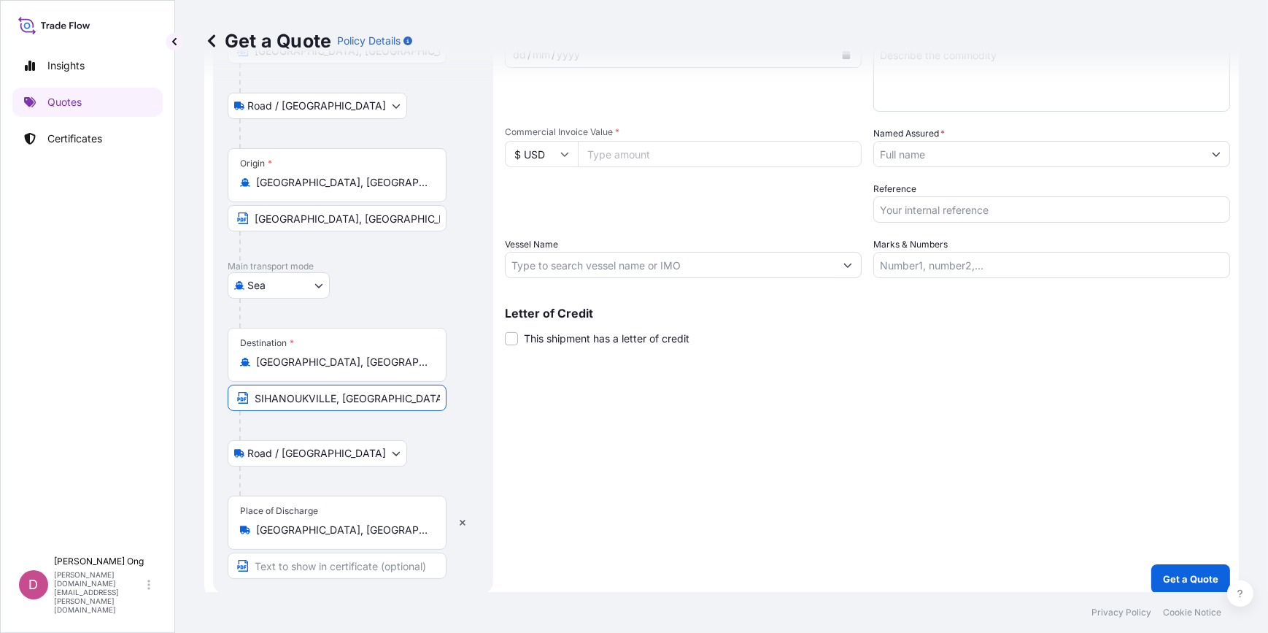
scroll to position [172, 0]
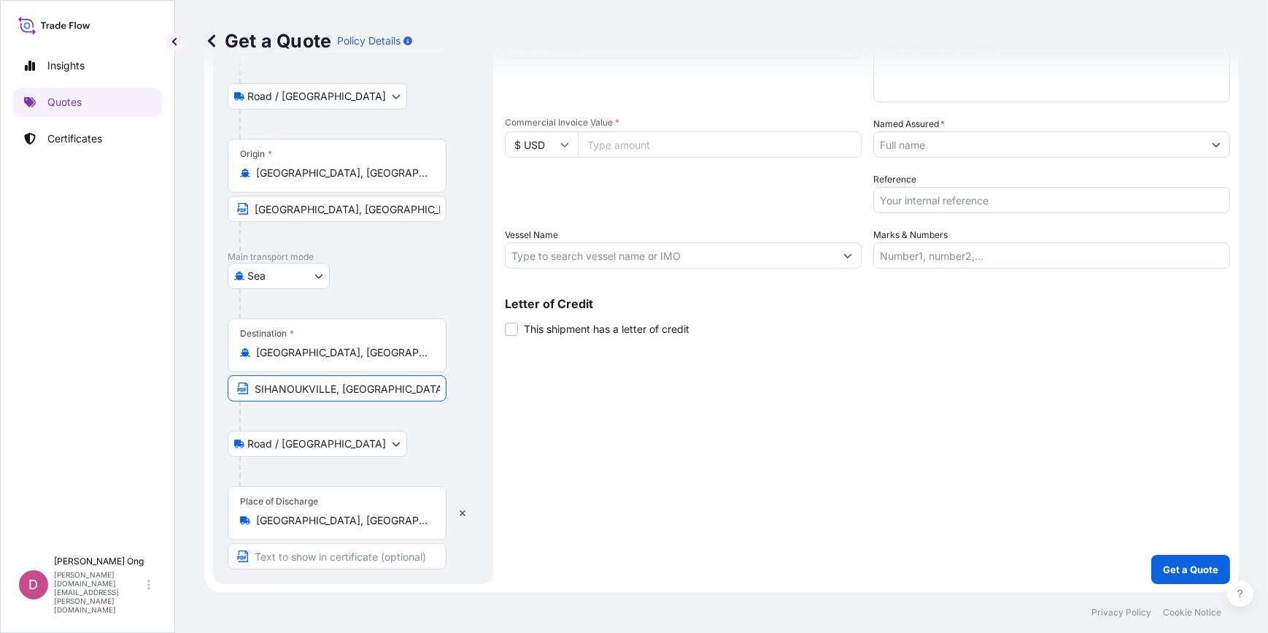
click at [357, 558] on input "Text to appear on certificate" at bounding box center [337, 556] width 219 height 26
paste input "SIHANOUKVILLE, [GEOGRAPHIC_DATA]"
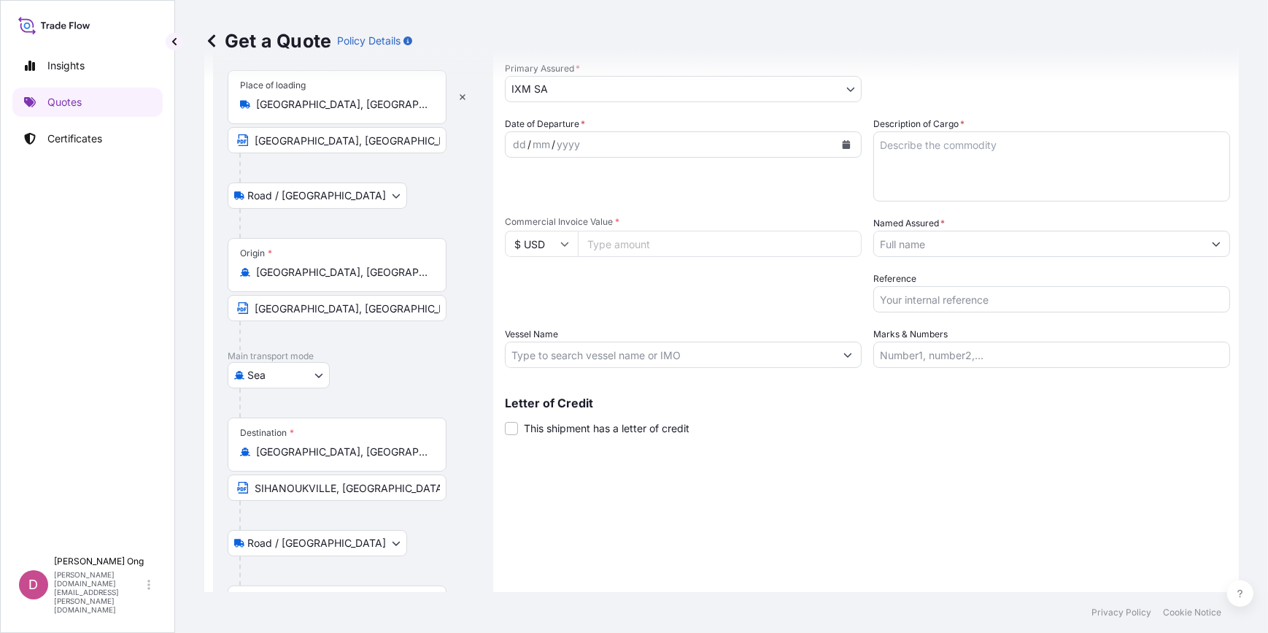
scroll to position [0, 0]
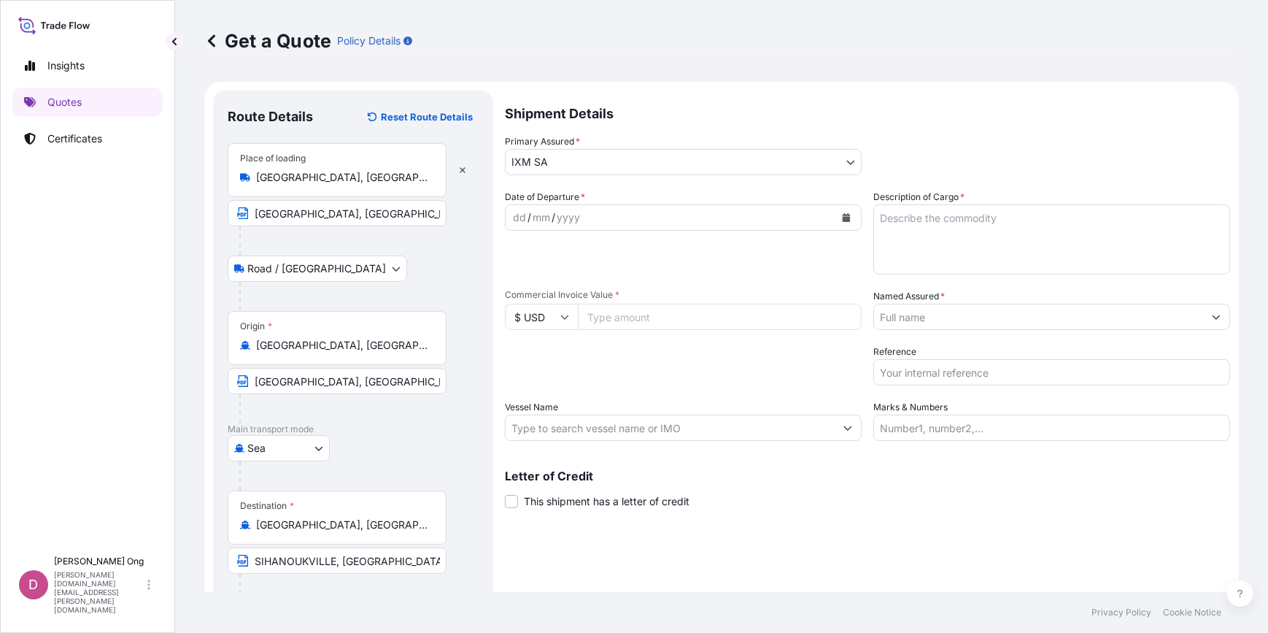
type input "SIHANOUKVILLE, [GEOGRAPHIC_DATA]"
click at [835, 213] on button "Calendar" at bounding box center [846, 217] width 23 height 23
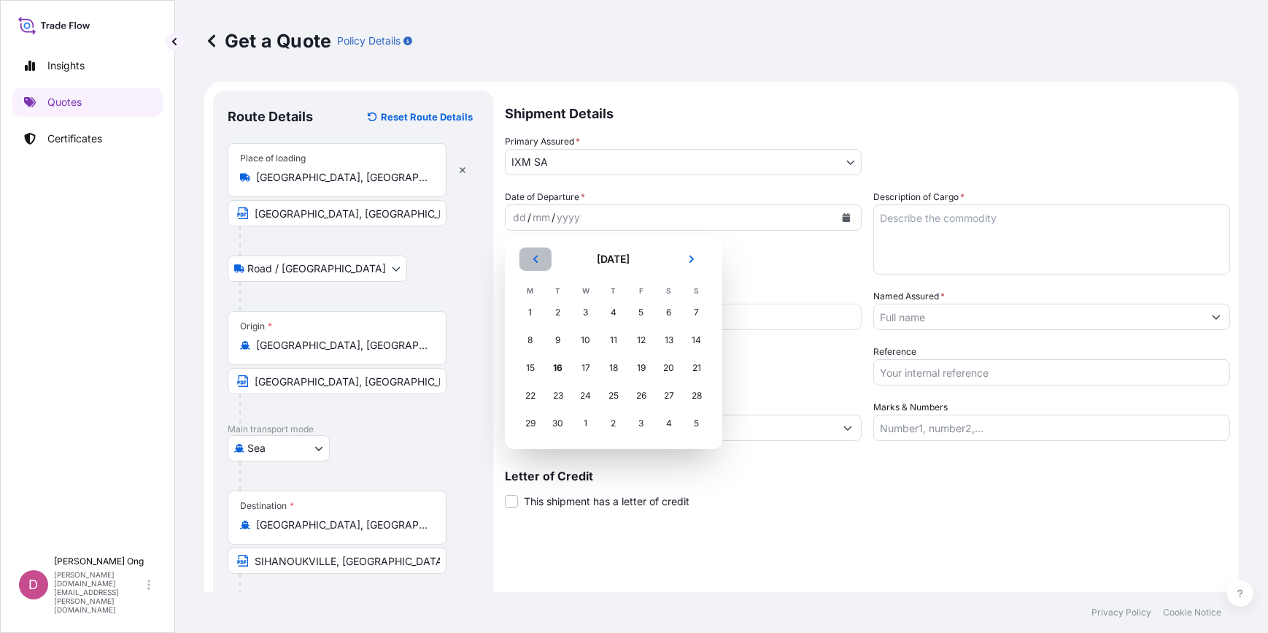
click at [546, 263] on button "Previous" at bounding box center [535, 258] width 32 height 23
click at [670, 426] on div "30" at bounding box center [669, 423] width 26 height 26
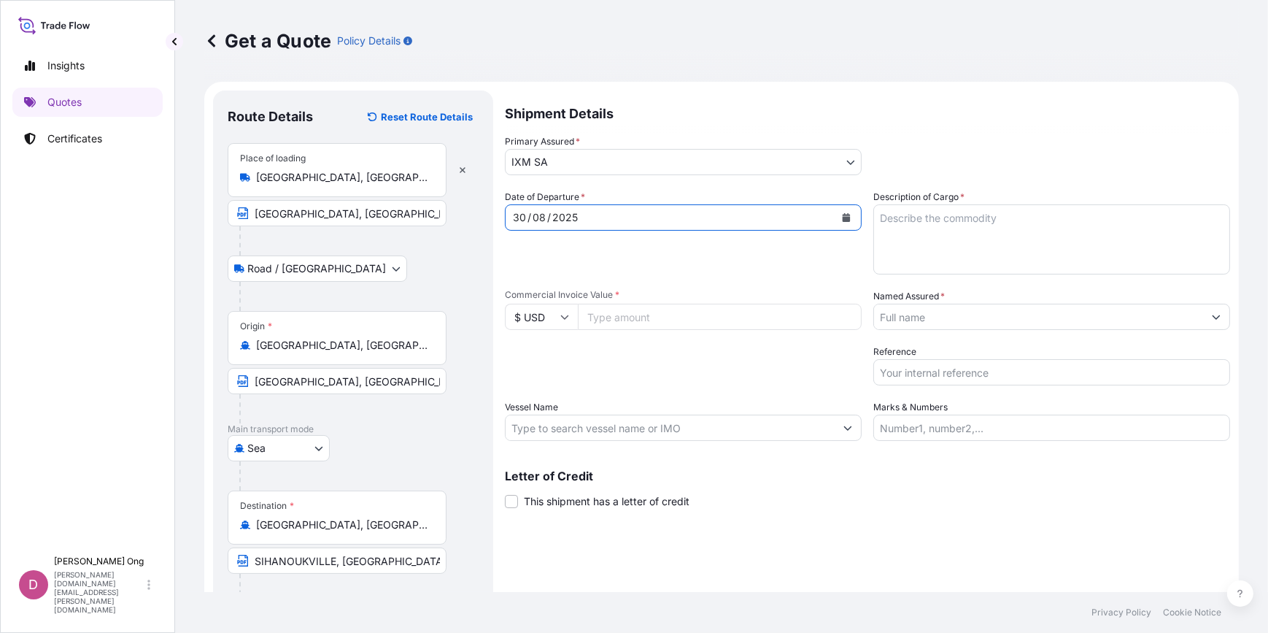
click at [723, 424] on input "Vessel Name" at bounding box center [670, 427] width 329 height 26
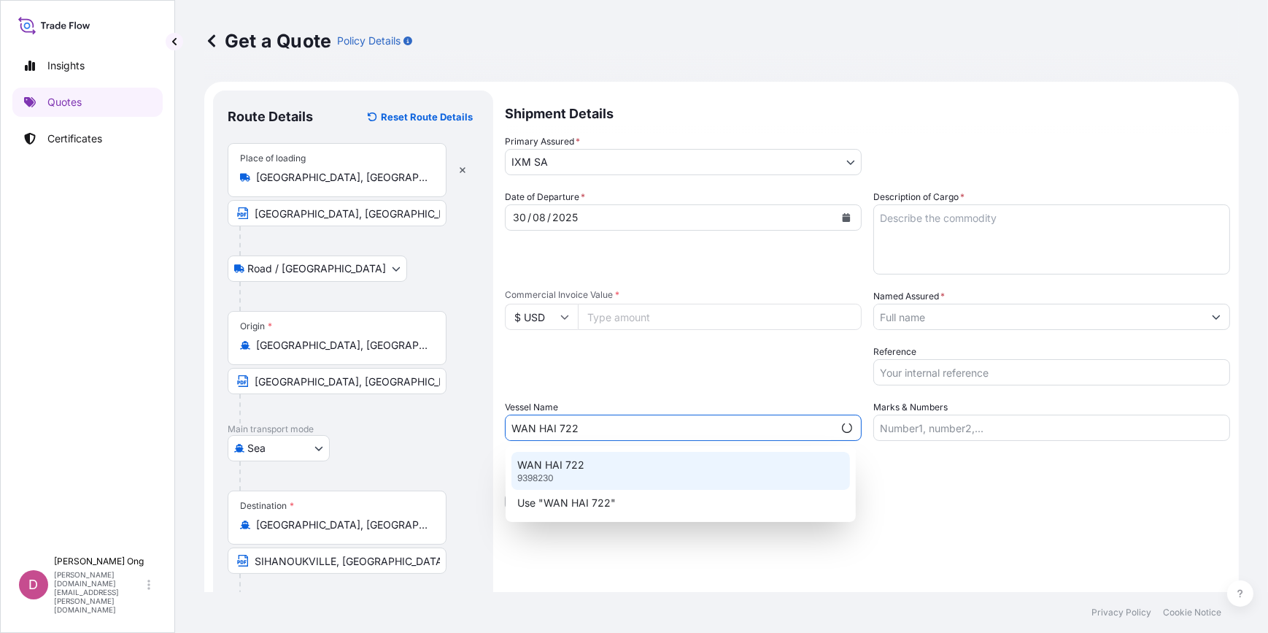
click at [633, 466] on div "WAN HAI [PHONE_NUMBER]" at bounding box center [680, 471] width 339 height 38
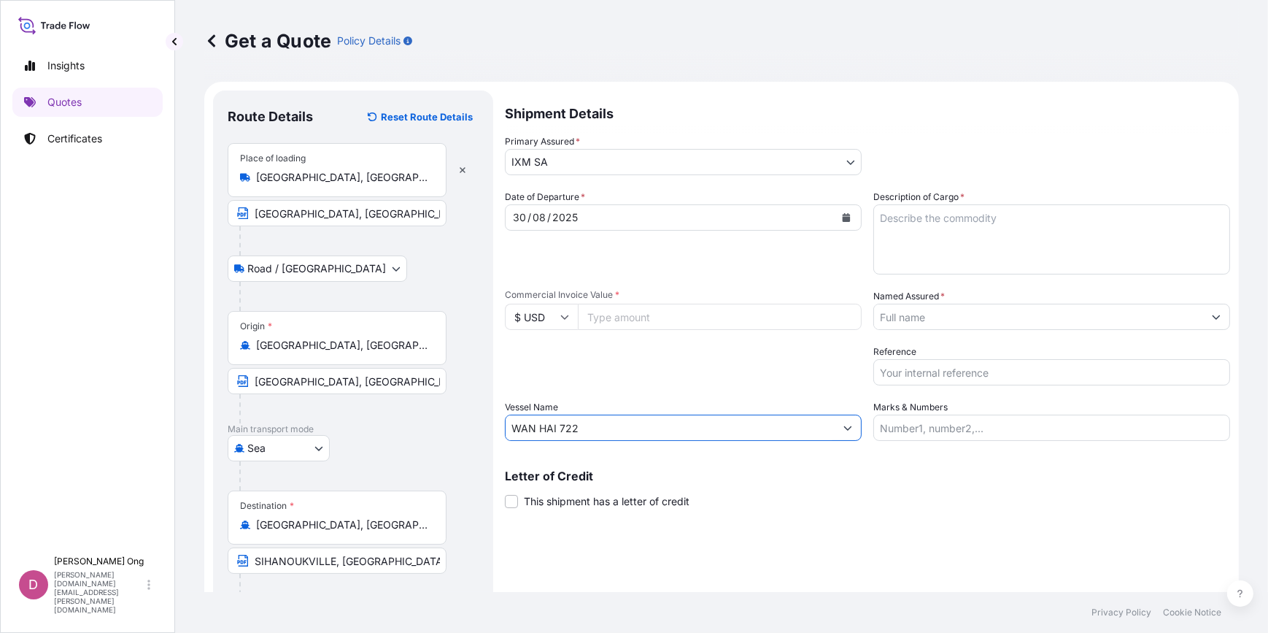
type input "WAN HAI 722"
click at [587, 506] on span "This shipment has a letter of credit" at bounding box center [607, 501] width 166 height 15
click at [505, 493] on input "This shipment has a letter of credit" at bounding box center [505, 493] width 0 height 0
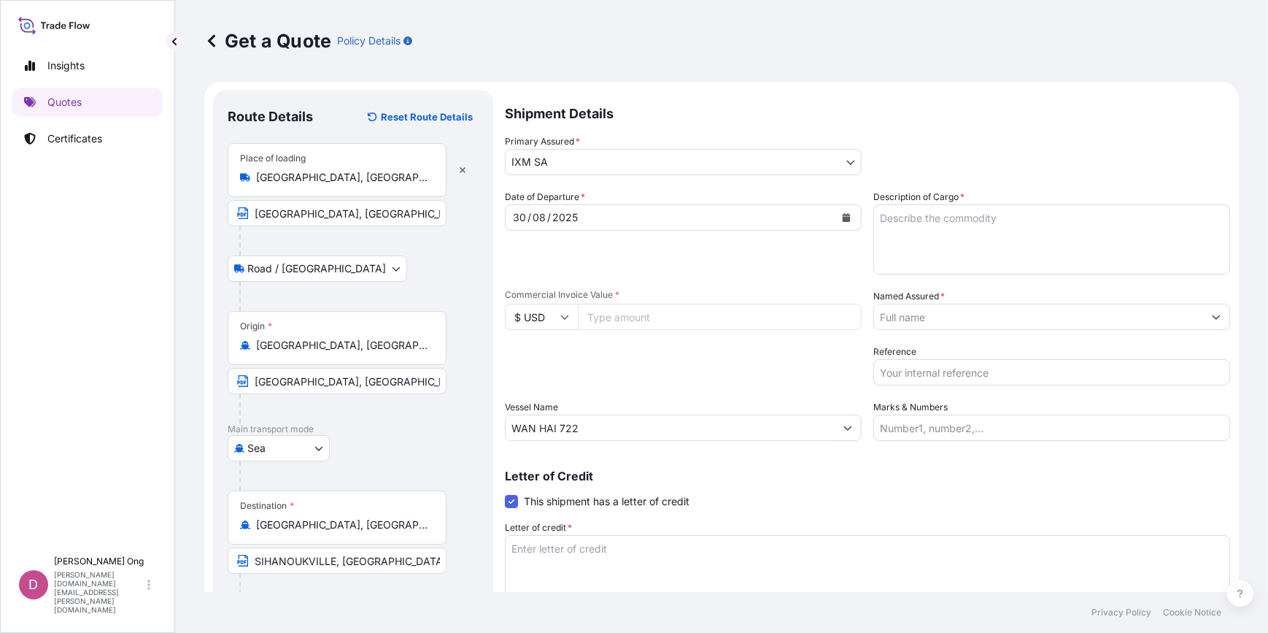
click at [643, 314] on input "Commercial Invoice Value *" at bounding box center [720, 316] width 284 height 26
paste input "2847668.43"
type input "2847668.43"
click at [1051, 231] on textarea "Description of Cargo *" at bounding box center [1051, 239] width 357 height 70
click at [1043, 319] on input "Named Assured *" at bounding box center [1038, 316] width 329 height 26
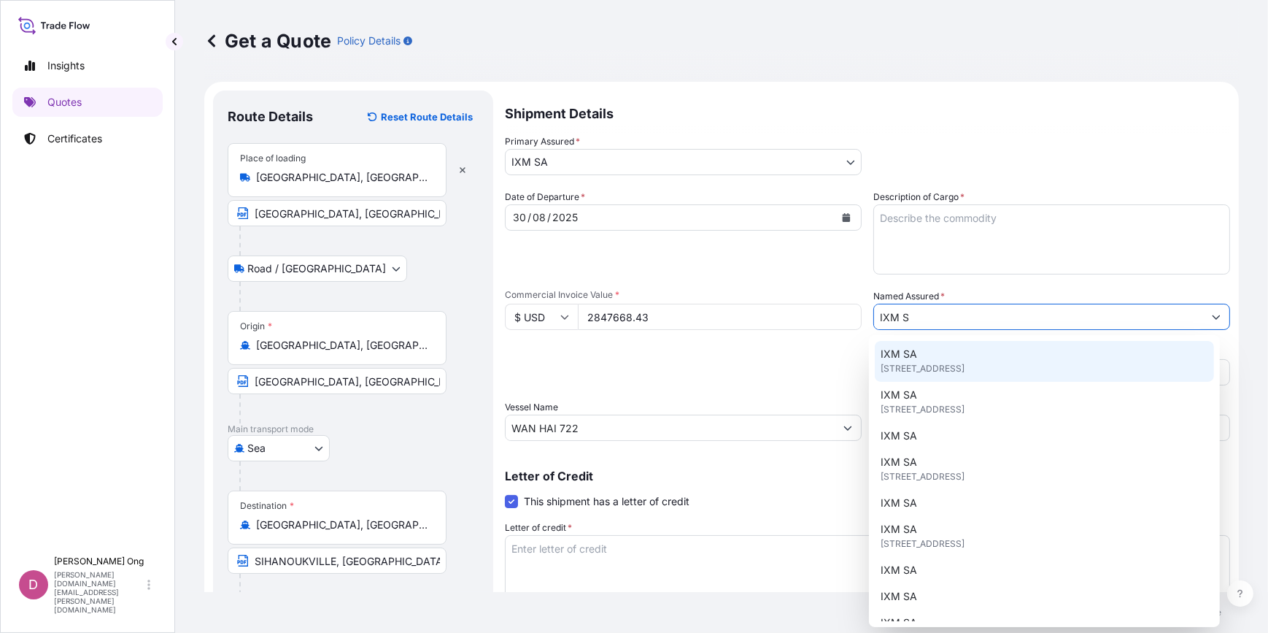
click at [949, 356] on div "IXM SA [STREET_ADDRESS]" at bounding box center [1044, 361] width 339 height 41
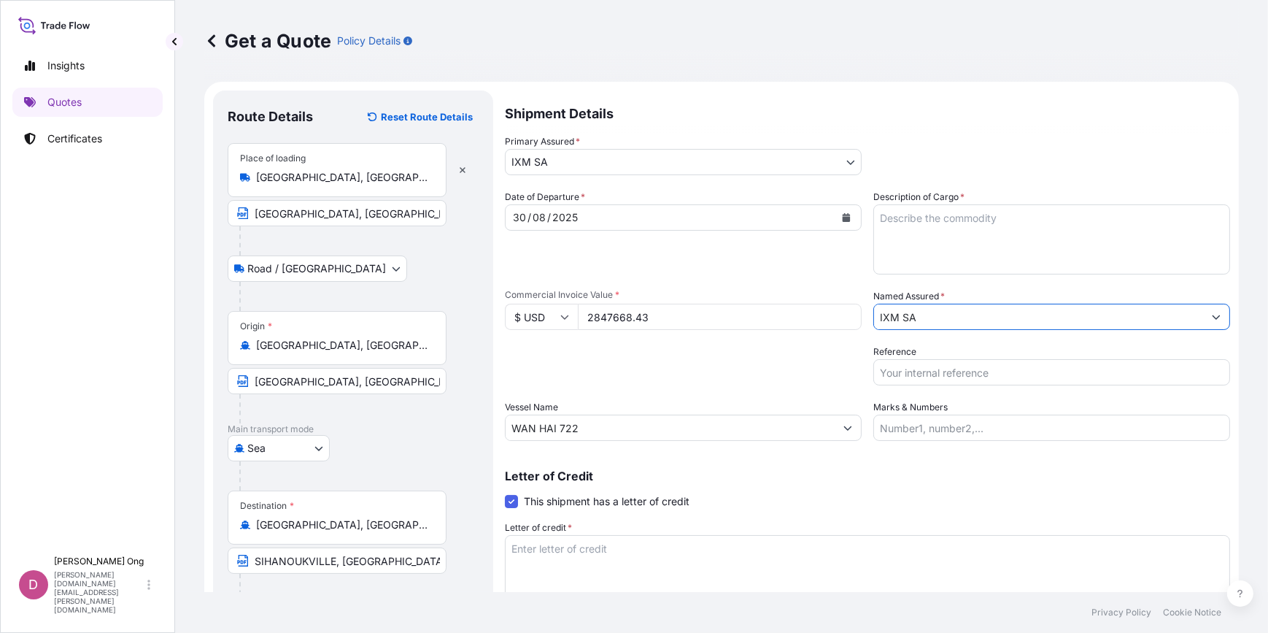
type input "IXM SA"
click at [944, 371] on input "Reference" at bounding box center [1051, 372] width 357 height 26
type input "C"
click at [1094, 223] on textarea "Description of Cargo *" at bounding box center [1051, 239] width 357 height 70
click at [940, 252] on textarea "Description of Cargo *" at bounding box center [1051, 239] width 357 height 70
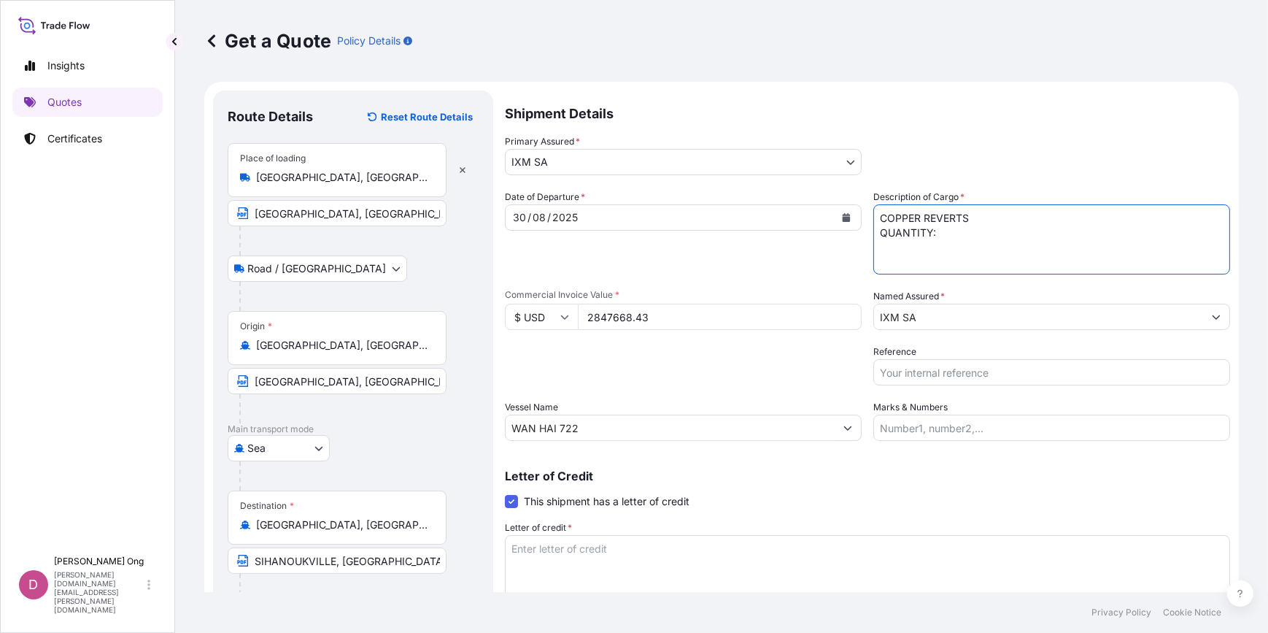
click at [992, 247] on textarea "COPPER REVERTS QUANTITY:" at bounding box center [1051, 239] width 357 height 70
type textarea "COPPER REVERTS QUANTITY: 525.95 DRY METRIC TONS ASSURED BY IXM S.A."
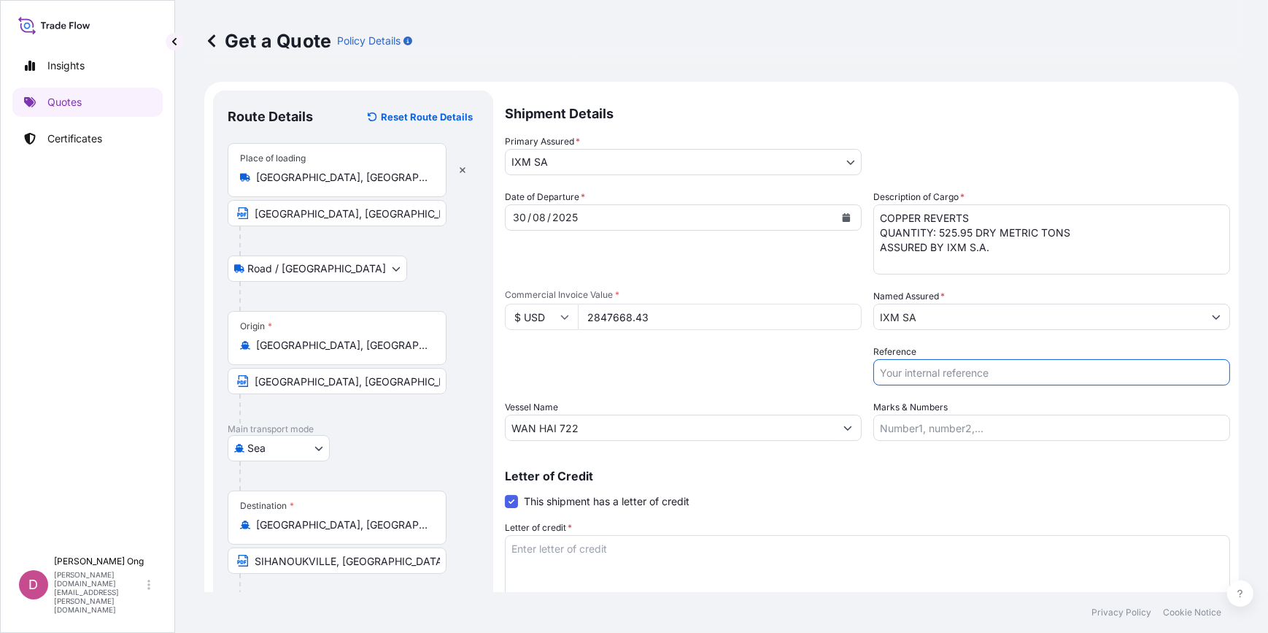
click at [984, 380] on input "Reference" at bounding box center [1051, 372] width 357 height 26
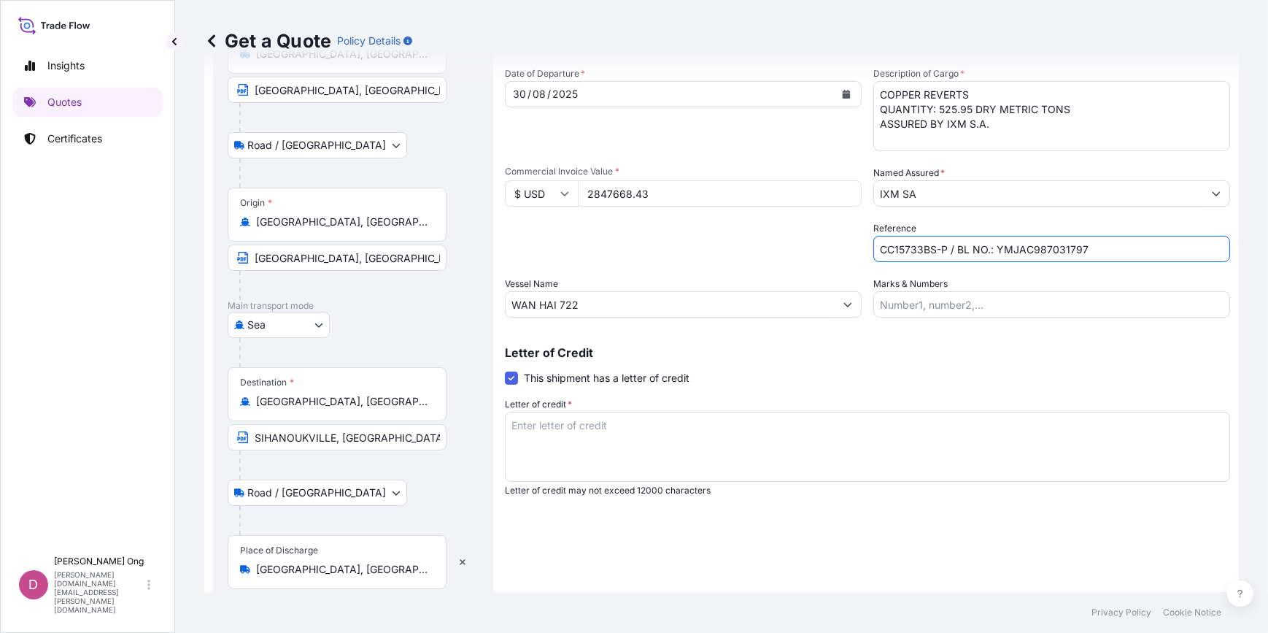
scroll to position [132, 0]
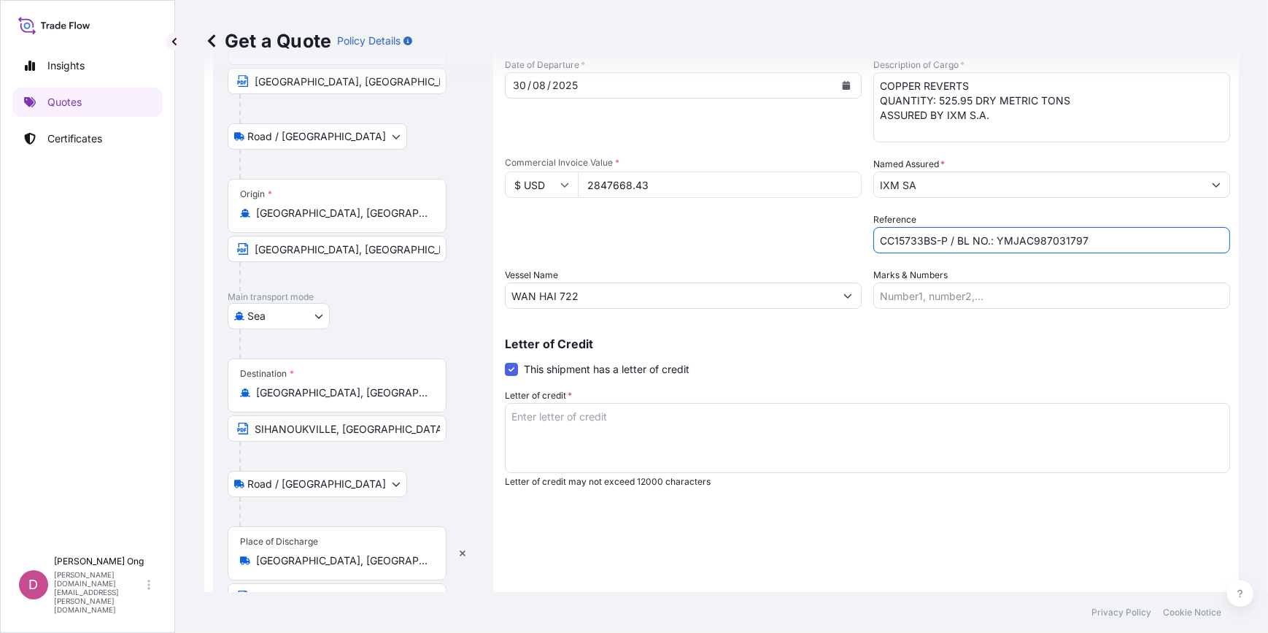
type input "CC15733BS-P / BL NO.: YMJAC987031797"
click at [790, 426] on textarea "Letter of credit *" at bounding box center [867, 438] width 725 height 70
click at [794, 476] on div "Shipment Details Primary Assured * IXM SA IXM SA CMOC Limited IXM Trading LLC I…" at bounding box center [867, 290] width 725 height 665
click at [817, 452] on textarea "Letter of credit *" at bounding box center [867, 438] width 725 height 70
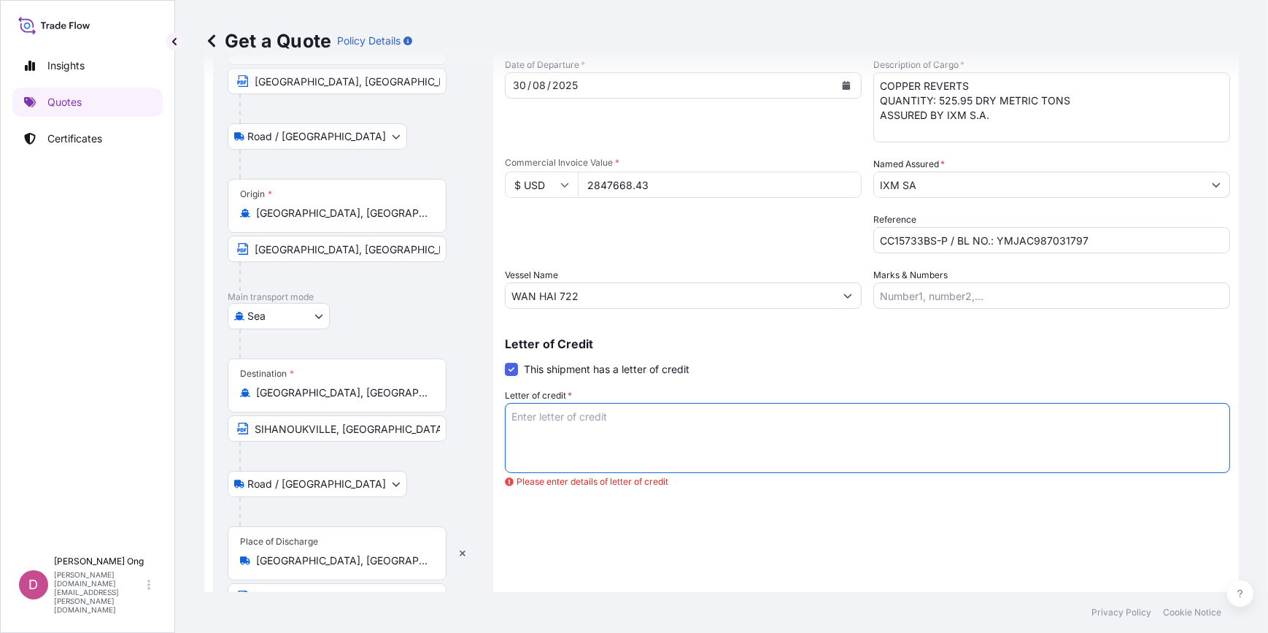
paste textarea "FOR AT LEAST 110% OF THE CIF VALUE WITH CLAIMS PAYABLE IN [GEOGRAPHIC_DATA], IN…"
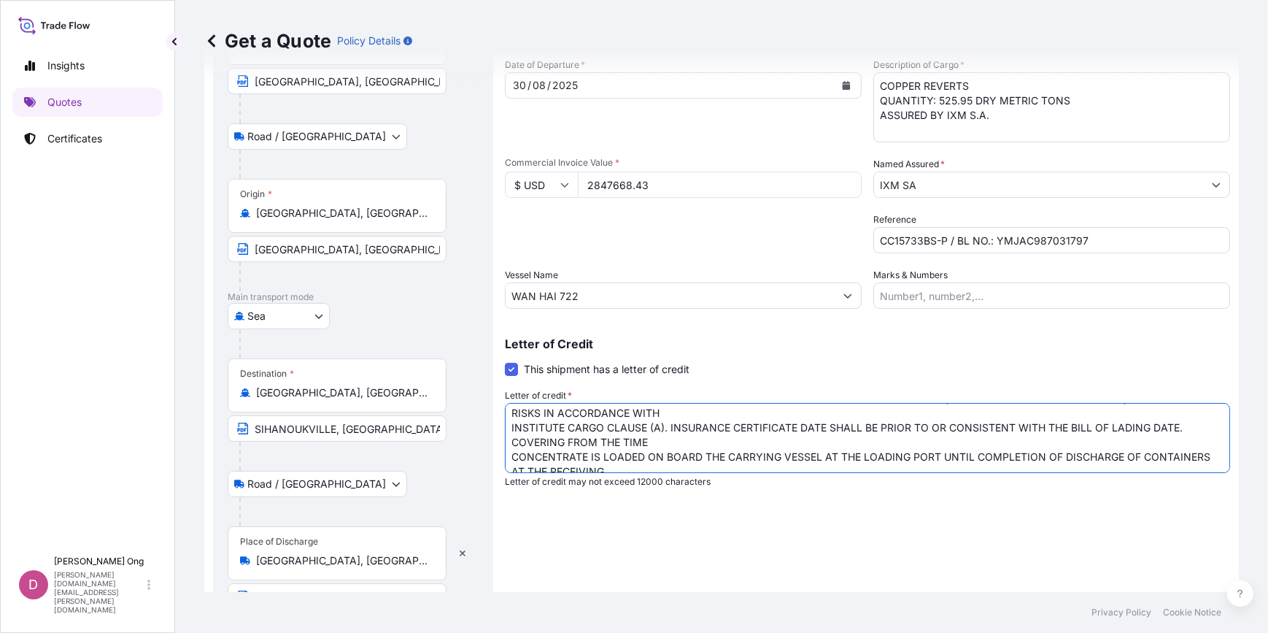
scroll to position [0, 0]
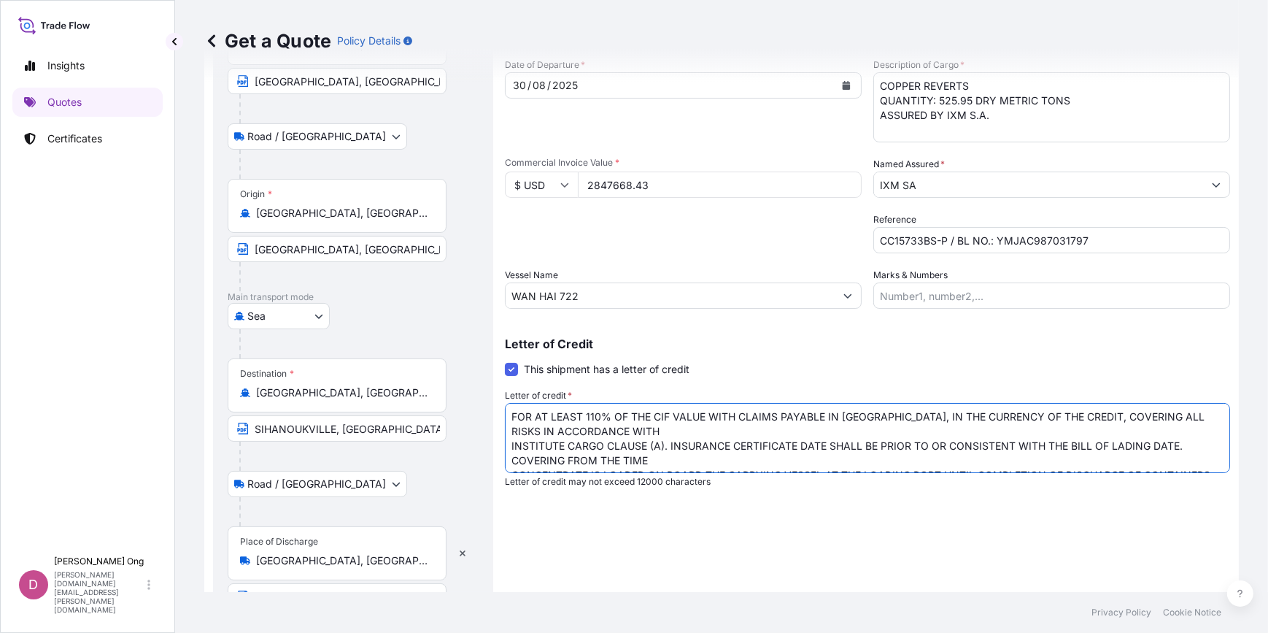
click at [892, 424] on textarea "FOR AT LEAST 110% OF THE CIF VALUE WITH CLAIMS PAYABLE IN [GEOGRAPHIC_DATA], IN…" at bounding box center [867, 438] width 725 height 70
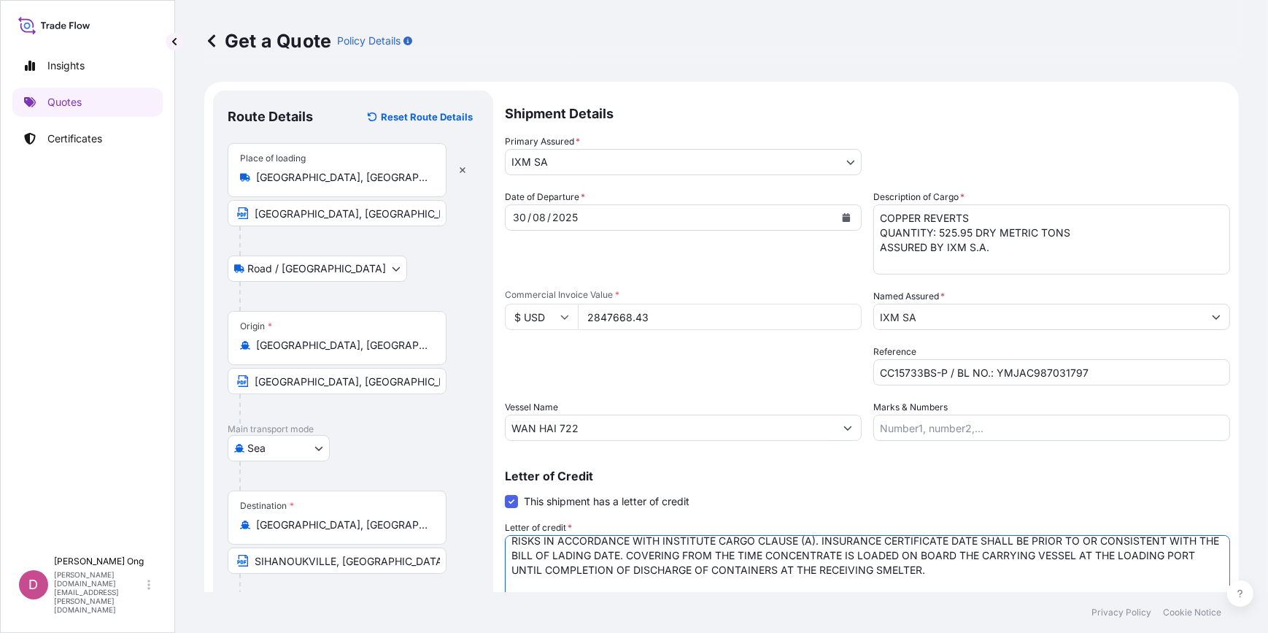
type textarea "FOR AT LEAST 110% OF THE CIF VALUE WITH CLAIMS PAYABLE IN [GEOGRAPHIC_DATA], IN…"
click at [875, 476] on p "Letter of Credit" at bounding box center [867, 476] width 725 height 12
drag, startPoint x: 875, startPoint y: 476, endPoint x: 835, endPoint y: 473, distance: 41.0
click at [835, 473] on p "Letter of Credit" at bounding box center [867, 476] width 725 height 12
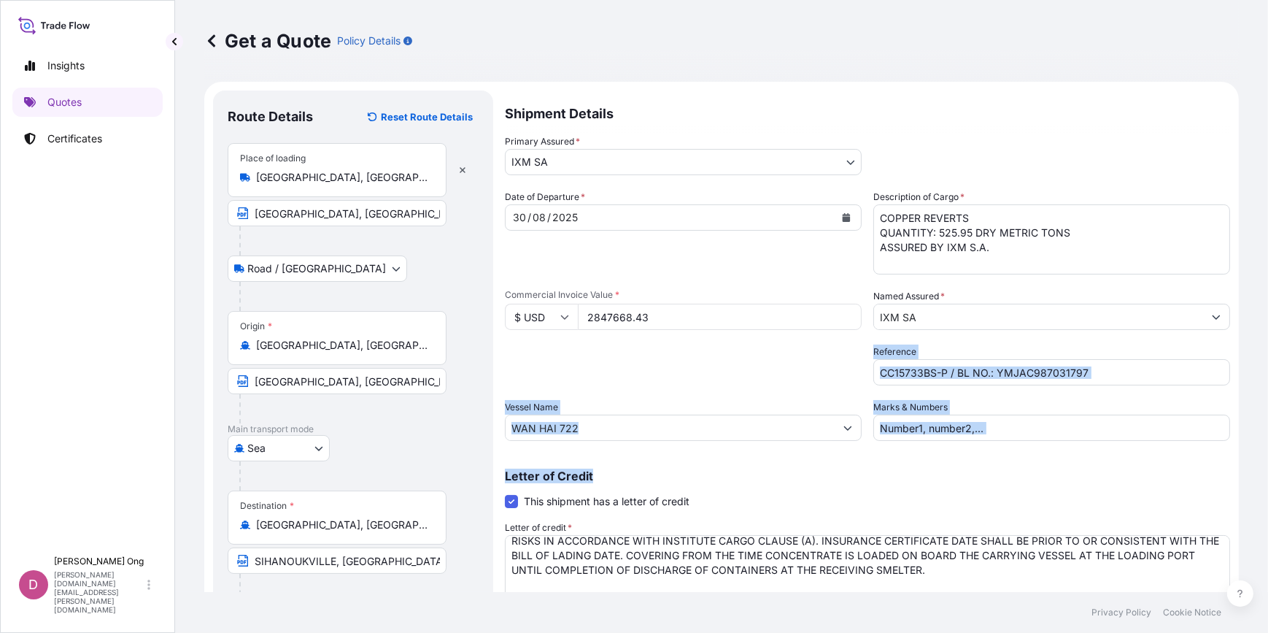
drag, startPoint x: 805, startPoint y: 375, endPoint x: 859, endPoint y: 468, distance: 107.5
click at [859, 468] on div "Shipment Details Primary Assured * IXM SA IXM SA CMOC Limited IXM Trading LLC I…" at bounding box center [867, 422] width 725 height 665
click at [859, 468] on div "Letter of Credit This shipment has a letter of credit Letter of credit * FOR AT…" at bounding box center [867, 535] width 725 height 167
click at [838, 471] on p "Letter of Credit" at bounding box center [867, 476] width 725 height 12
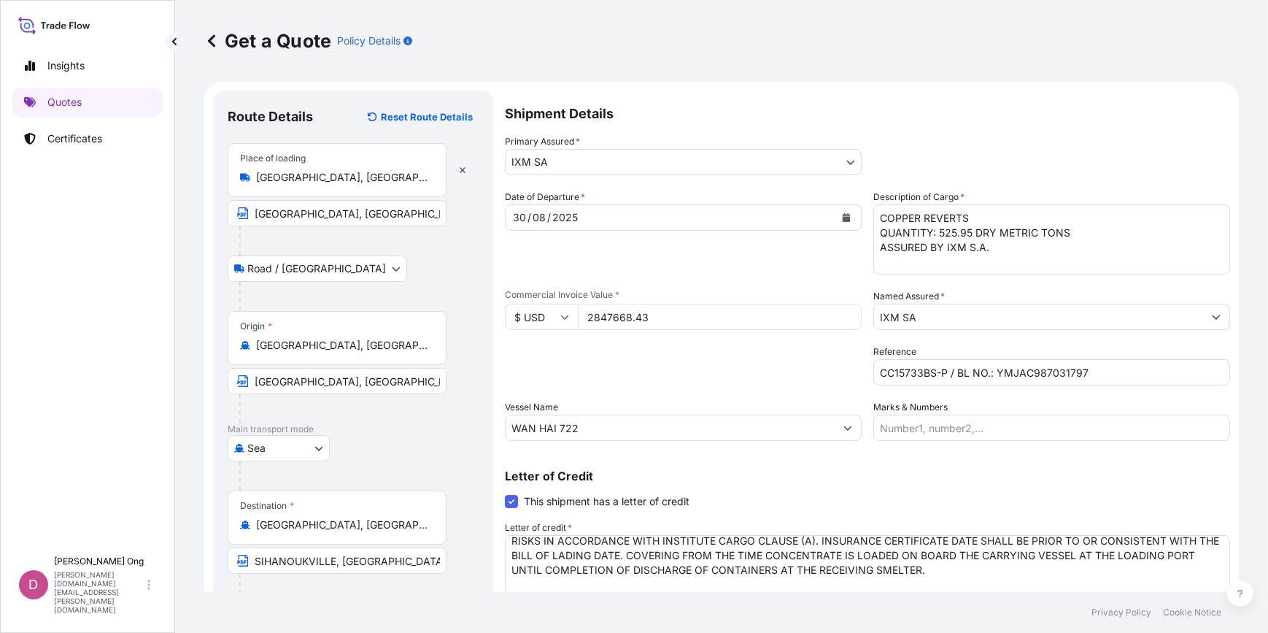
click at [838, 476] on p "Letter of Credit" at bounding box center [867, 476] width 725 height 12
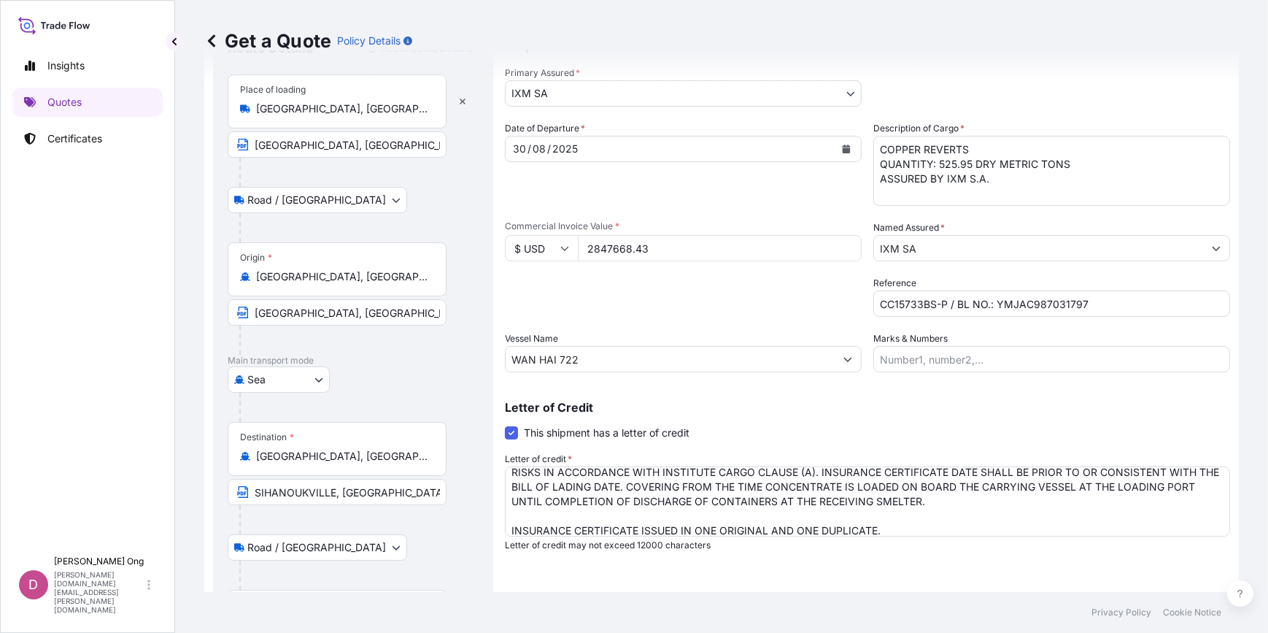
scroll to position [172, 0]
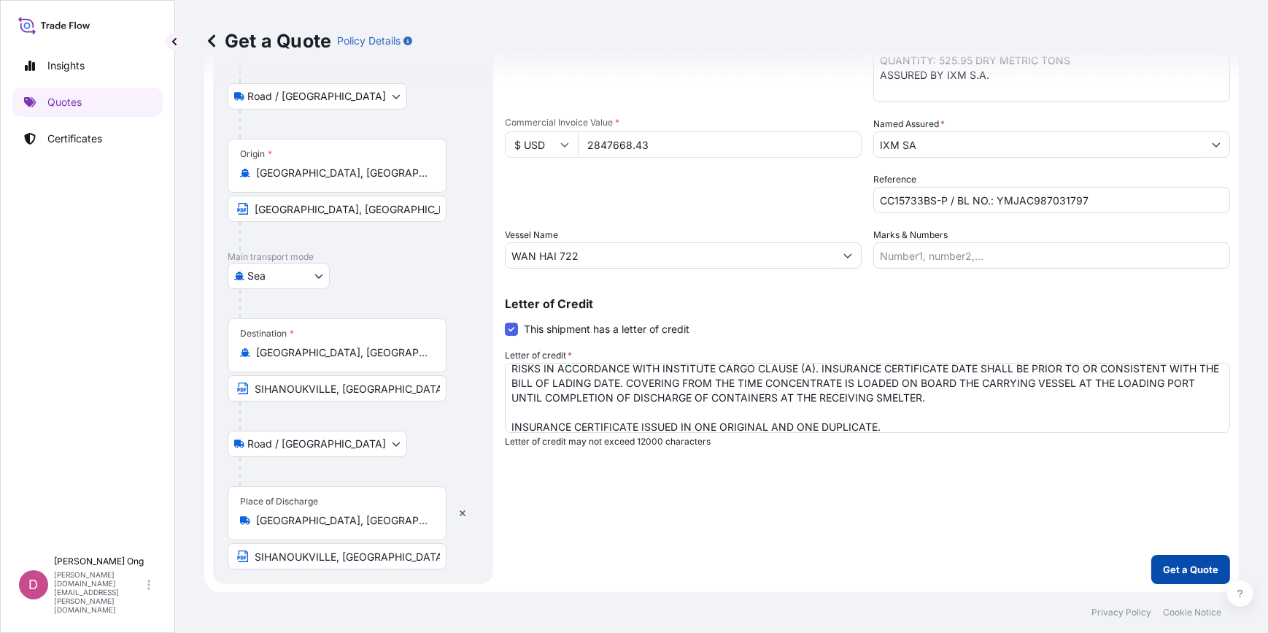
click at [1158, 580] on button "Get a Quote" at bounding box center [1190, 568] width 79 height 29
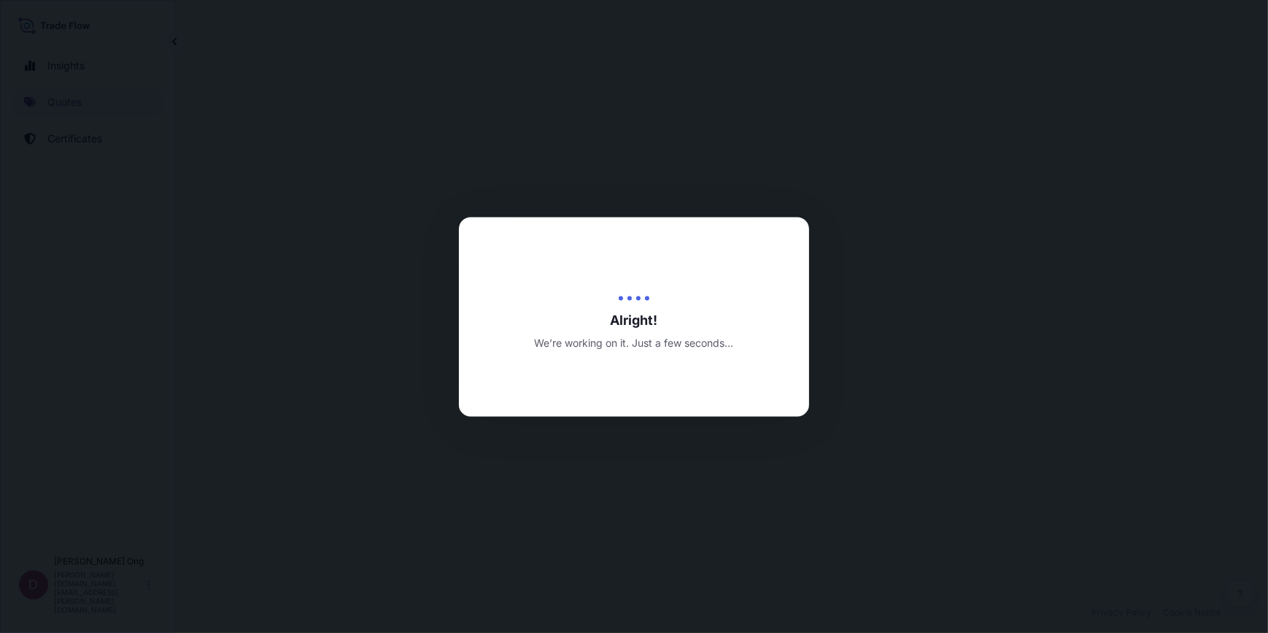
select select "Road / [GEOGRAPHIC_DATA]"
select select "Sea"
select select "Road / [GEOGRAPHIC_DATA]"
select select "31846"
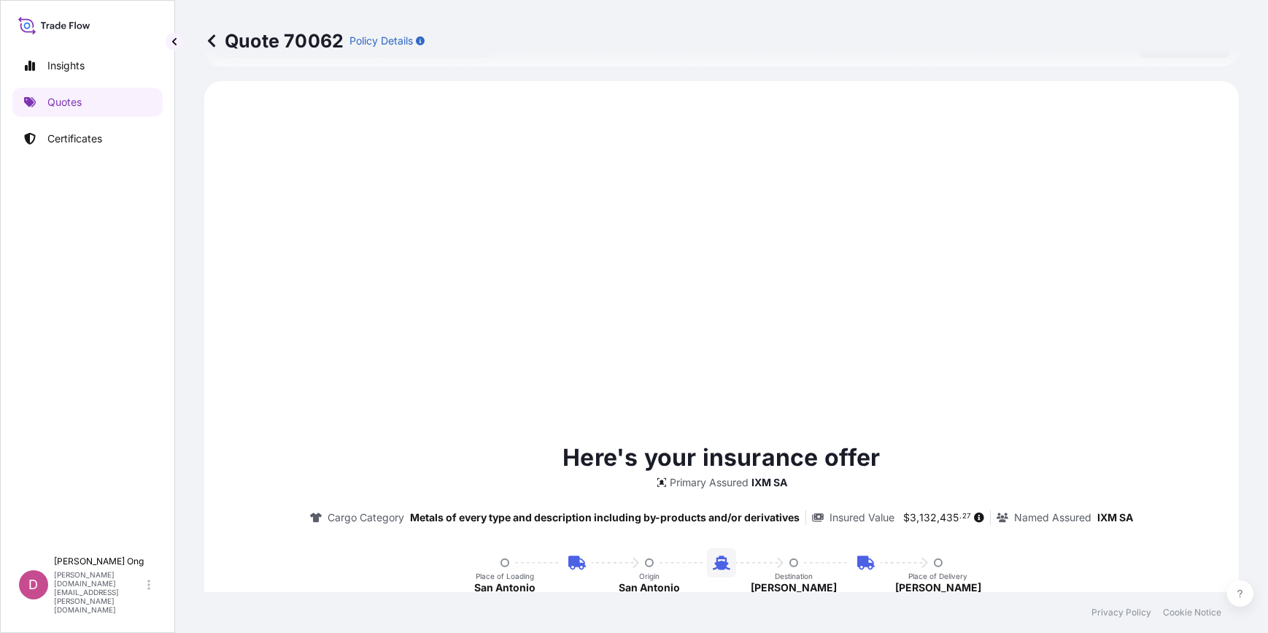
scroll to position [700, 0]
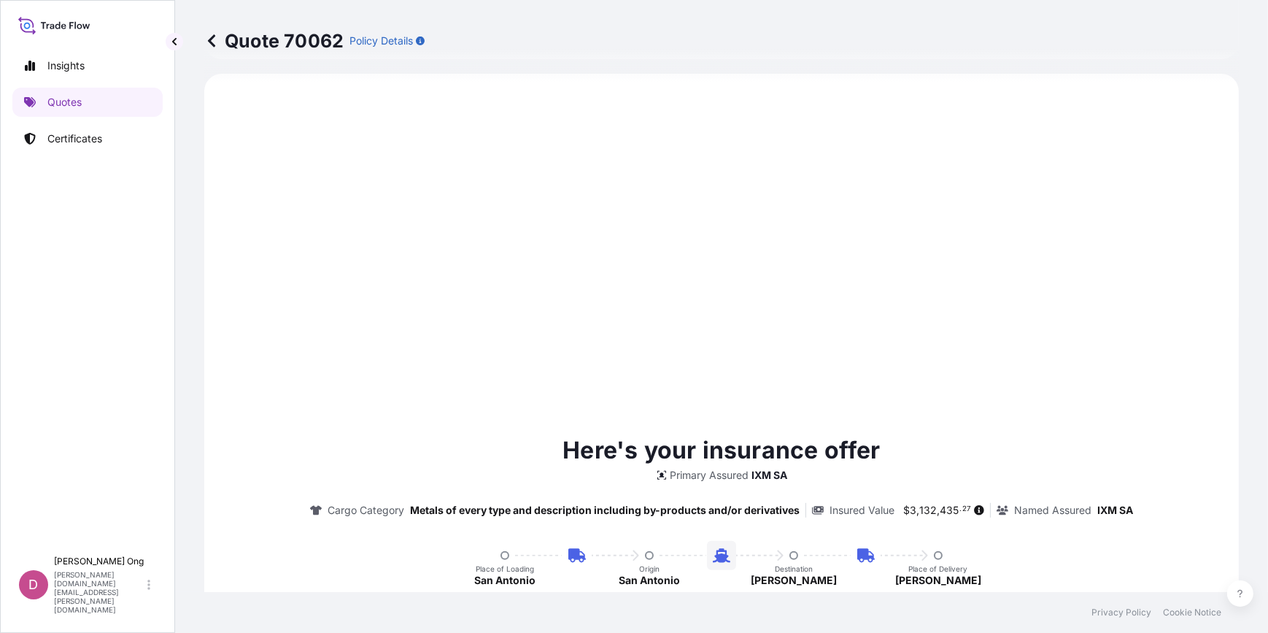
click at [485, 333] on div "Here's your insurance offer Primary Assured IXM SA Cargo Category Metals of eve…" at bounding box center [722, 583] width 994 height 978
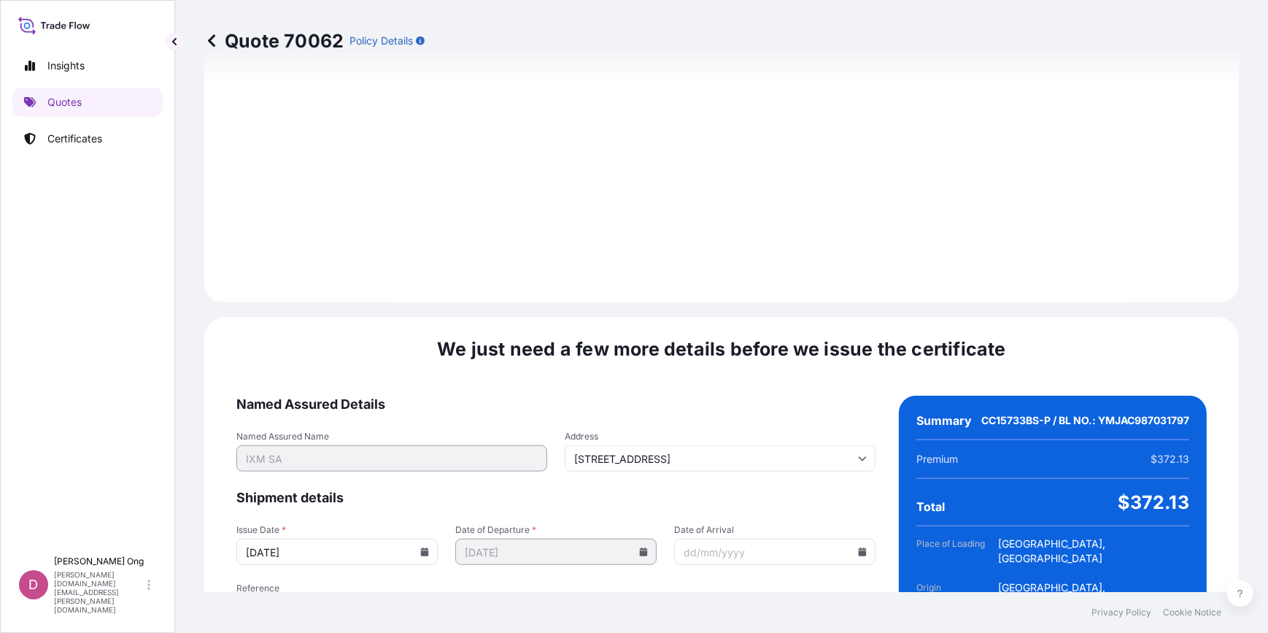
scroll to position [2034, 0]
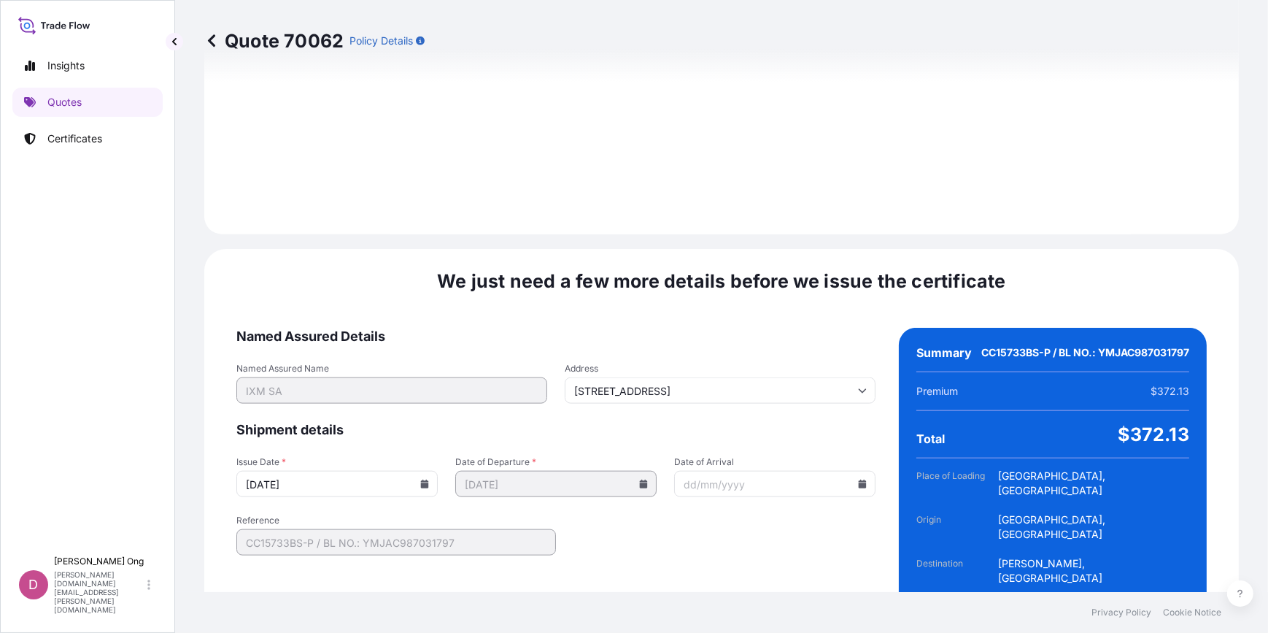
click at [422, 479] on icon at bounding box center [425, 483] width 8 height 9
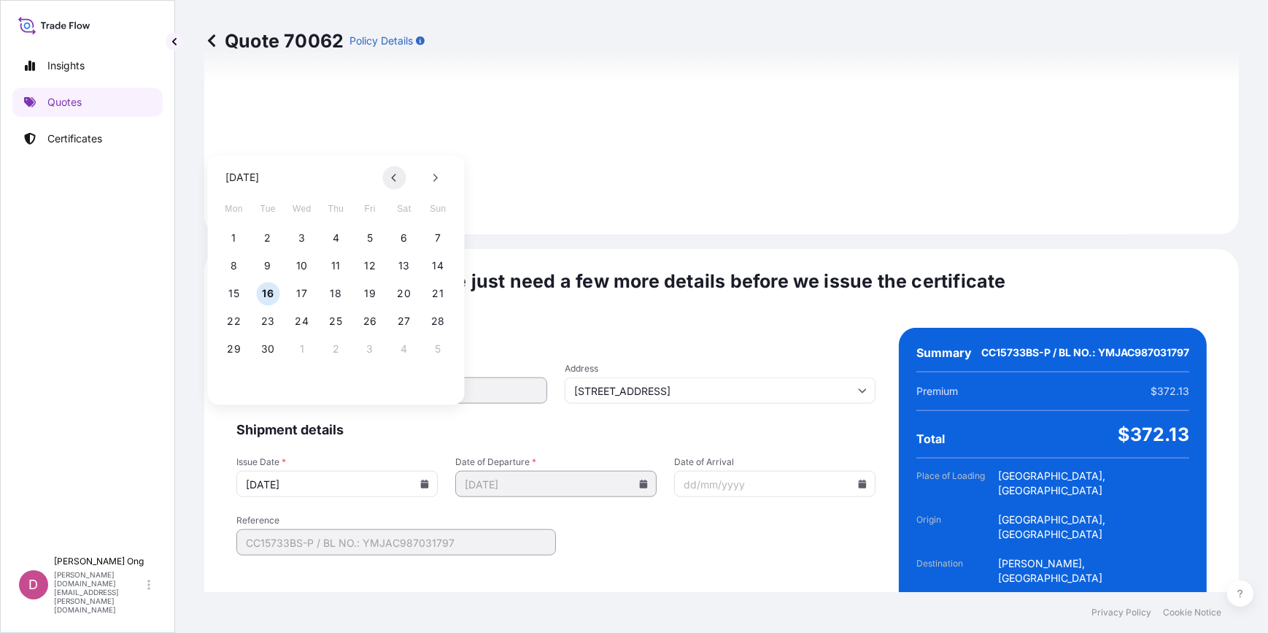
click at [387, 179] on button at bounding box center [394, 177] width 23 height 23
click at [398, 350] on button "30" at bounding box center [403, 348] width 23 height 23
type input "[DATE]"
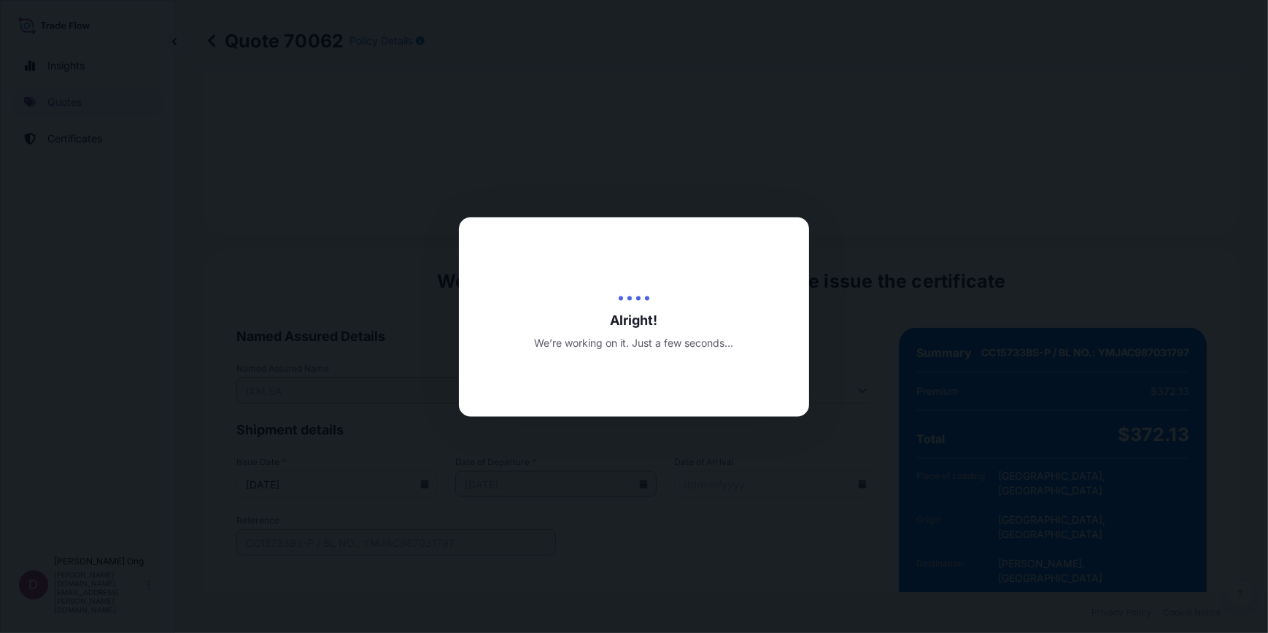
click at [710, 497] on div at bounding box center [634, 316] width 1268 height 633
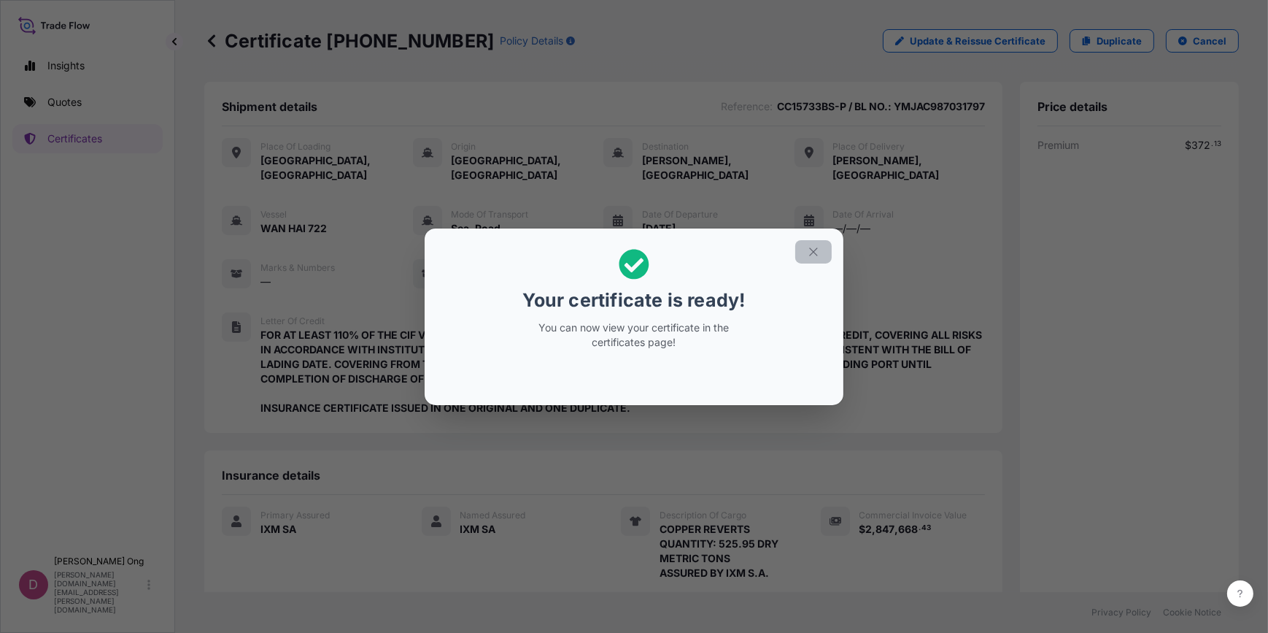
click at [811, 254] on icon "button" at bounding box center [813, 251] width 13 height 13
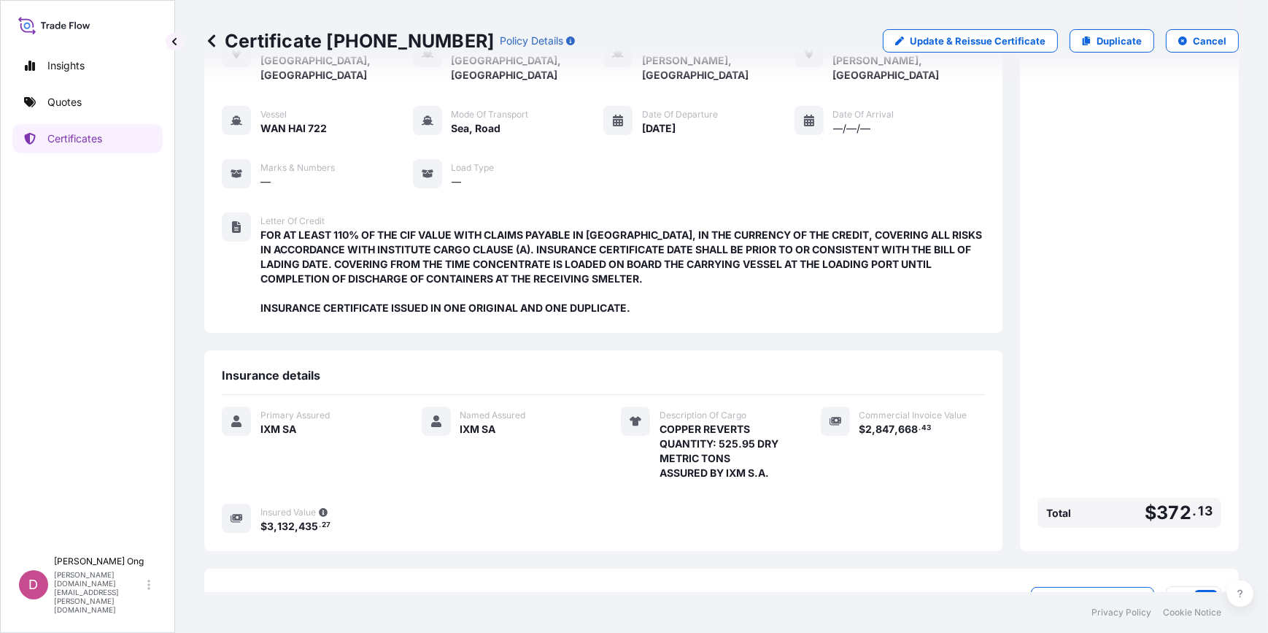
scroll to position [197, 0]
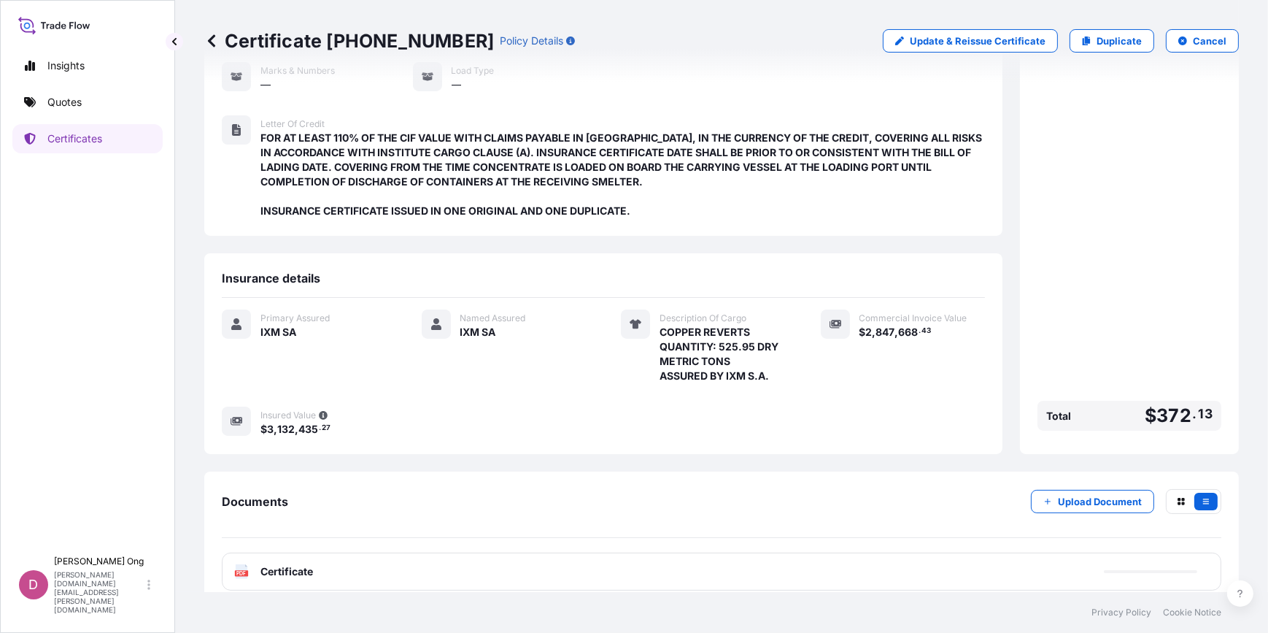
click at [511, 560] on div "PDF Certificate" at bounding box center [721, 571] width 999 height 38
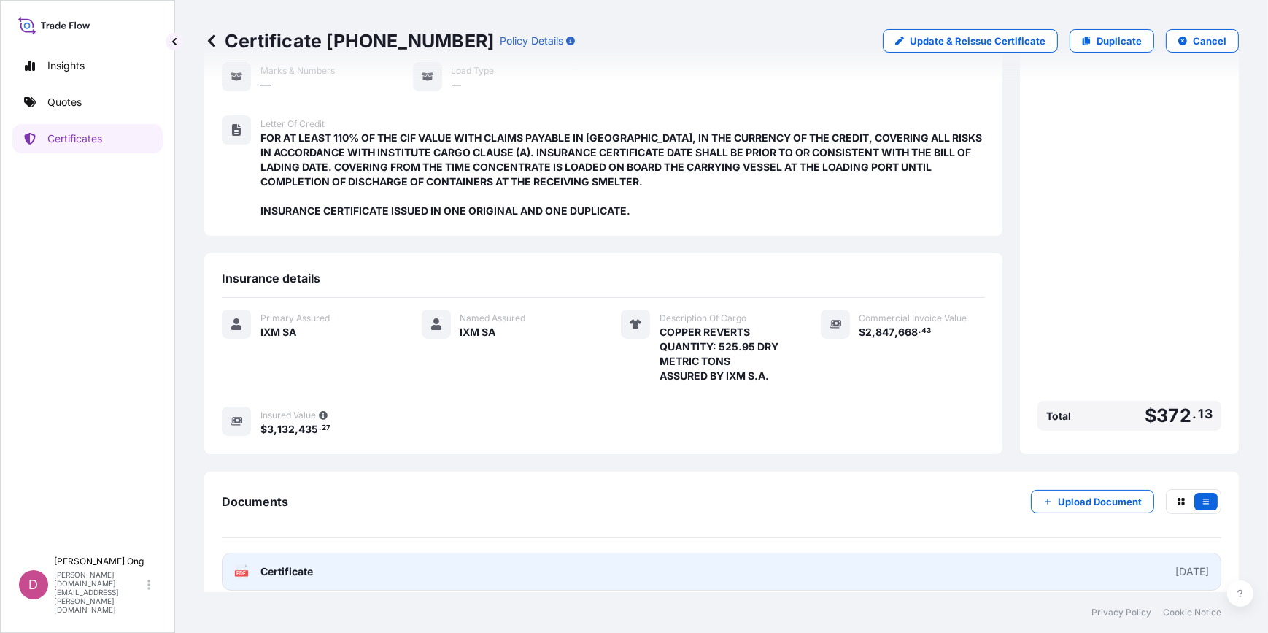
click at [511, 560] on link "PDF Certificate [DATE]" at bounding box center [721, 571] width 999 height 38
